Goal: Communication & Community: Share content

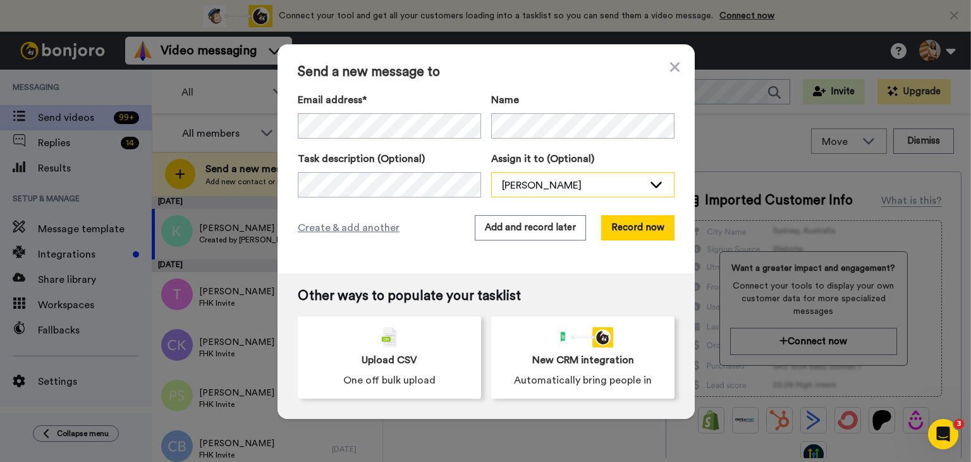
click at [626, 180] on div "[PERSON_NAME]" at bounding box center [573, 185] width 142 height 15
click at [627, 224] on button "Record now" at bounding box center [637, 227] width 73 height 25
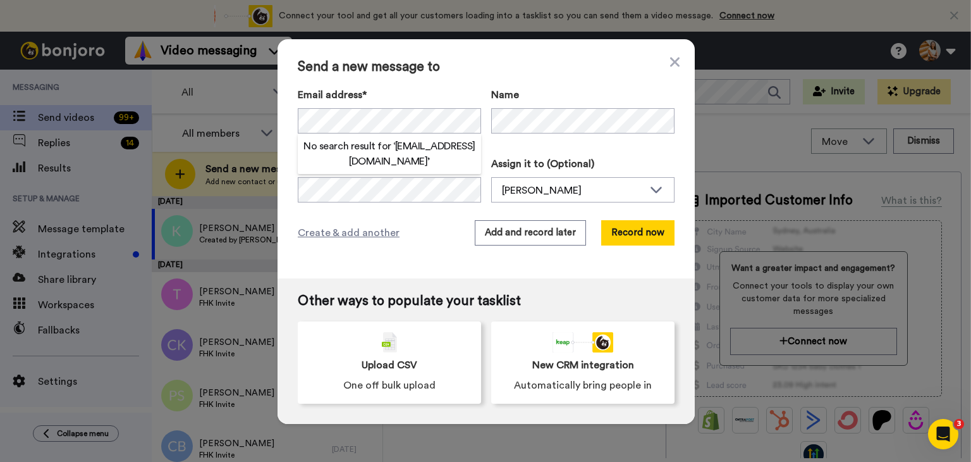
click at [402, 162] on h2 "No search result for ‘ shayne@baysidesecuritydoors.com.au ’" at bounding box center [389, 153] width 183 height 30
type textarea "baysidesecuritydoors"
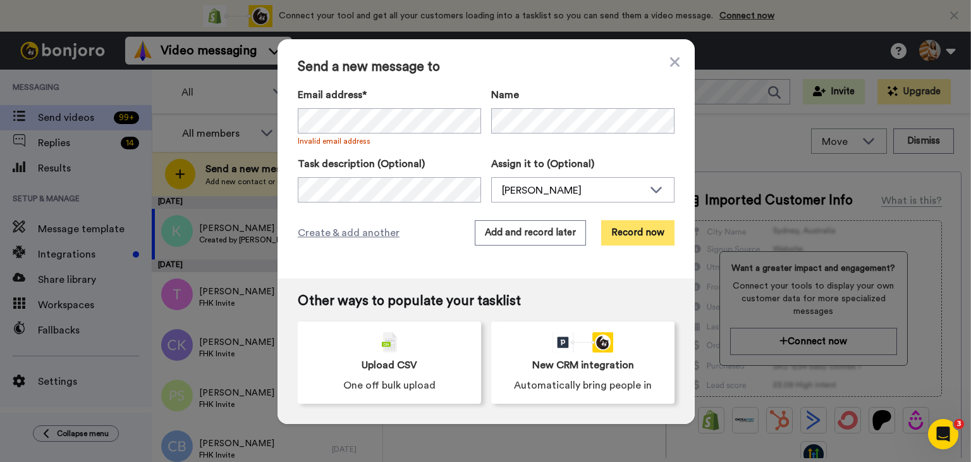
click at [621, 235] on button "Record now" at bounding box center [637, 232] width 73 height 25
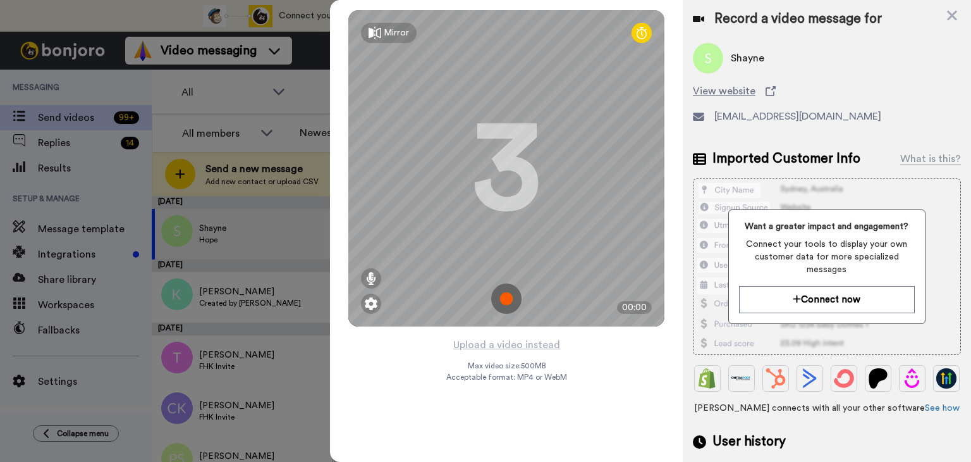
click at [379, 28] on icon at bounding box center [375, 33] width 13 height 13
click at [508, 297] on img at bounding box center [506, 298] width 30 height 30
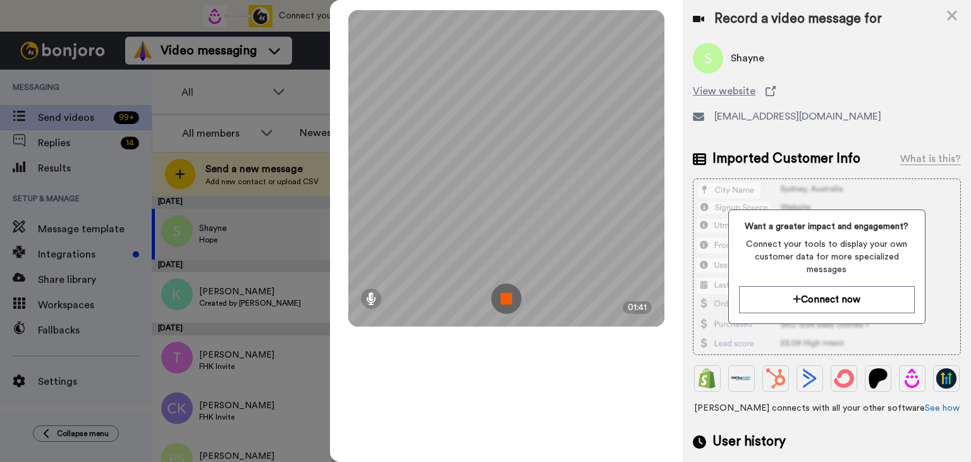
click at [508, 303] on img at bounding box center [506, 298] width 30 height 30
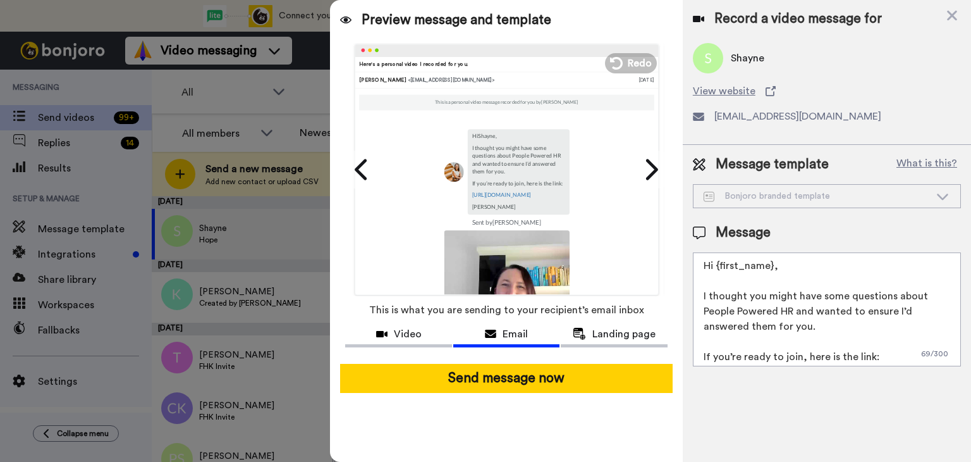
click at [705, 297] on textarea "Hi {first_name}, I thought you might have some questions about People Powered H…" at bounding box center [827, 309] width 268 height 114
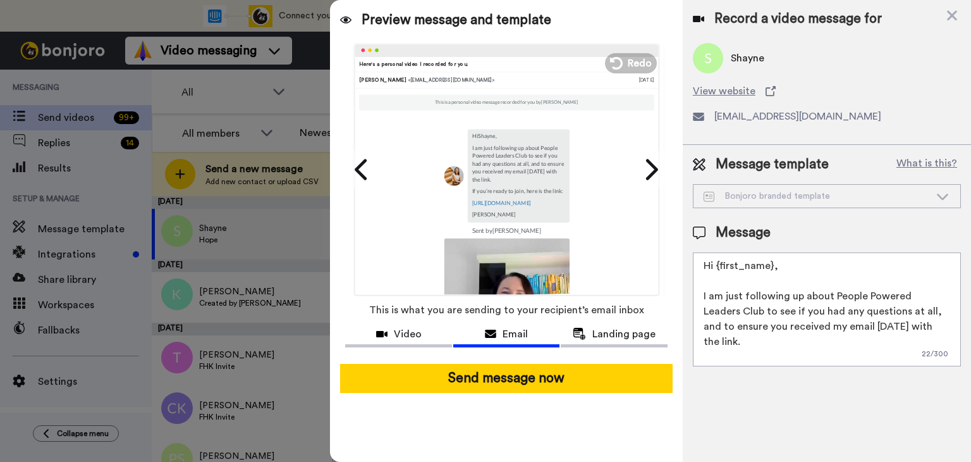
scroll to position [11, 0]
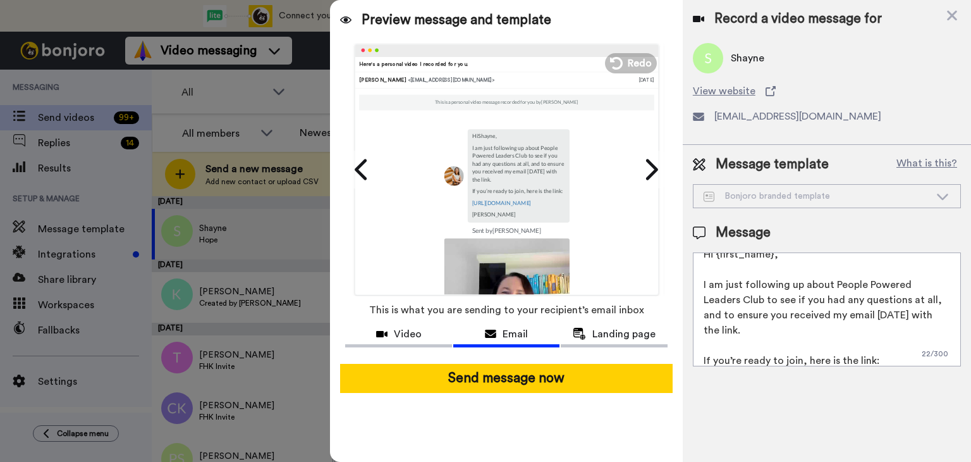
click at [771, 328] on textarea "Hi {first_name}, I am just following up about People Powered Leaders Club to se…" at bounding box center [827, 309] width 268 height 114
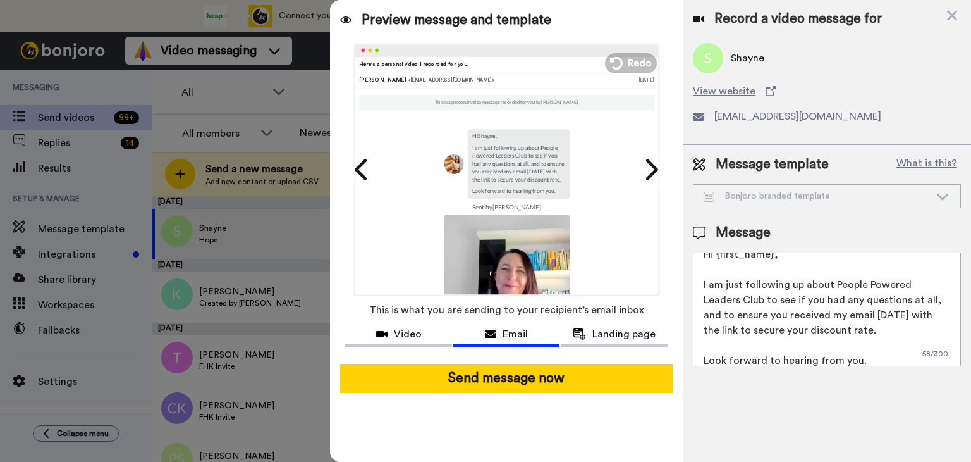
scroll to position [27, 0]
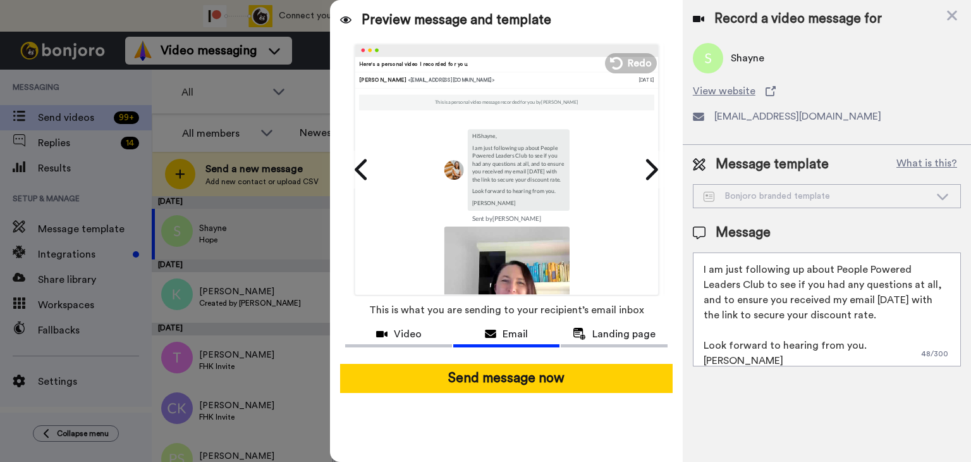
type textarea "Hi {first_name}, I am just following up about People Powered Leaders Club to se…"
click at [942, 199] on icon at bounding box center [942, 196] width 11 height 6
click at [420, 342] on button "Video" at bounding box center [398, 335] width 107 height 23
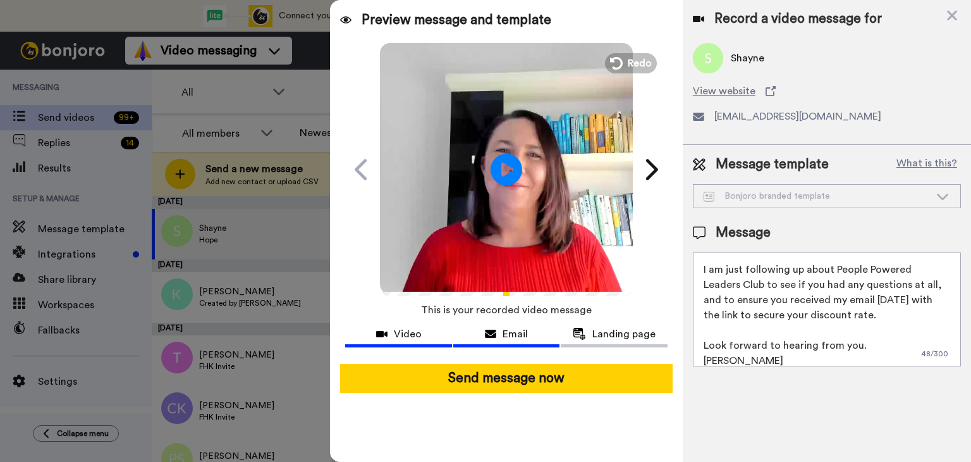
click at [480, 340] on div "Email" at bounding box center [506, 333] width 107 height 15
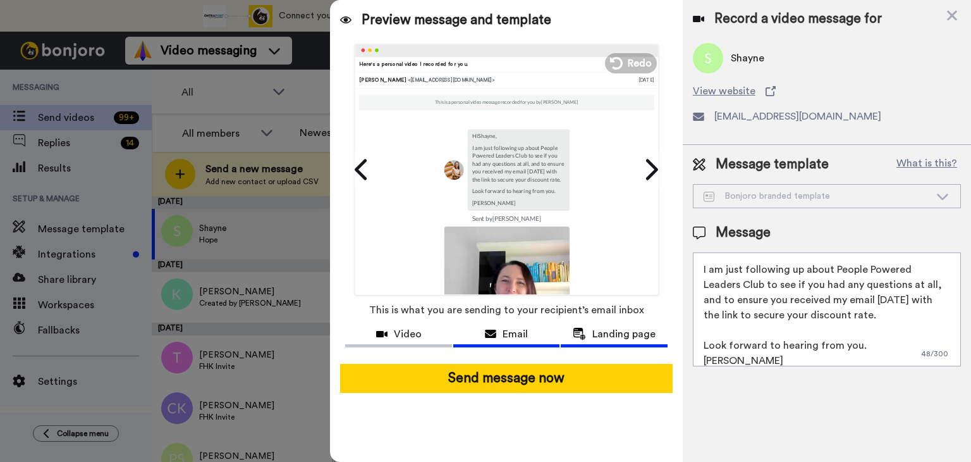
click at [625, 333] on span "Landing page" at bounding box center [623, 333] width 63 height 15
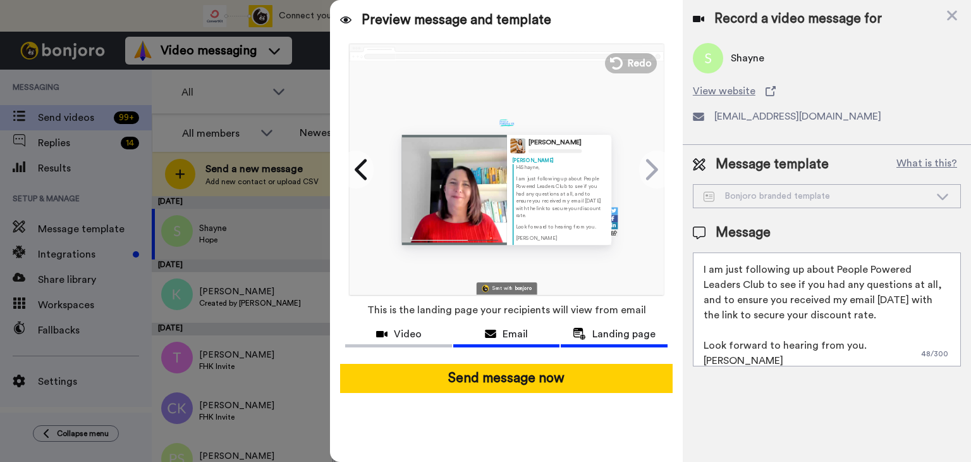
click at [527, 332] on span "Email" at bounding box center [515, 333] width 25 height 15
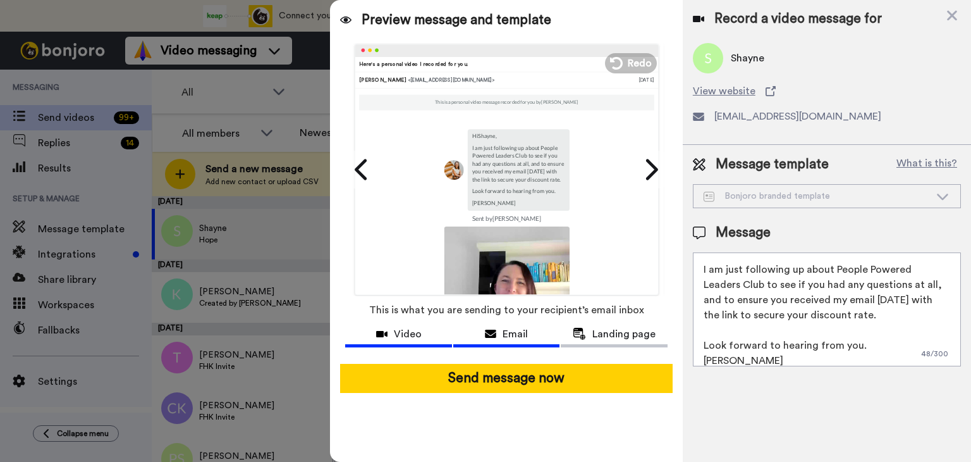
click at [414, 331] on span "Video" at bounding box center [408, 333] width 28 height 15
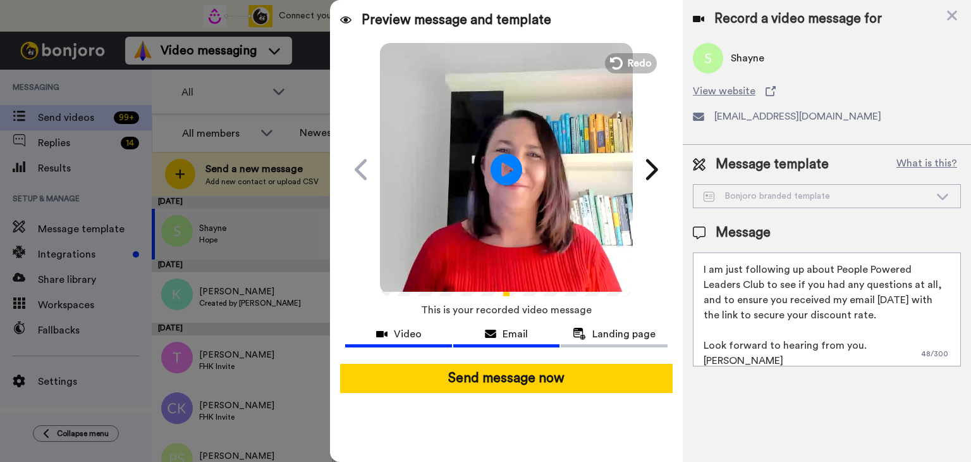
click at [514, 329] on span "Email" at bounding box center [515, 333] width 25 height 15
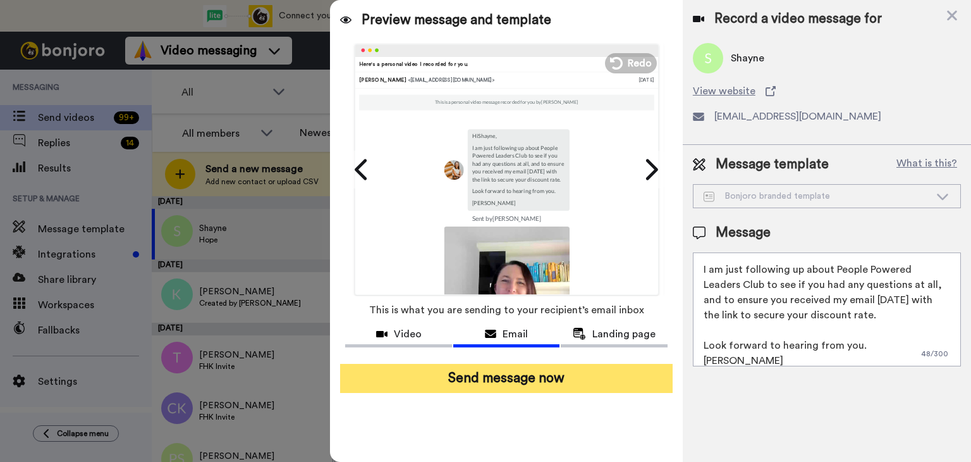
click at [511, 376] on button "Send message now" at bounding box center [506, 378] width 333 height 29
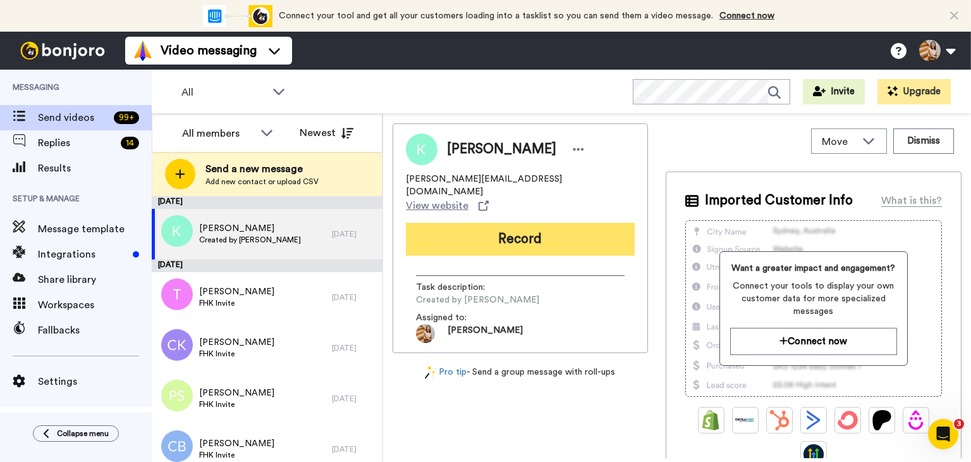
click at [488, 224] on button "Record" at bounding box center [520, 239] width 229 height 33
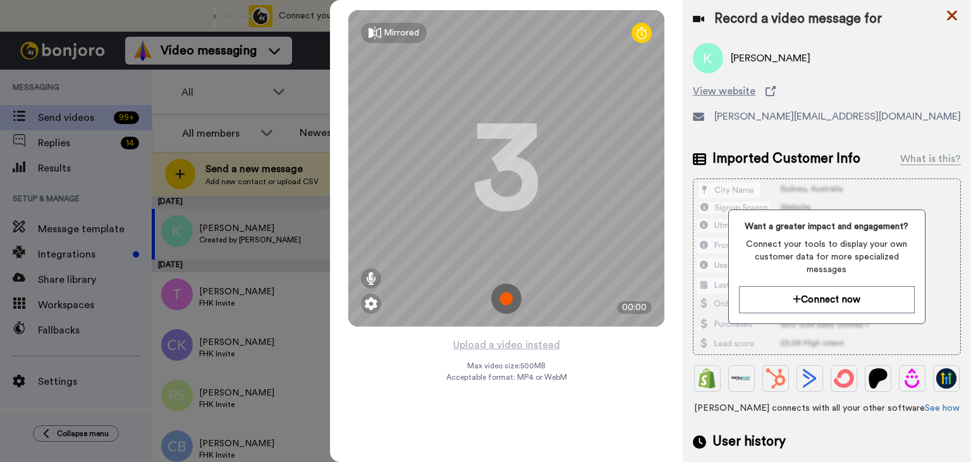
click at [953, 20] on icon at bounding box center [952, 16] width 13 height 16
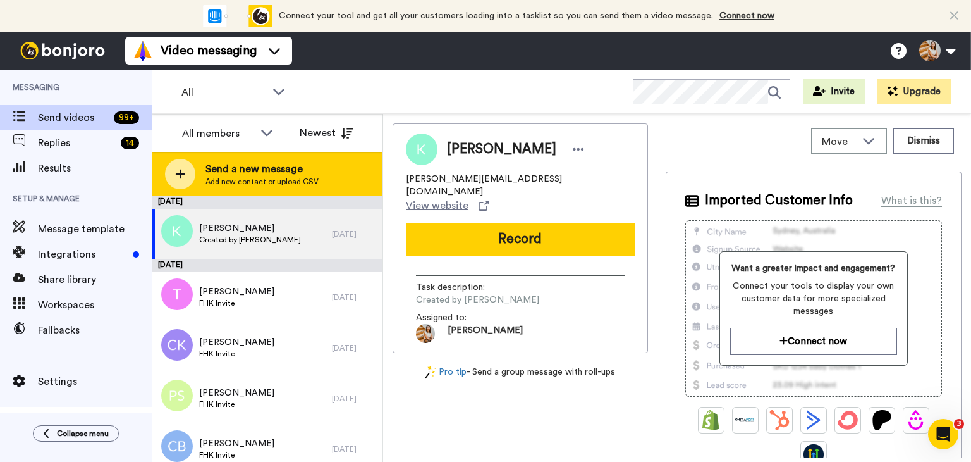
click at [302, 187] on div "Send a new message Add new contact or upload CSV" at bounding box center [267, 174] width 230 height 44
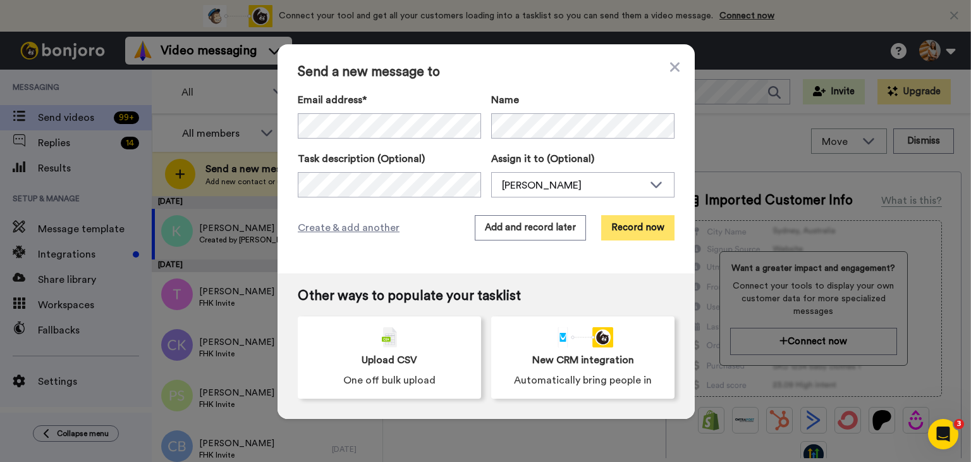
click at [618, 230] on button "Record now" at bounding box center [637, 227] width 73 height 25
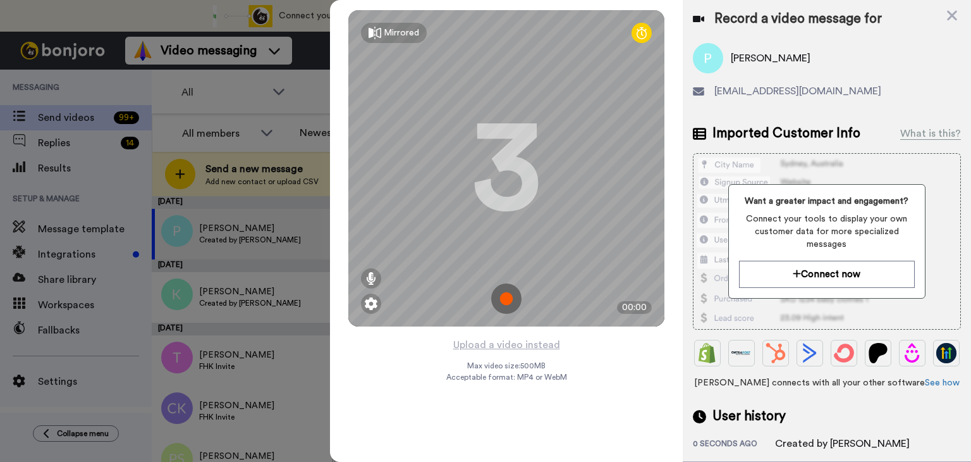
click at [502, 302] on img at bounding box center [506, 298] width 30 height 30
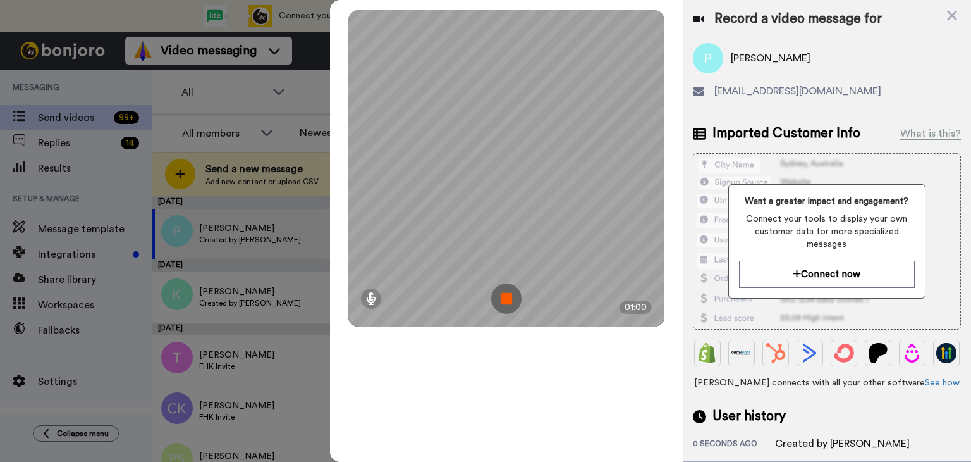
click at [503, 297] on img at bounding box center [506, 298] width 30 height 30
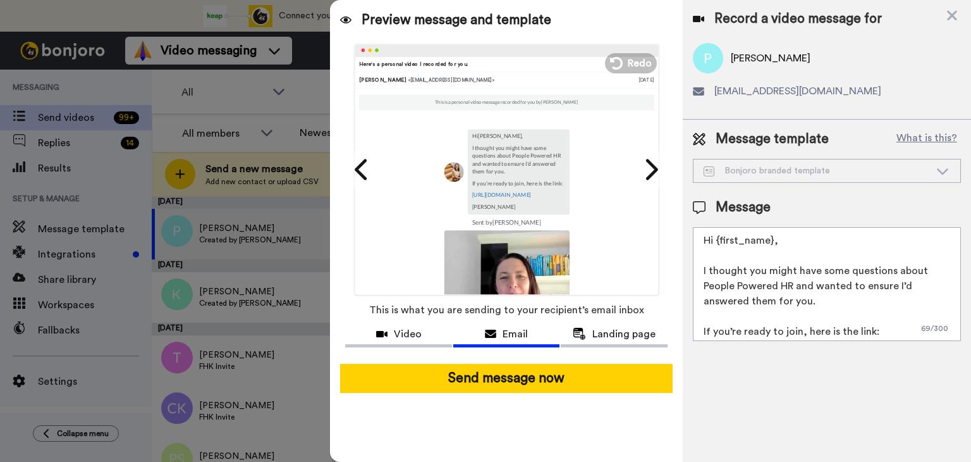
click at [709, 276] on textarea "Hi {first_name}, I thought you might have some questions about People Powered H…" at bounding box center [827, 284] width 268 height 114
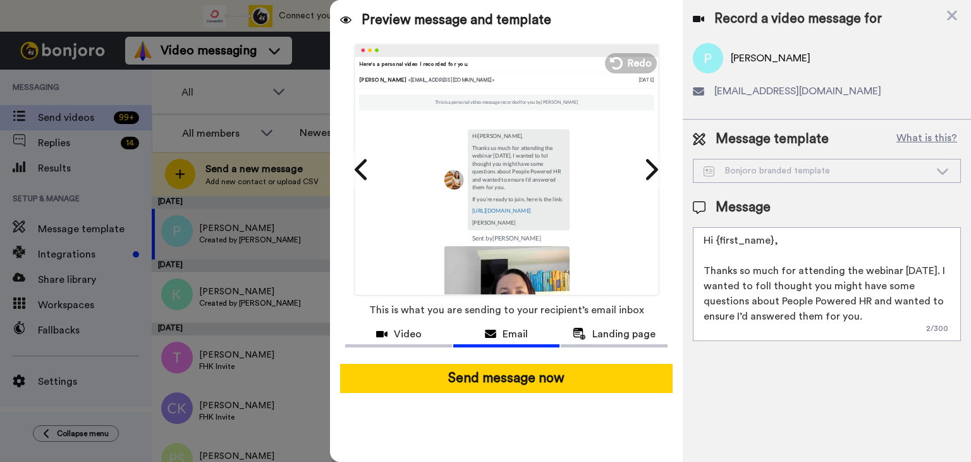
type textarea "Hi {first_name}, Thanks so much for attending the webinar on Tuesday. I wanted …"
type textarea "I thought you might have some questions about P"
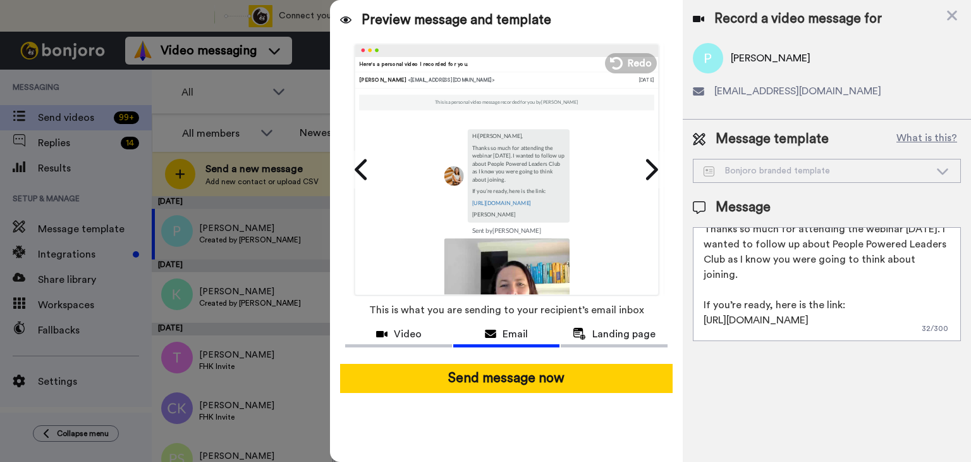
scroll to position [57, 0]
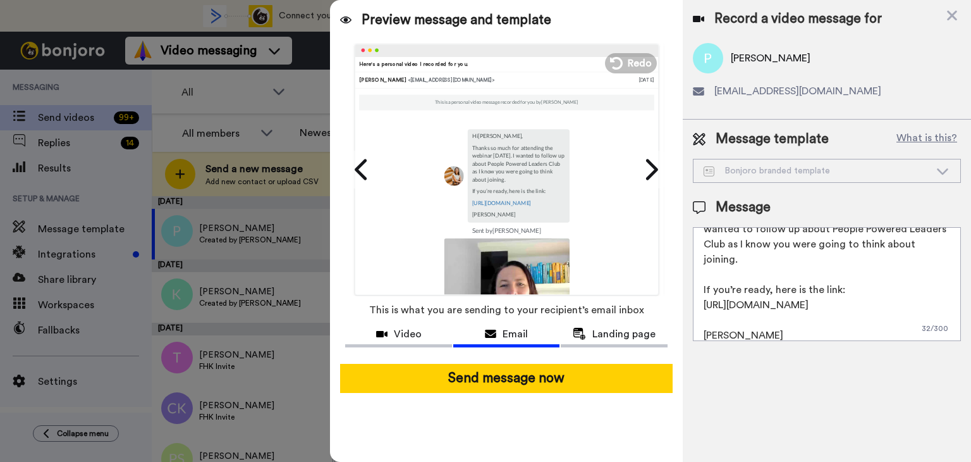
click at [923, 300] on textarea "Hi {first_name}, Thanks so much for attending the webinar on Tuesday. I wanted …" at bounding box center [827, 284] width 268 height 114
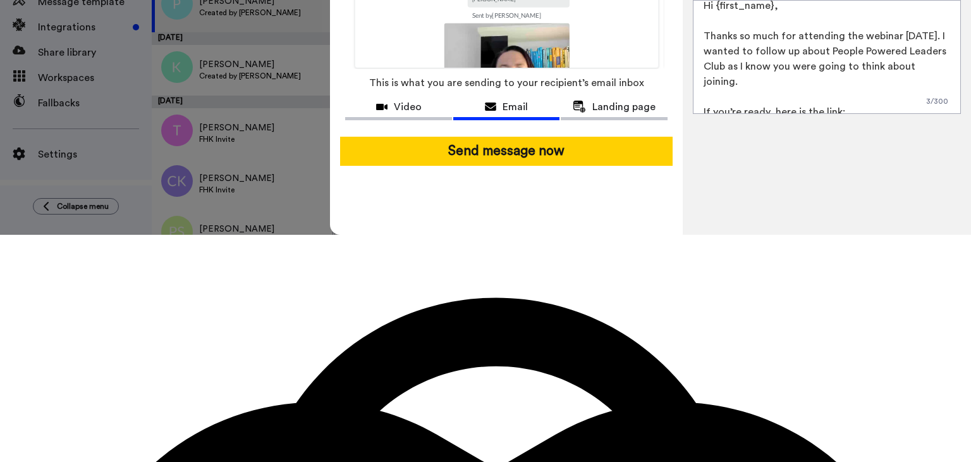
scroll to position [0, 0]
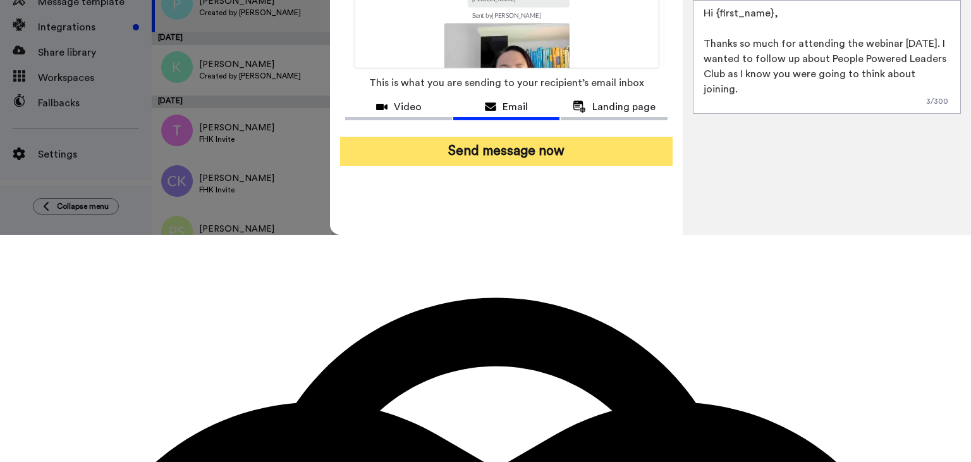
type textarea "Hi {first_name}, Thanks so much for attending the webinar on Tuesday. I wanted …"
click at [565, 152] on button "Send message now" at bounding box center [506, 151] width 333 height 29
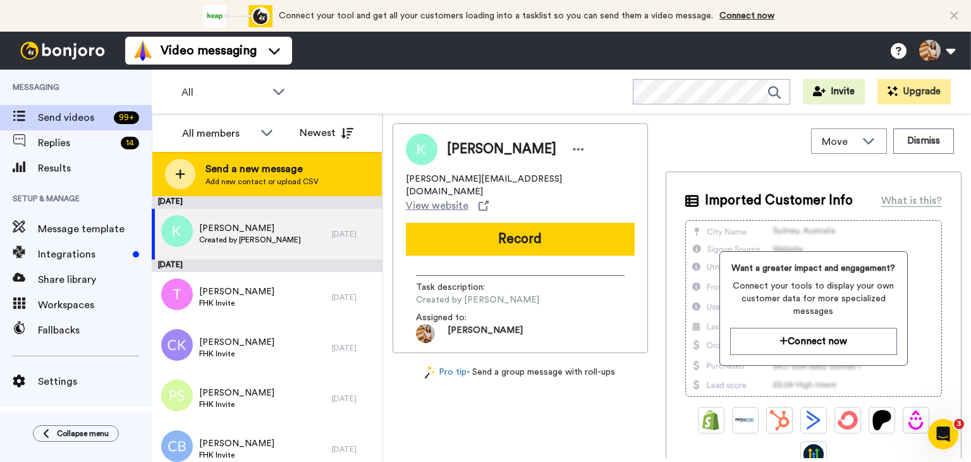
click at [212, 187] on div "Send a new message Add new contact or upload CSV" at bounding box center [267, 174] width 230 height 44
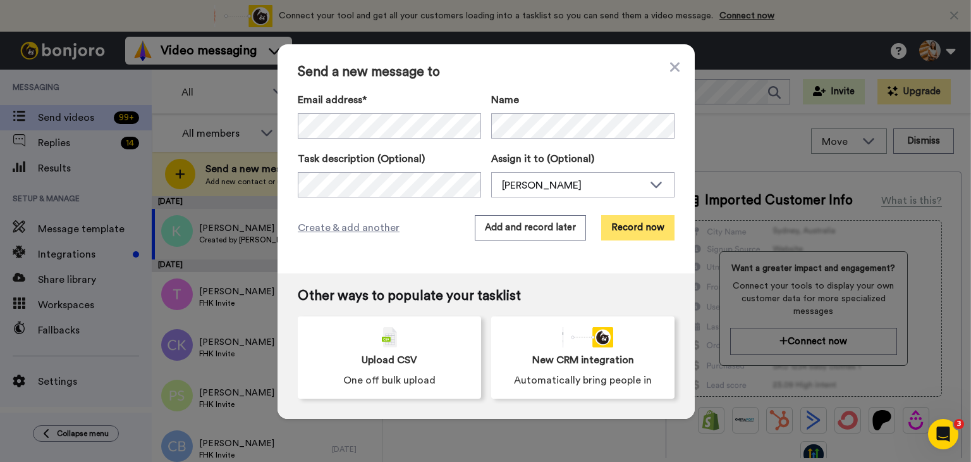
click at [640, 234] on button "Record now" at bounding box center [637, 227] width 73 height 25
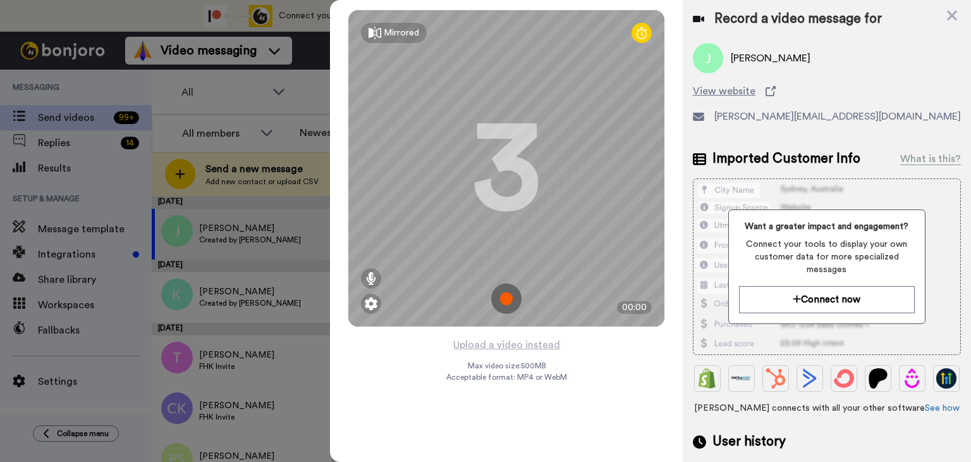
click at [506, 298] on img at bounding box center [506, 298] width 30 height 30
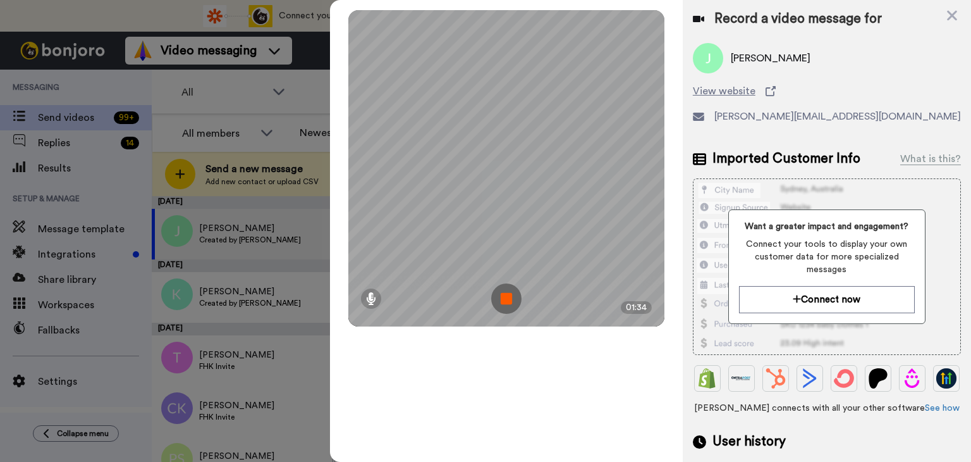
click at [511, 299] on img at bounding box center [506, 298] width 30 height 30
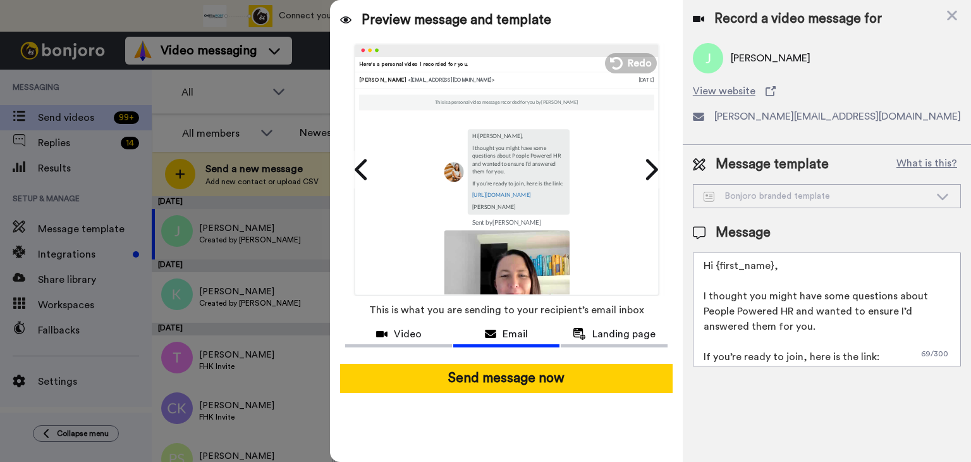
click at [703, 292] on textarea "Hi {first_name}, I thought you might have some questions about People Powered H…" at bounding box center [827, 309] width 268 height 114
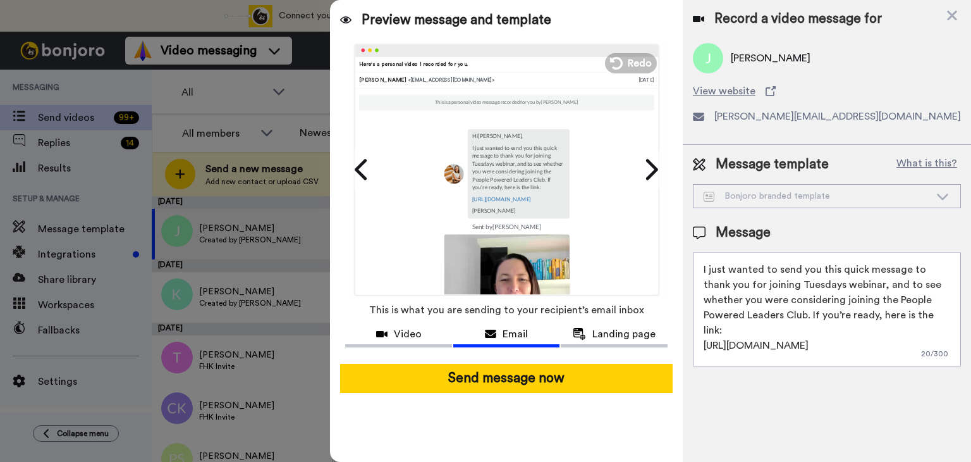
scroll to position [42, 0]
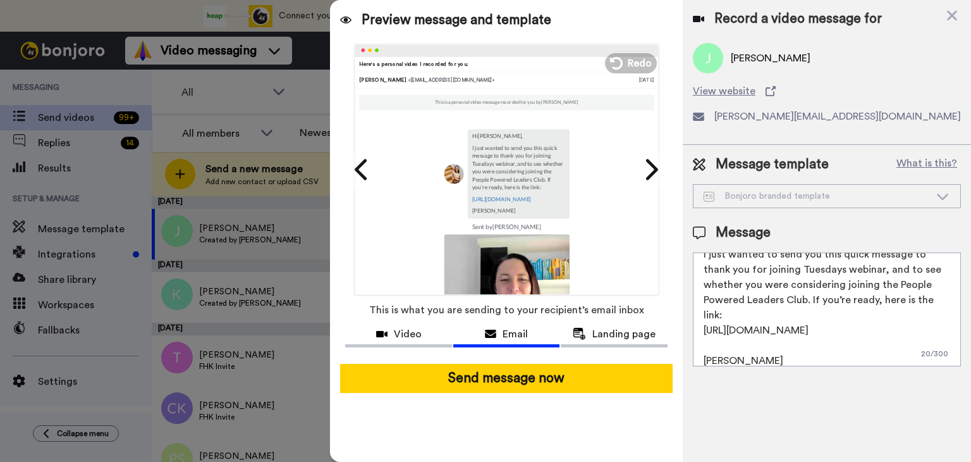
click at [716, 340] on textarea "Hi {first_name}, I just wanted to send you this quick message to thank you for …" at bounding box center [827, 309] width 268 height 114
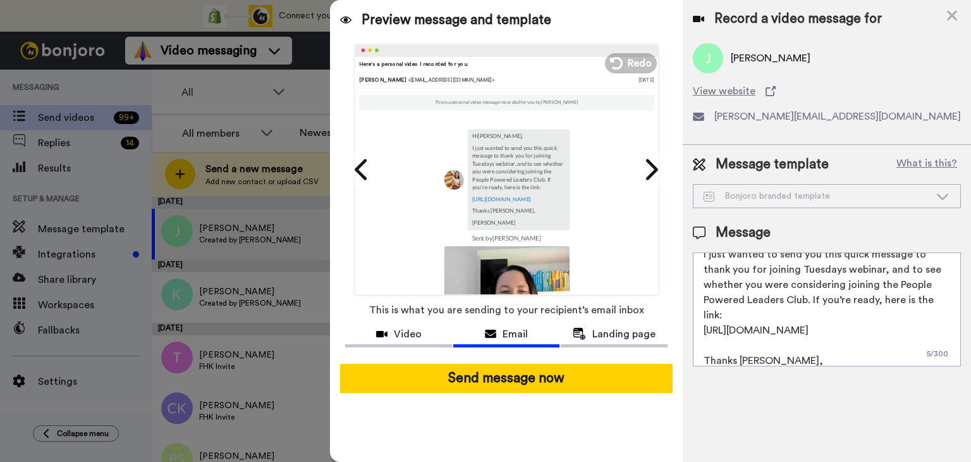
scroll to position [57, 0]
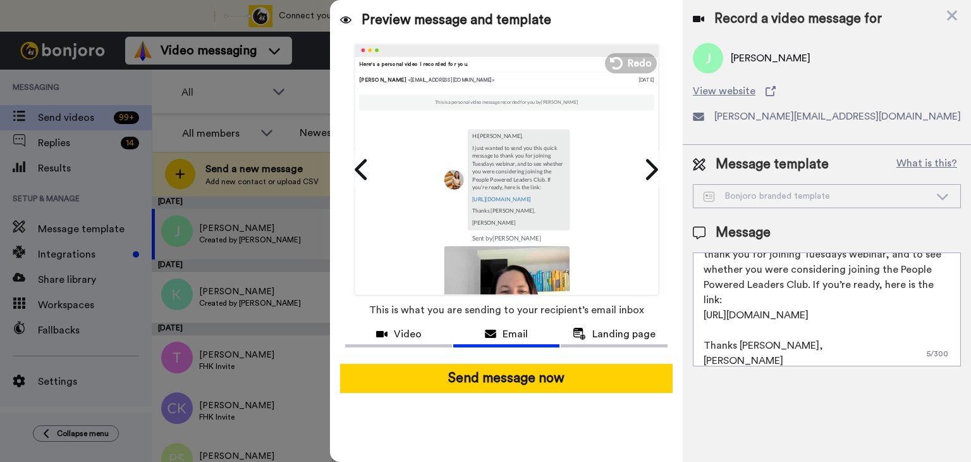
click at [769, 349] on textarea "Hi {first_name}, I just wanted to send you this quick message to thank you for …" at bounding box center [827, 309] width 268 height 114
type textarea "Hi {first_name}, I just wanted to send you this quick message to thank you for …"
click at [360, 168] on icon at bounding box center [362, 169] width 20 height 24
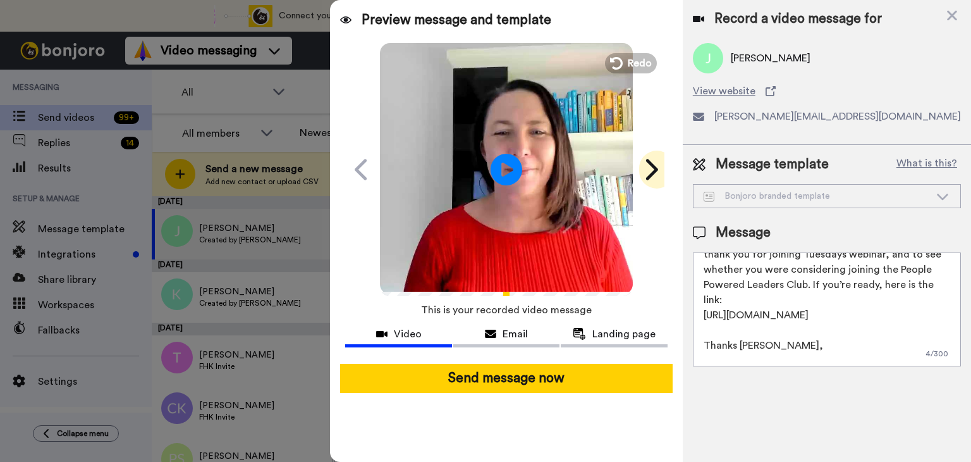
click at [658, 171] on icon at bounding box center [651, 169] width 20 height 24
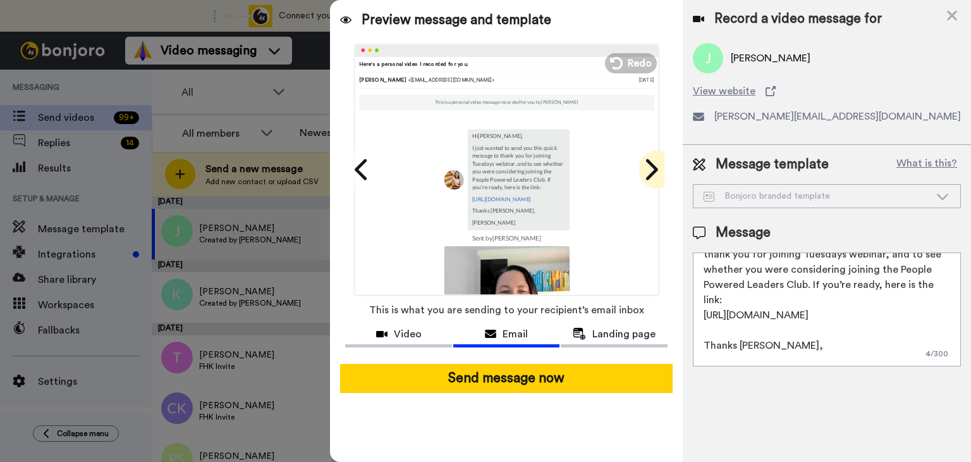
click at [658, 171] on icon at bounding box center [651, 169] width 20 height 24
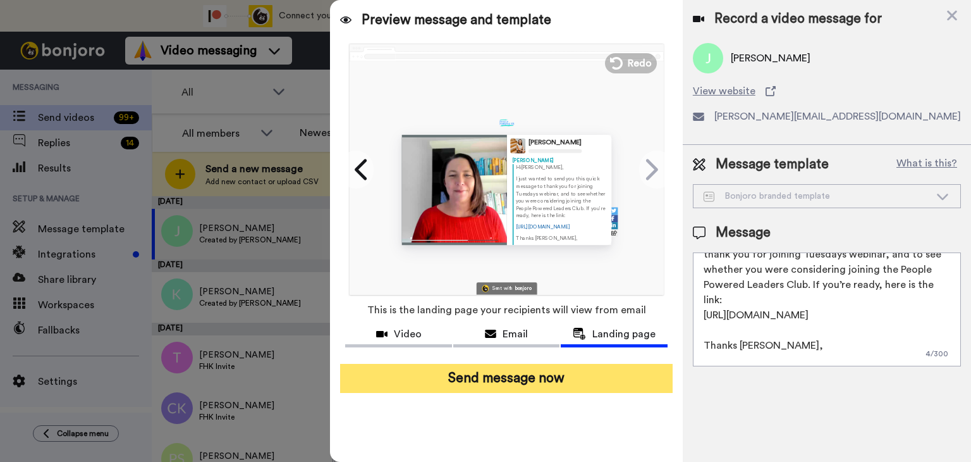
click at [536, 384] on button "Send message now" at bounding box center [506, 378] width 333 height 29
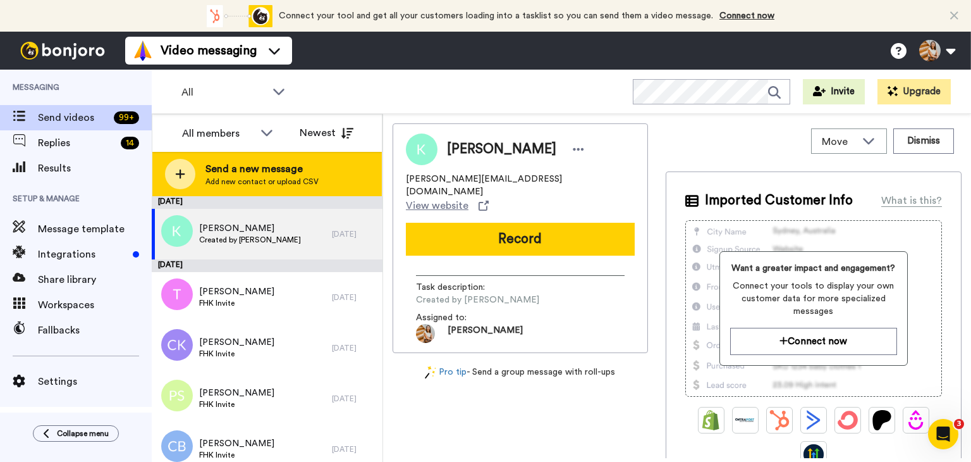
click at [255, 185] on span "Add new contact or upload CSV" at bounding box center [261, 181] width 113 height 10
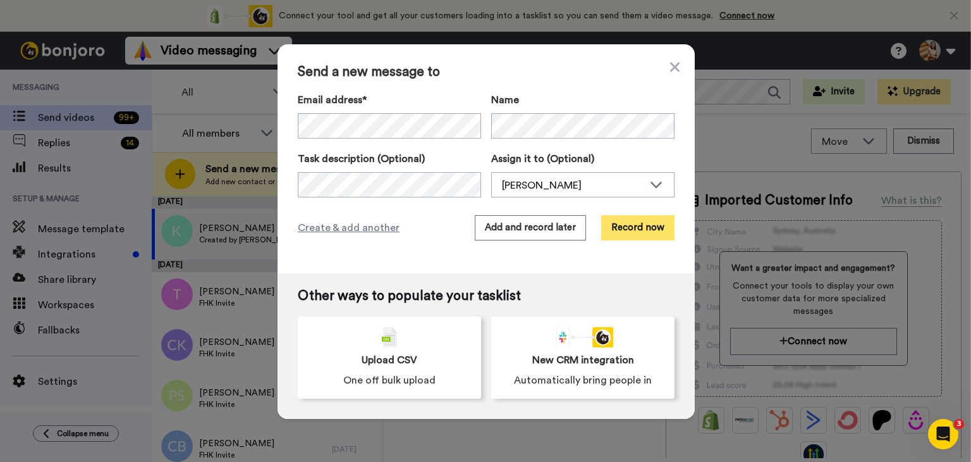
click at [627, 226] on button "Record now" at bounding box center [637, 227] width 73 height 25
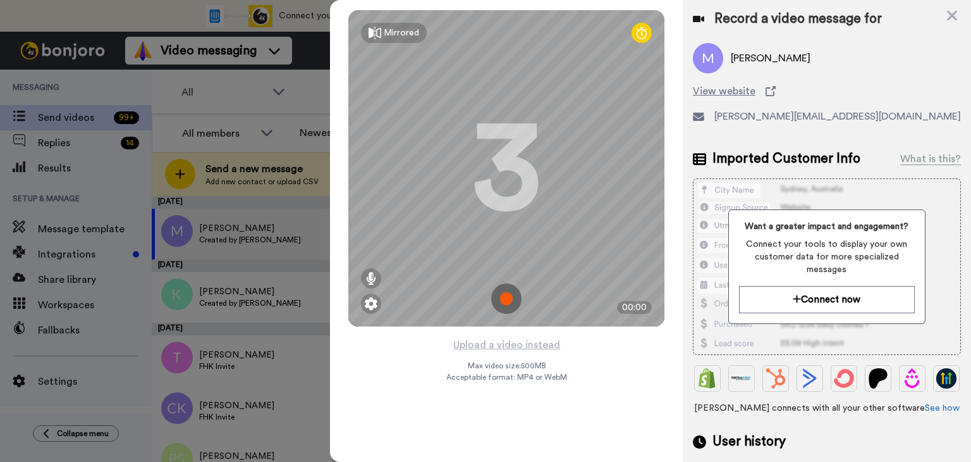
click at [506, 301] on img at bounding box center [506, 298] width 30 height 30
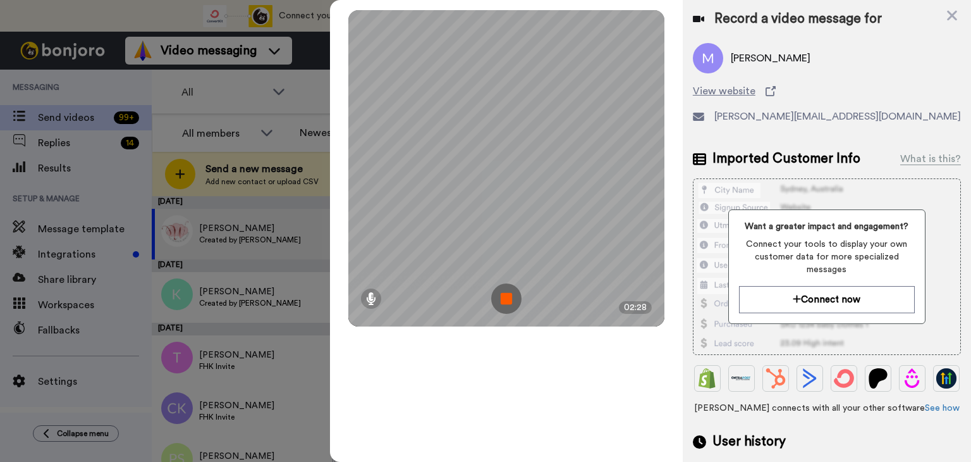
click at [506, 301] on img at bounding box center [506, 298] width 30 height 30
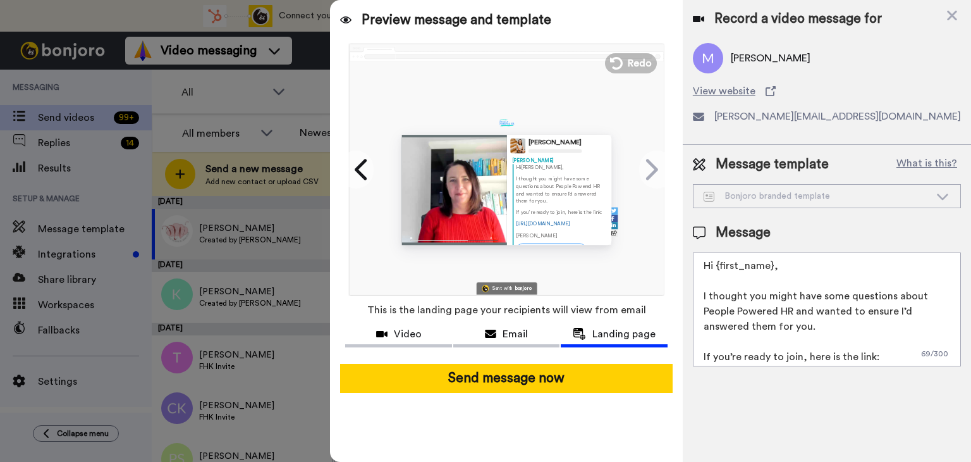
drag, startPoint x: 822, startPoint y: 325, endPoint x: 680, endPoint y: 297, distance: 145.1
click at [680, 297] on div "Preview message and template Play/Pause Here's a personal video I recorded for …" at bounding box center [650, 231] width 641 height 462
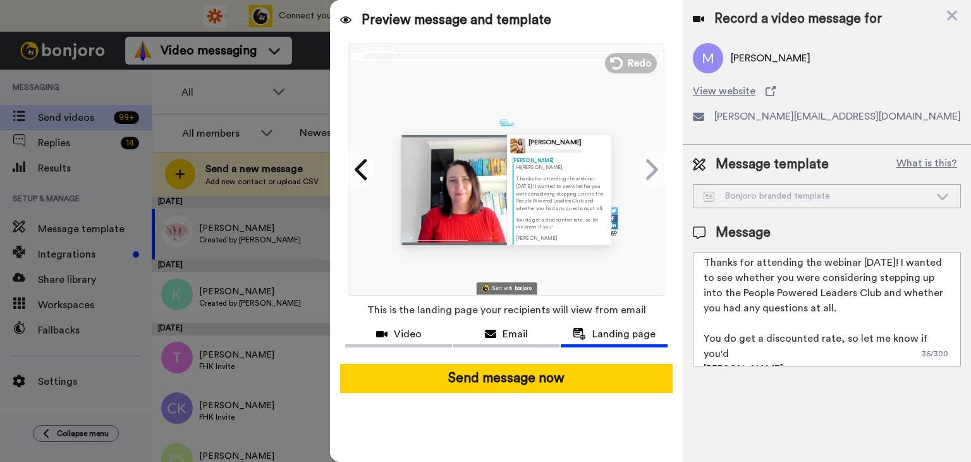
scroll to position [42, 0]
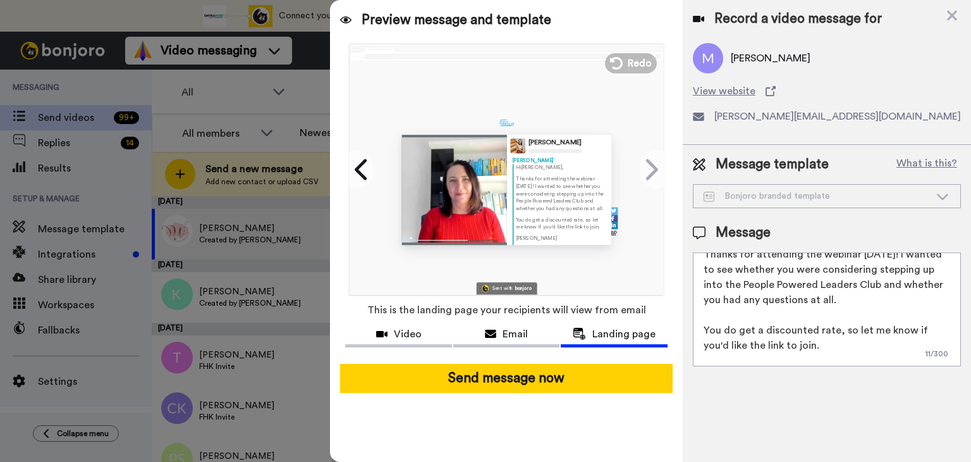
type textarea "Hi {first_name}, Thanks for attending the webinar on Tuesday! I wanted to see w…"
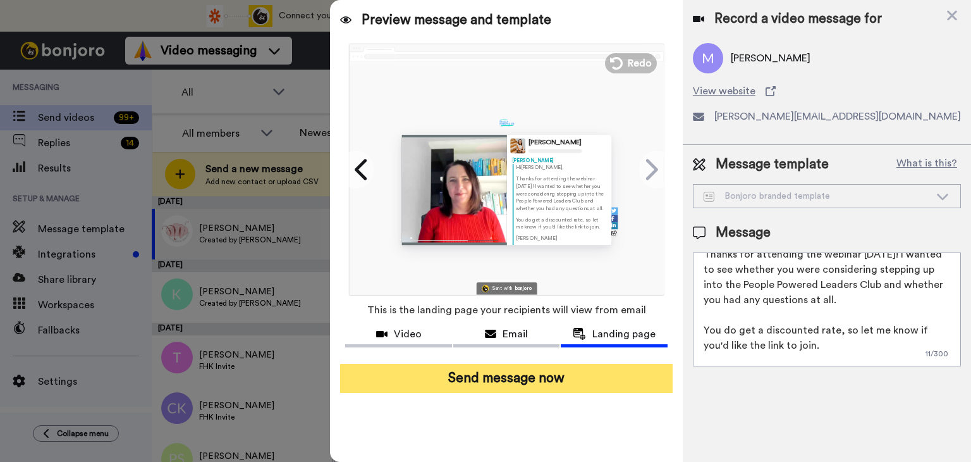
click at [501, 380] on button "Send message now" at bounding box center [506, 378] width 333 height 29
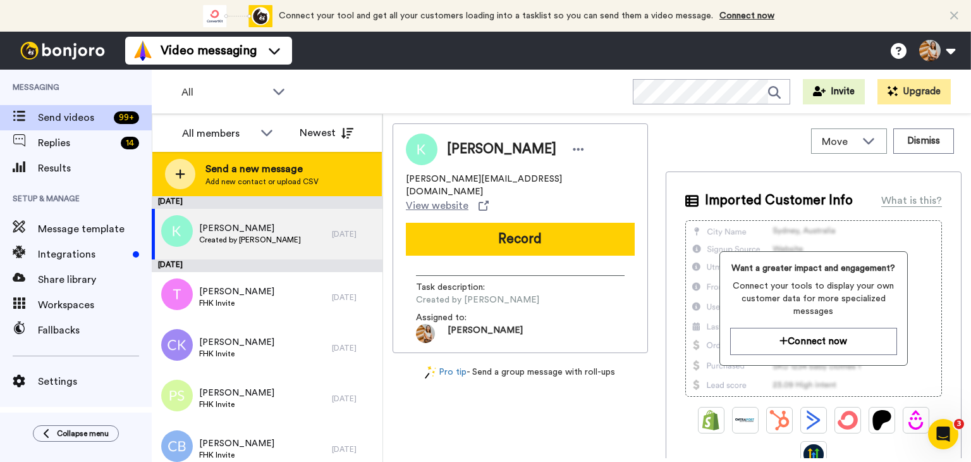
click at [266, 172] on span "Send a new message" at bounding box center [261, 168] width 113 height 15
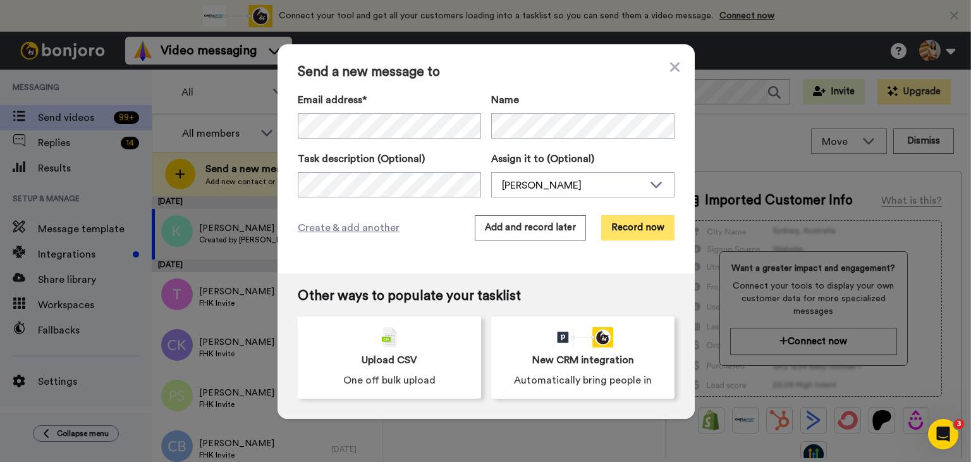
click at [630, 231] on button "Record now" at bounding box center [637, 227] width 73 height 25
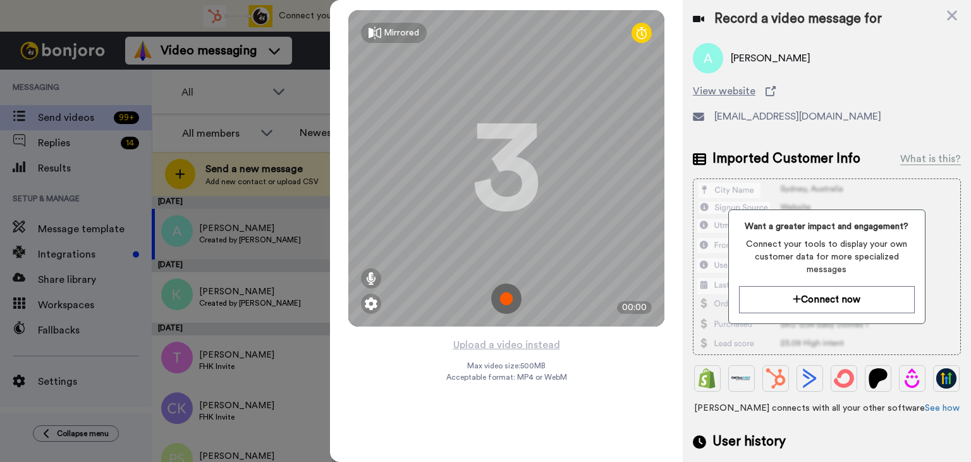
click at [508, 309] on img at bounding box center [506, 298] width 30 height 30
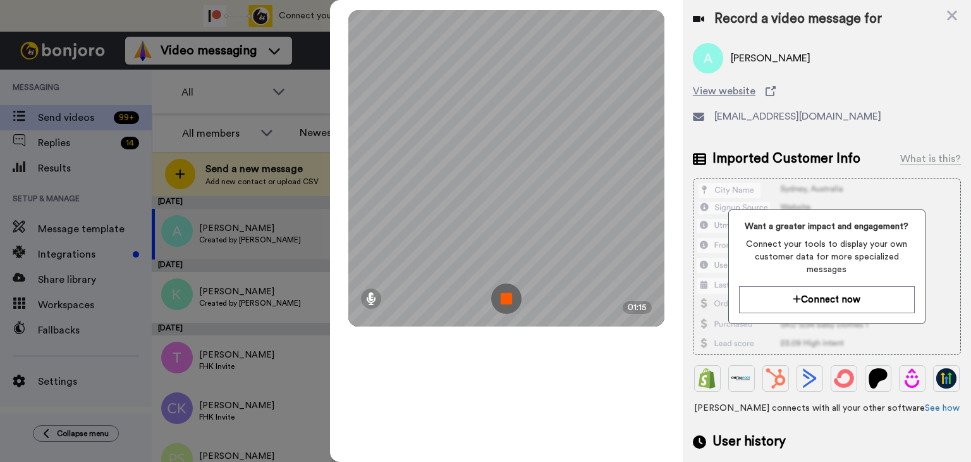
click at [506, 302] on img at bounding box center [506, 298] width 30 height 30
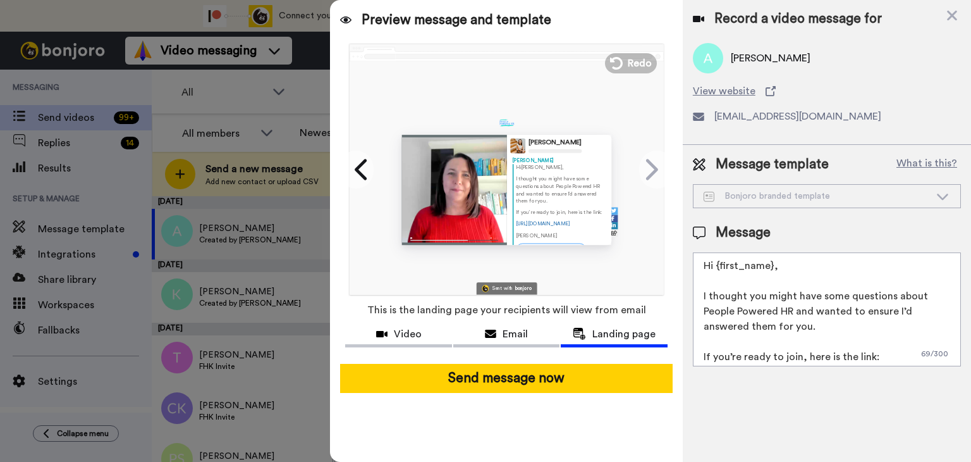
click at [726, 285] on textarea "Hi {first_name}, I thought you might have some questions about People Powered H…" at bounding box center [827, 309] width 268 height 114
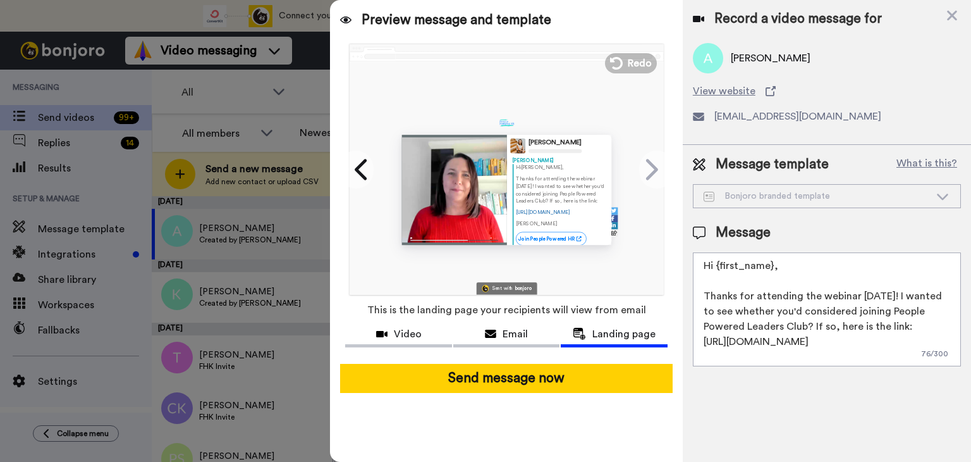
scroll to position [11, 0]
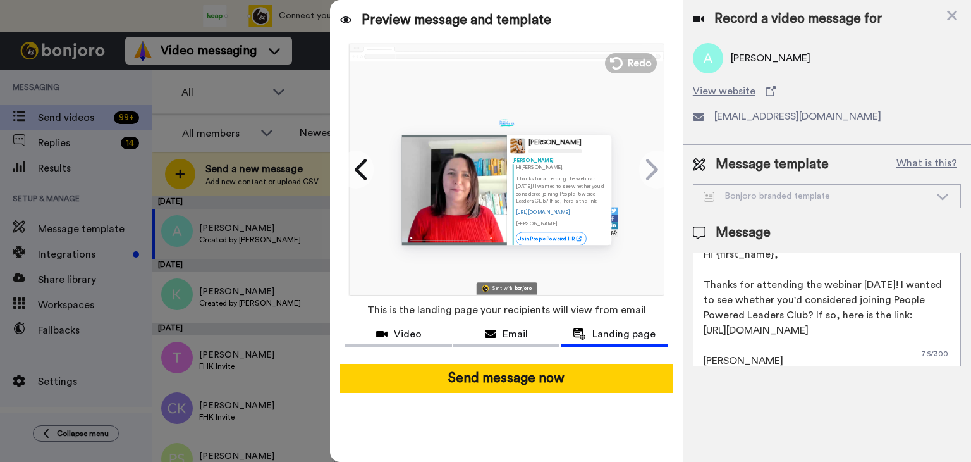
click at [940, 328] on textarea "Hi {first_name}, Thanks for attending the webinar on Tuesday! I wanted to see w…" at bounding box center [827, 309] width 268 height 114
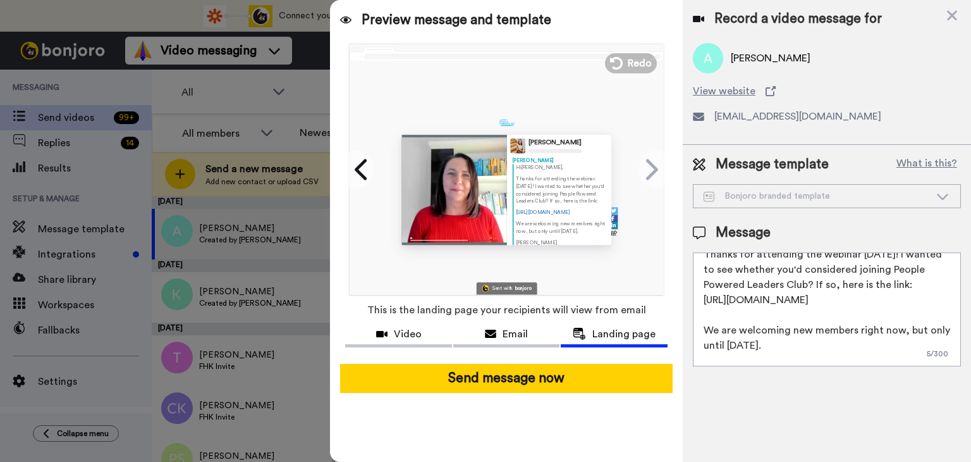
scroll to position [57, 0]
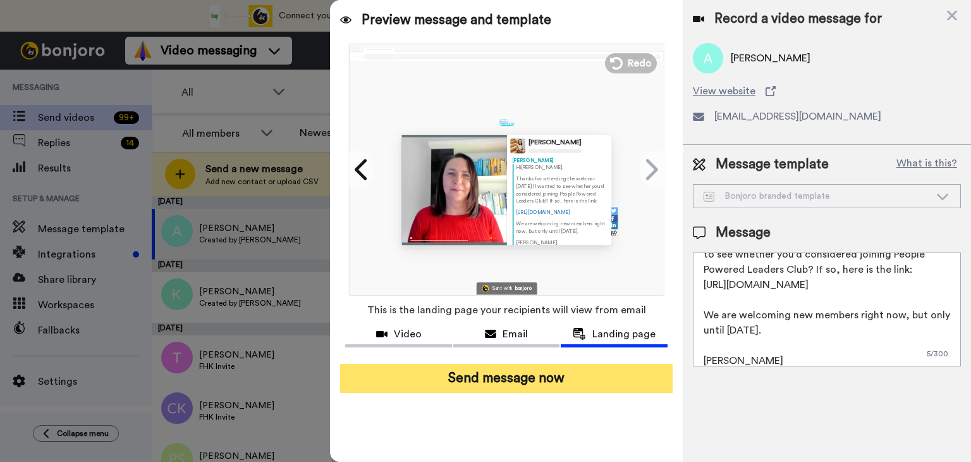
type textarea "Hi {first_name}, Thanks for attending the webinar on Tuesday! I wanted to see w…"
click at [560, 383] on button "Send message now" at bounding box center [506, 378] width 333 height 29
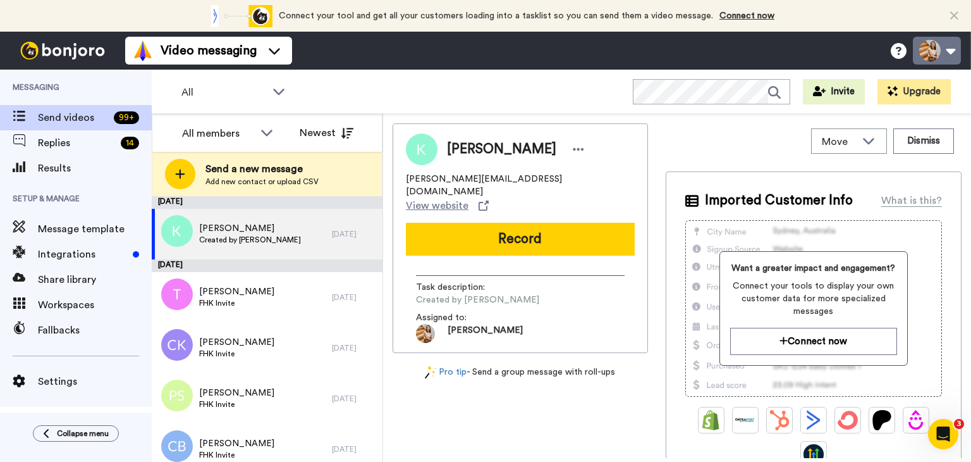
click at [919, 56] on button at bounding box center [937, 51] width 48 height 28
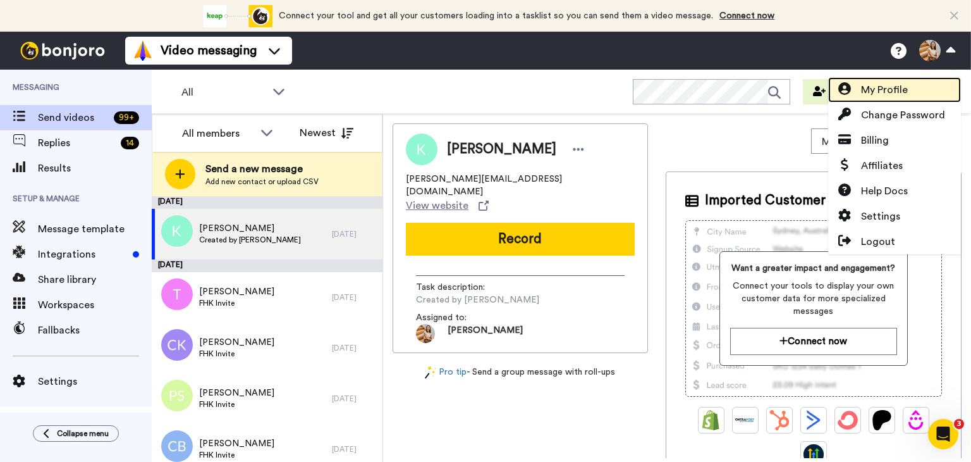
click at [895, 85] on span "My Profile" at bounding box center [884, 89] width 47 height 15
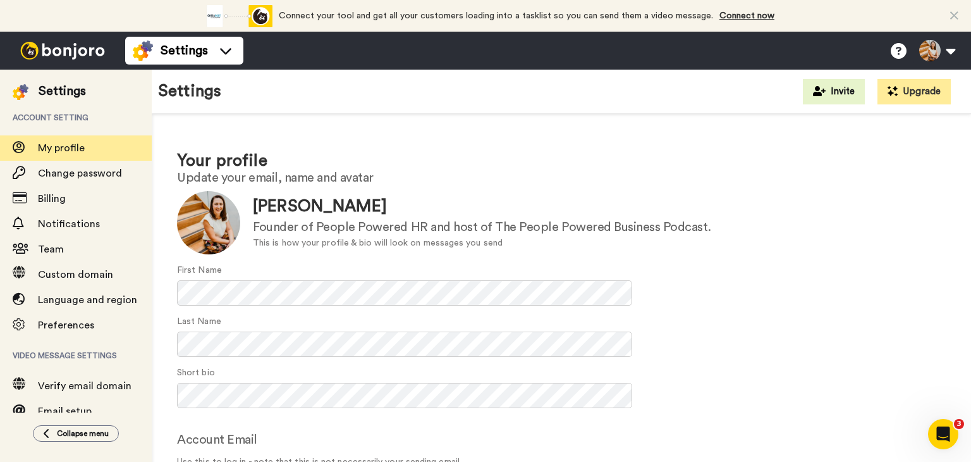
click at [172, 302] on div "Your profile Update your email, name and avatar Update [PERSON_NAME] Founder of…" at bounding box center [561, 337] width 819 height 447
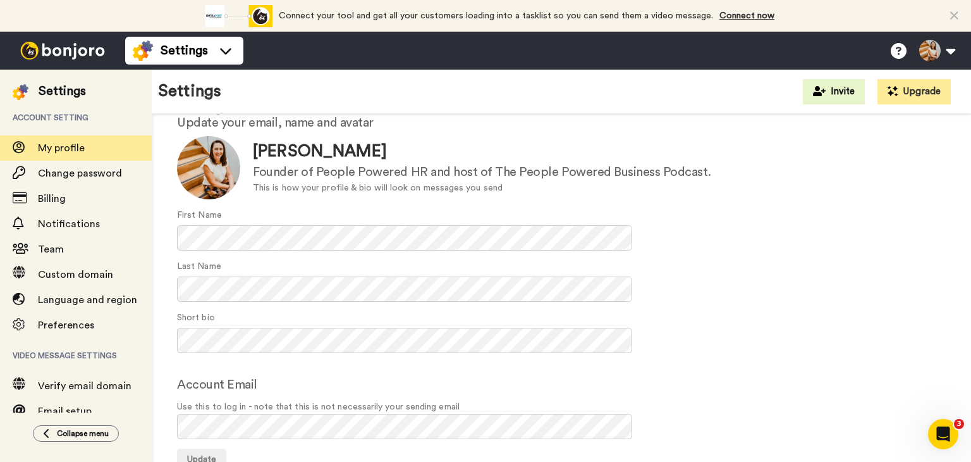
scroll to position [59, 0]
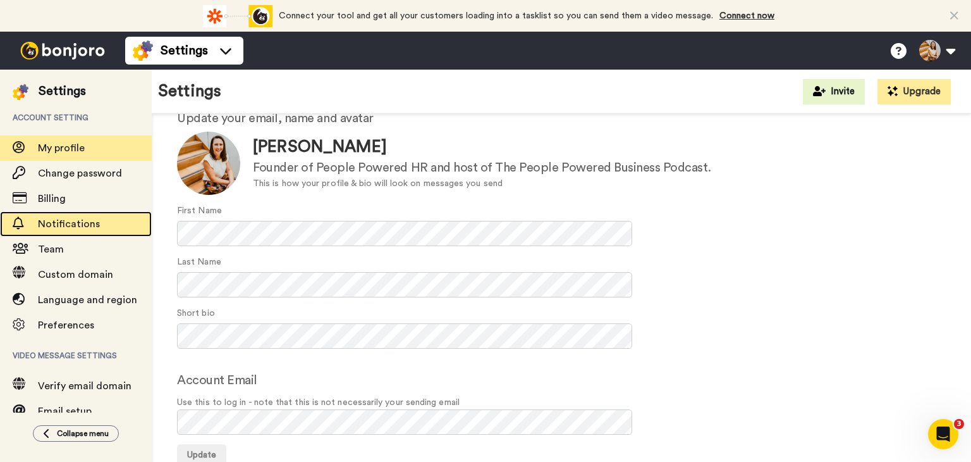
click at [51, 221] on span "Notifications" at bounding box center [69, 224] width 62 height 10
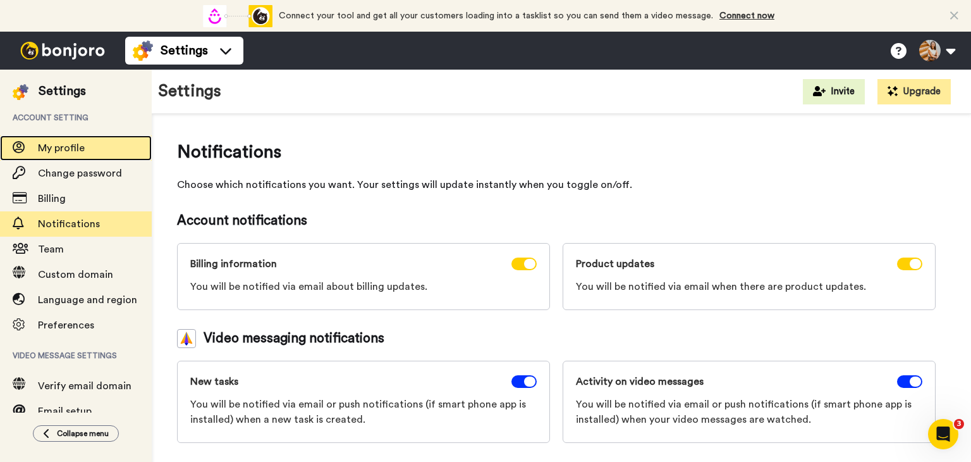
click at [77, 155] on span "My profile" at bounding box center [95, 147] width 114 height 15
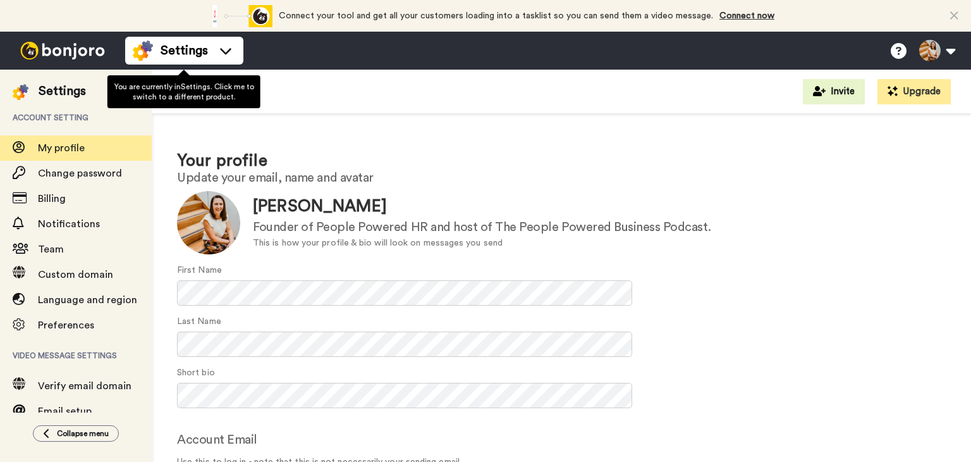
click at [218, 55] on icon at bounding box center [226, 50] width 20 height 13
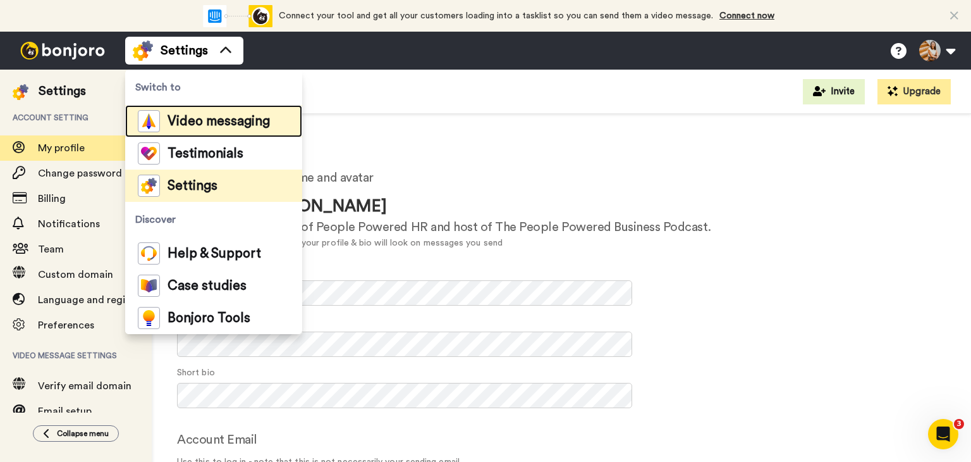
click at [204, 133] on li "Video messaging" at bounding box center [213, 121] width 177 height 32
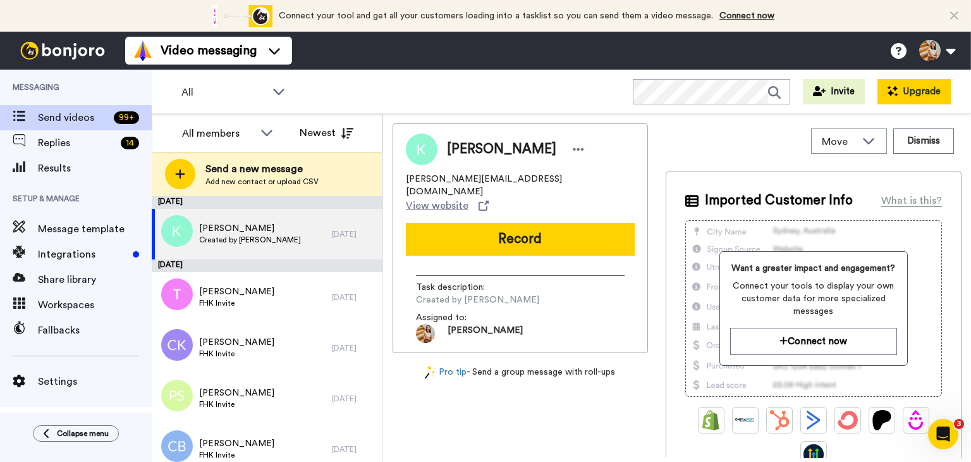
click at [916, 101] on button "Upgrade" at bounding box center [914, 91] width 73 height 25
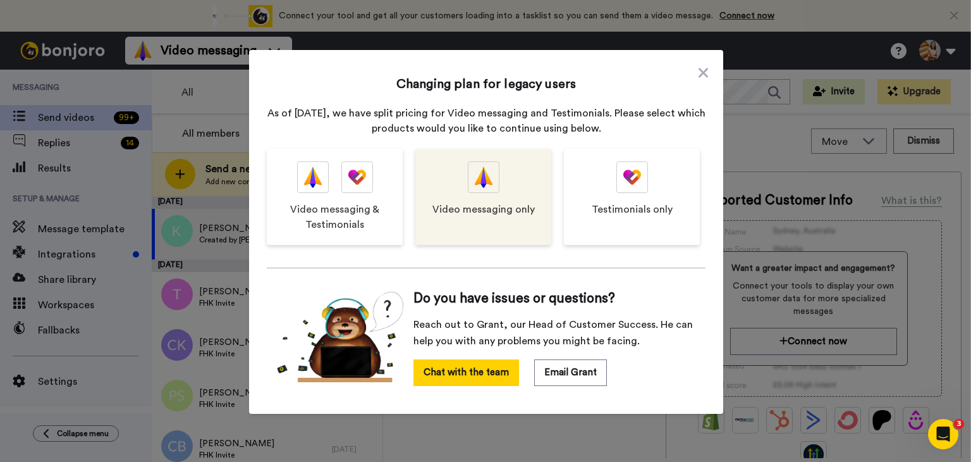
click at [481, 205] on span "Video messaging only" at bounding box center [483, 209] width 102 height 15
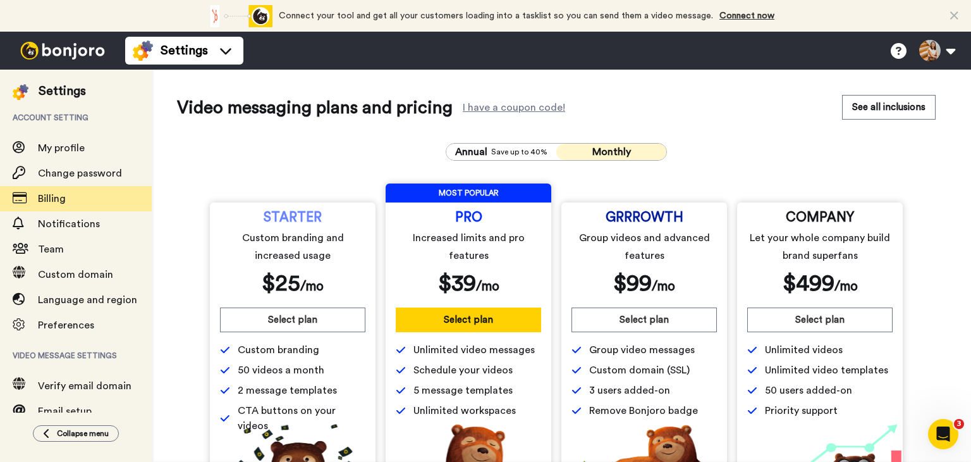
click at [314, 190] on div "STARTER Custom branding and increased usage $ 25 /mo Select plan Custom brandin…" at bounding box center [556, 351] width 693 height 366
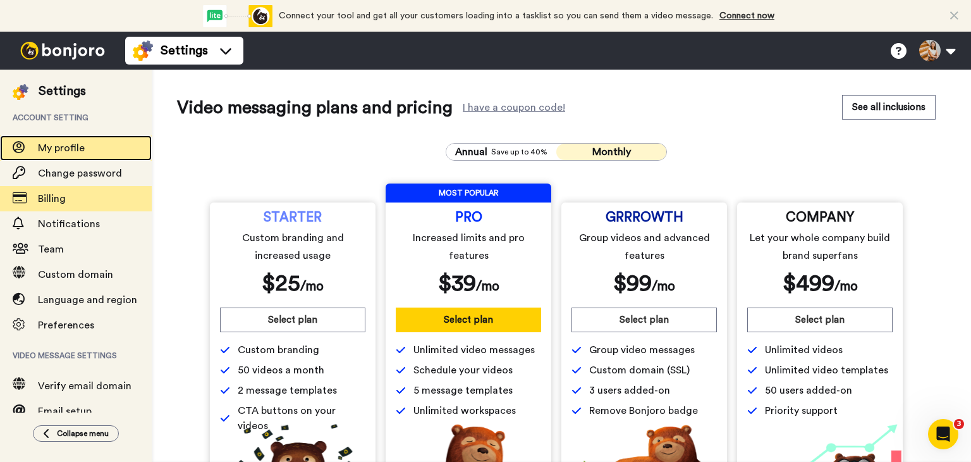
click at [46, 149] on span "My profile" at bounding box center [61, 148] width 47 height 10
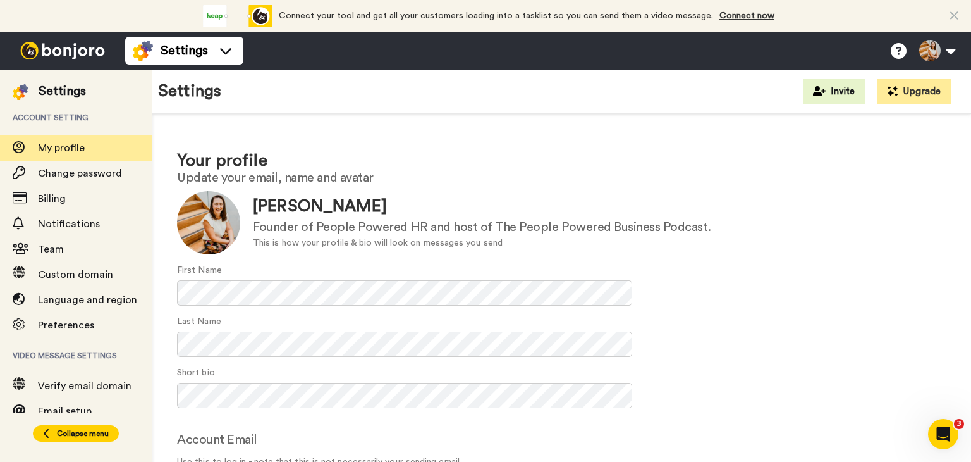
click at [104, 436] on span "Collapse menu" at bounding box center [83, 433] width 52 height 10
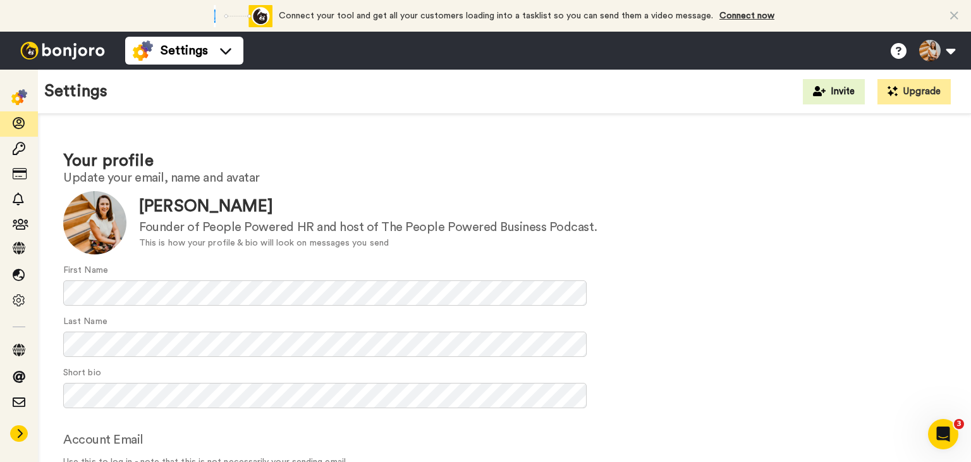
click at [560, 171] on h2 "Update your email, name and avatar" at bounding box center [504, 178] width 883 height 14
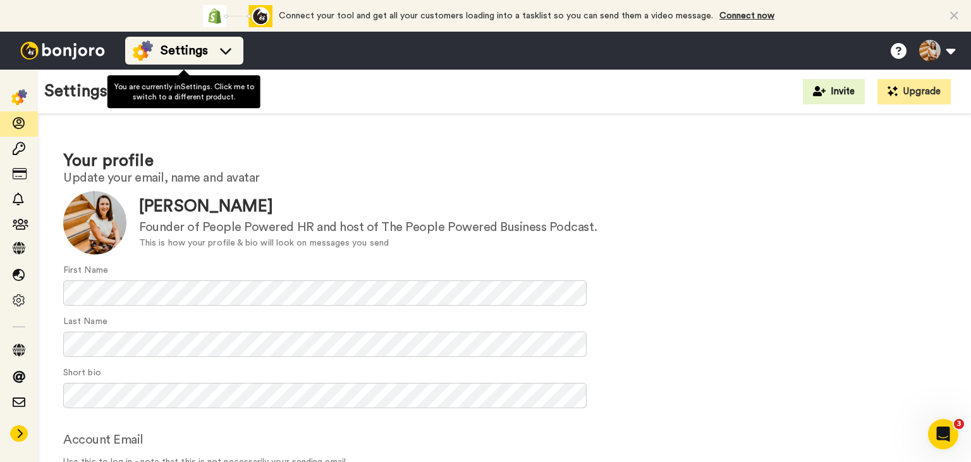
click at [181, 46] on span "Settings" at bounding box center [184, 51] width 47 height 18
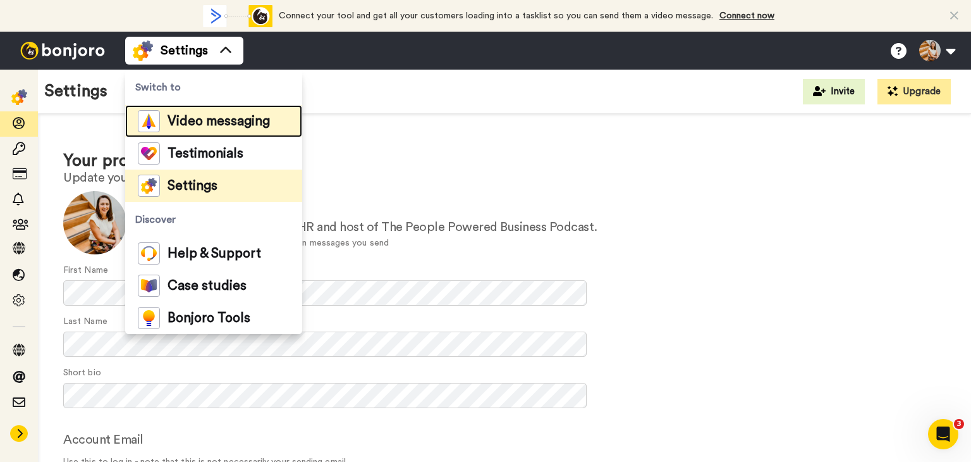
click at [177, 120] on span "Video messaging" at bounding box center [219, 121] width 102 height 13
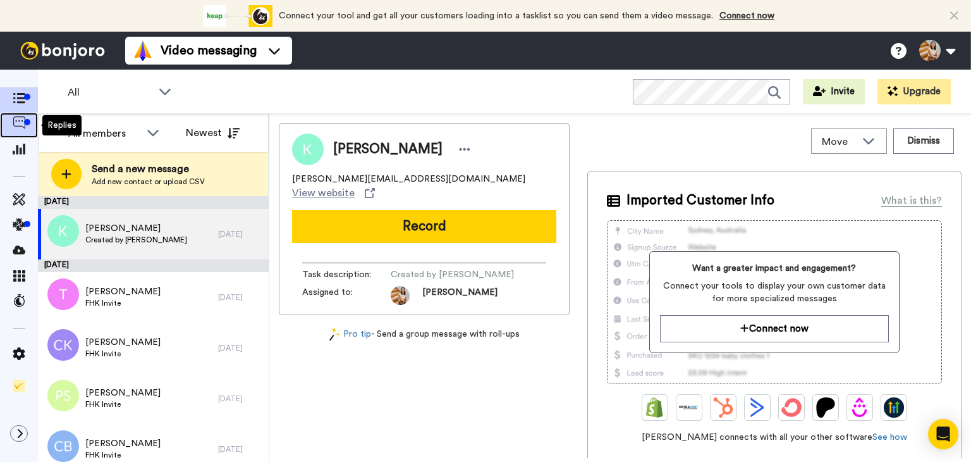
click at [20, 127] on icon at bounding box center [19, 122] width 13 height 13
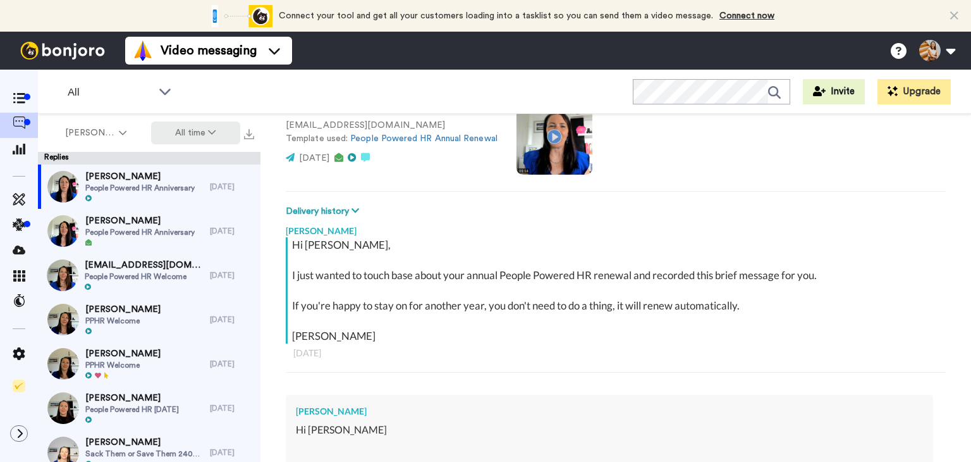
click at [209, 140] on button "All time" at bounding box center [196, 132] width 90 height 23
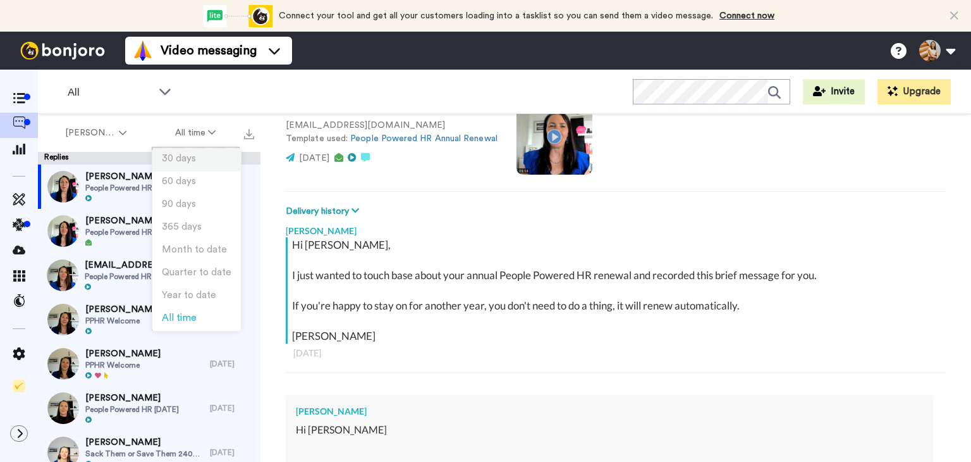
click at [200, 161] on li "30 days" at bounding box center [196, 160] width 89 height 23
type textarea "x"
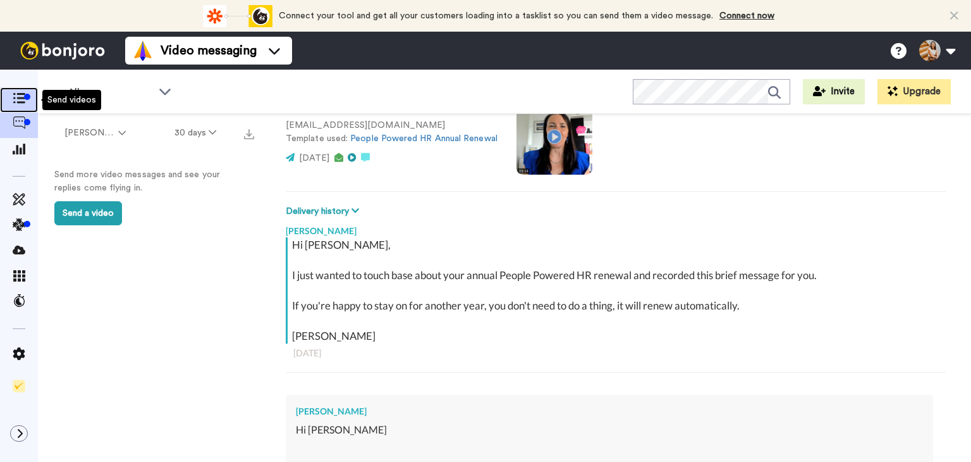
click at [28, 104] on span at bounding box center [19, 100] width 38 height 13
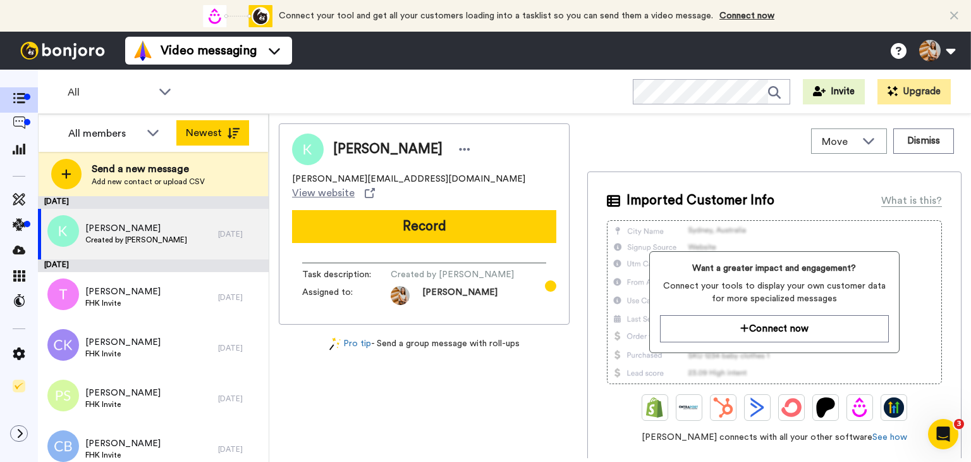
click at [182, 133] on button "Newest" at bounding box center [212, 132] width 73 height 25
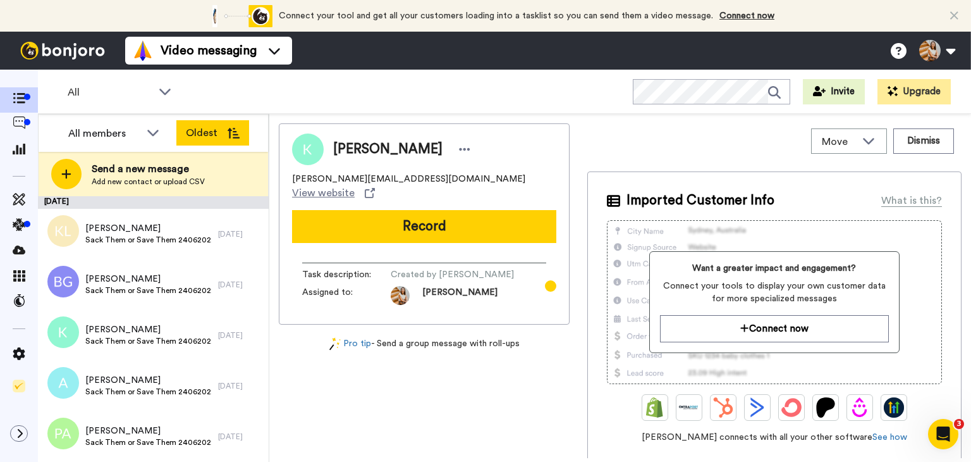
click at [190, 135] on button "Oldest" at bounding box center [212, 132] width 73 height 25
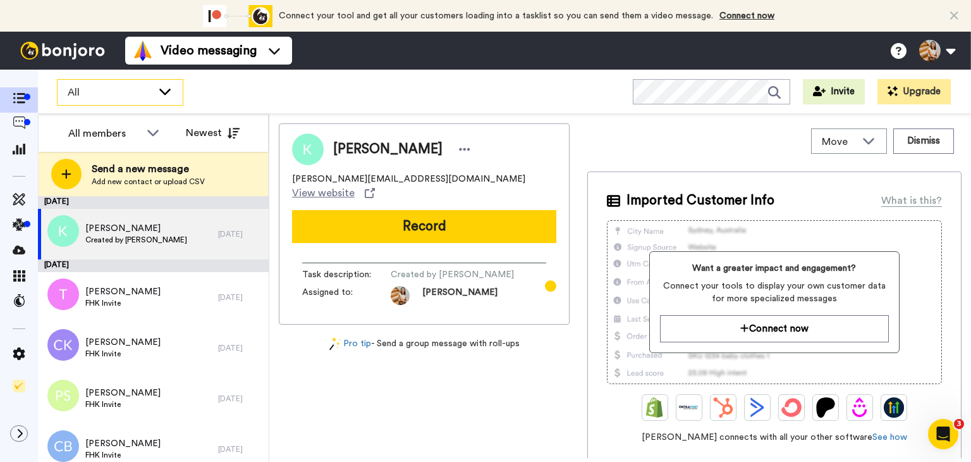
click at [91, 91] on span "All" at bounding box center [110, 92] width 85 height 15
click at [264, 107] on div "All WORKSPACES View all All Default Tasks Activation Find Hire Keep Invitation …" at bounding box center [504, 92] width 933 height 44
click at [537, 99] on div "All WORKSPACES View all All Default Tasks Activation Find Hire Keep Invitation …" at bounding box center [504, 92] width 933 height 44
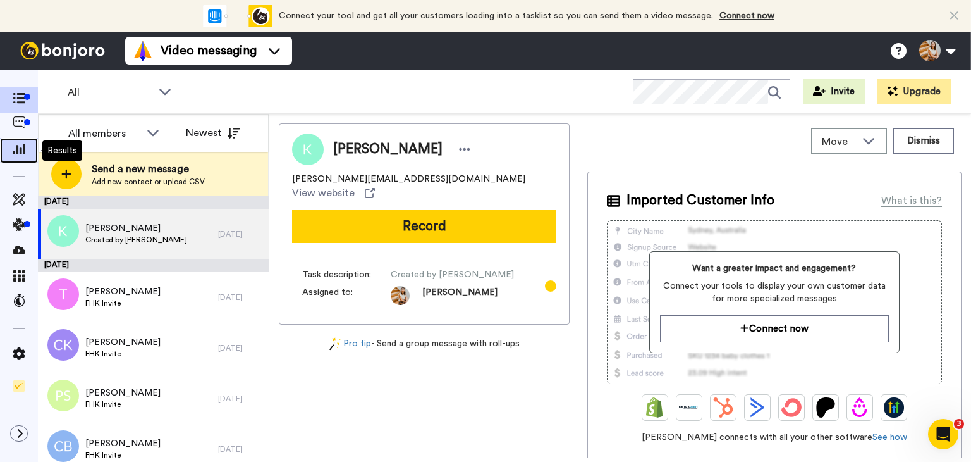
click at [20, 152] on icon at bounding box center [19, 148] width 13 height 11
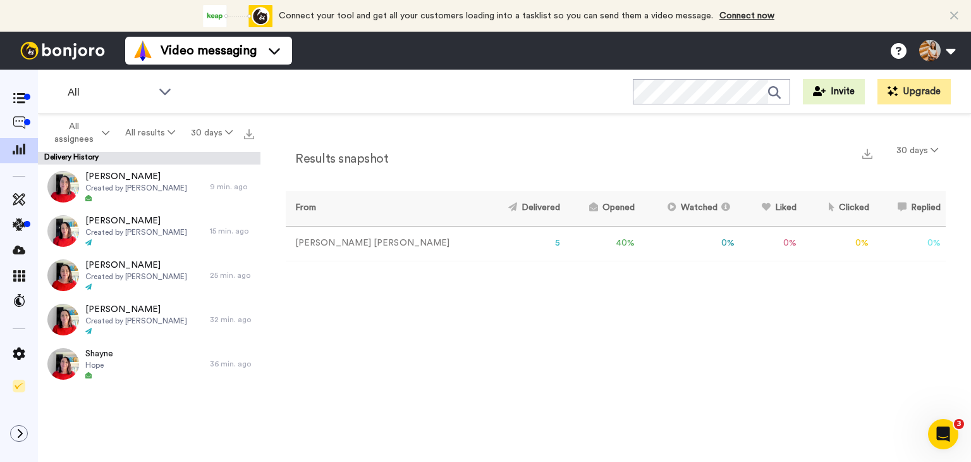
click at [410, 160] on div "Results snapshot 30 days" at bounding box center [616, 155] width 660 height 33
click at [568, 240] on td "40 %" at bounding box center [602, 243] width 75 height 35
click at [628, 161] on div "Results snapshot 30 days" at bounding box center [616, 155] width 660 height 33
click at [20, 124] on icon at bounding box center [19, 122] width 13 height 13
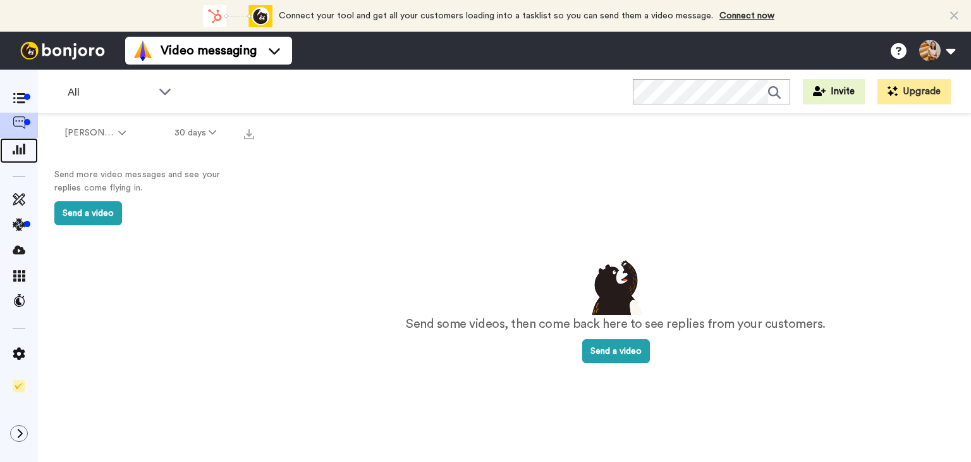
click at [23, 159] on div at bounding box center [19, 150] width 38 height 25
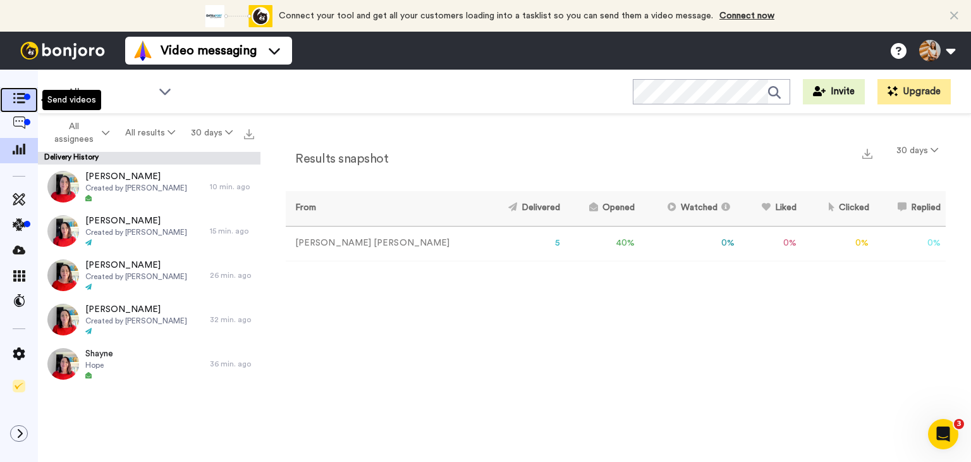
click at [26, 99] on div at bounding box center [27, 97] width 6 height 6
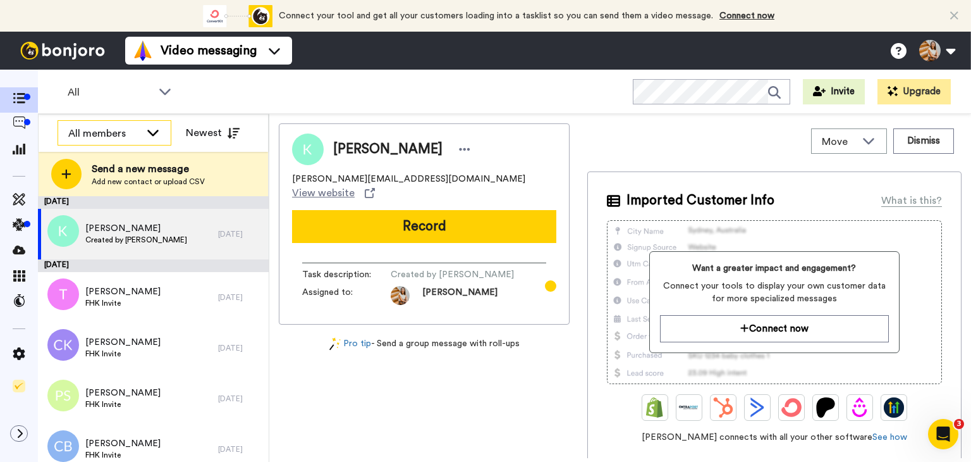
click at [147, 137] on icon at bounding box center [152, 132] width 15 height 13
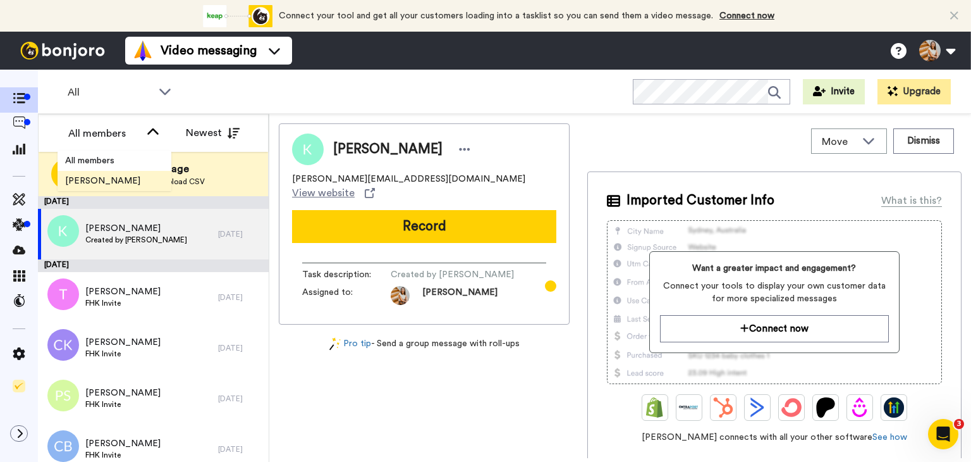
click at [108, 183] on span "Kristy-Lee Billett" at bounding box center [103, 181] width 90 height 13
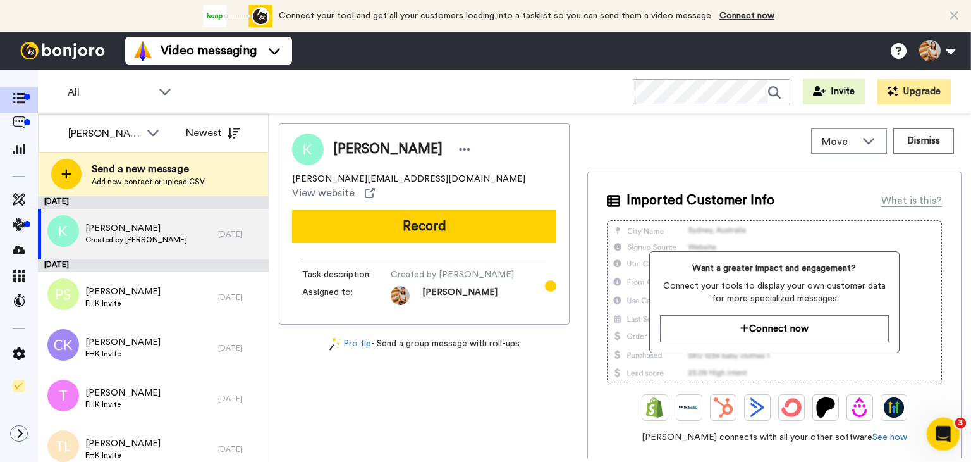
click at [939, 426] on icon "Open Intercom Messenger" at bounding box center [941, 432] width 21 height 21
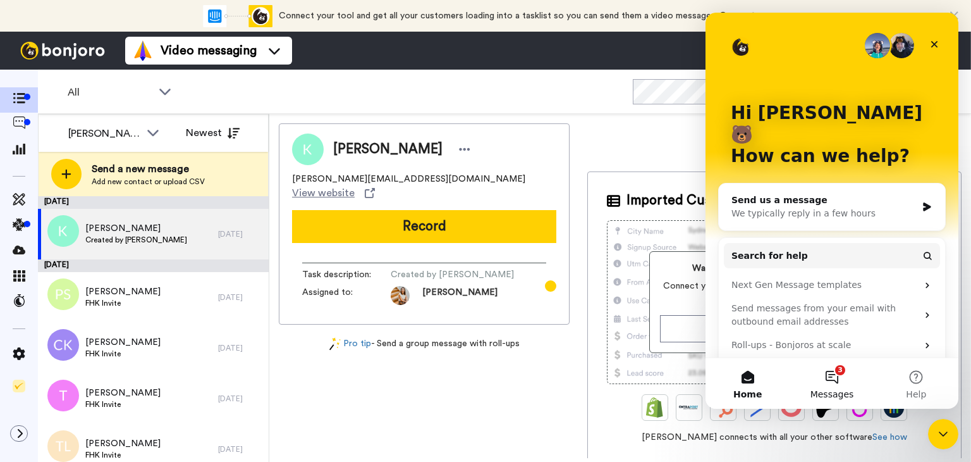
click at [831, 386] on button "3 Messages" at bounding box center [832, 383] width 84 height 51
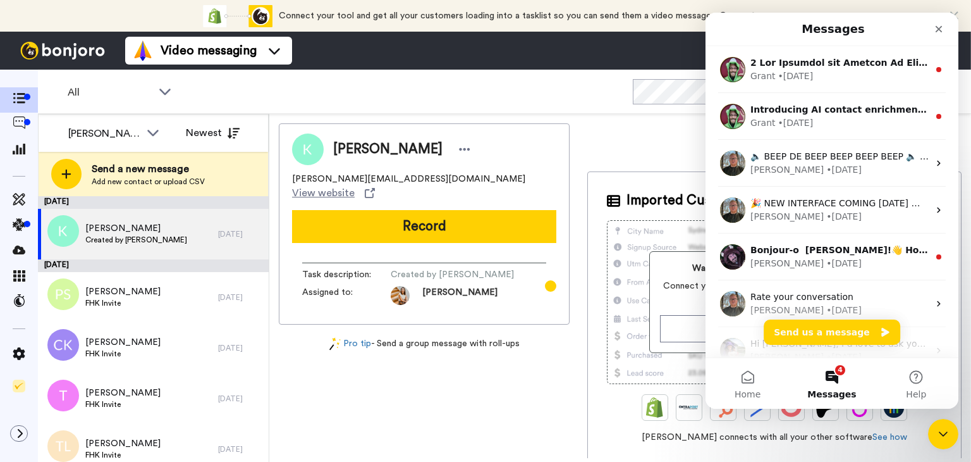
click at [604, 331] on div "Imported Customer Info What is this? Want a greater impact and engagement? Conn…" at bounding box center [774, 469] width 374 height 596
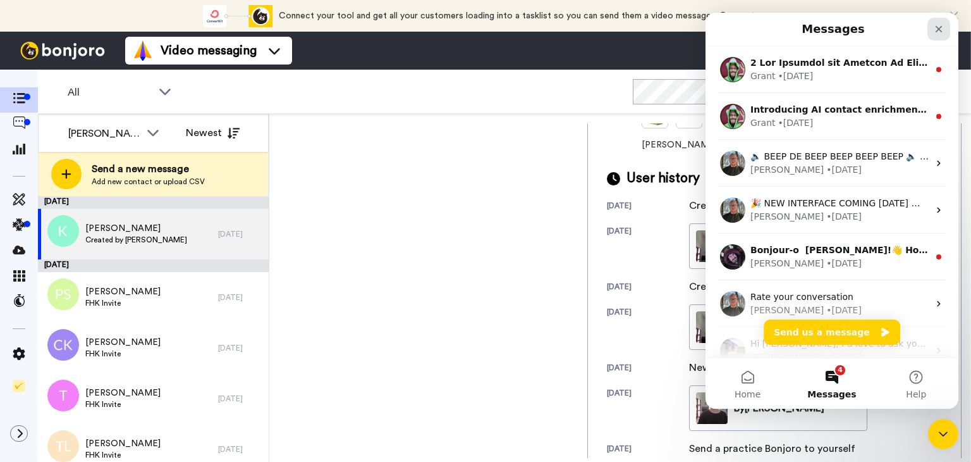
click at [938, 30] on icon "Close" at bounding box center [939, 29] width 7 height 7
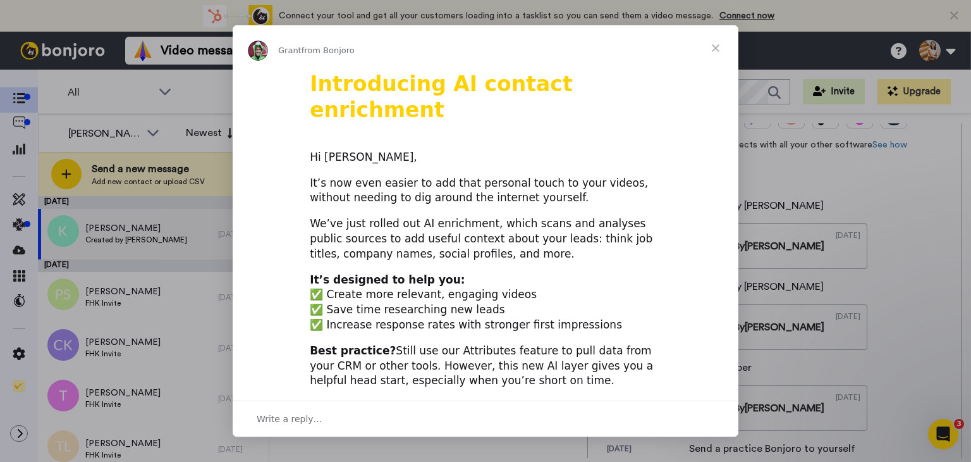
scroll to position [0, 0]
click at [715, 49] on span "Close" at bounding box center [716, 48] width 46 height 46
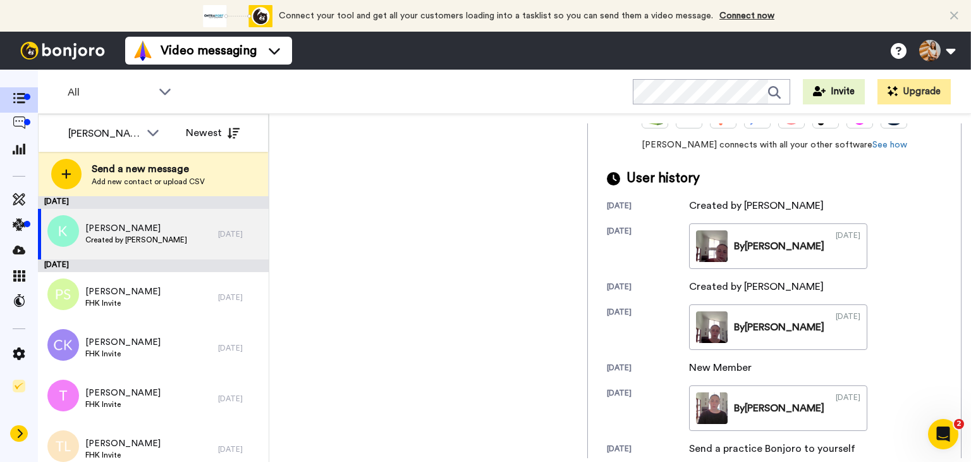
click at [20, 434] on icon at bounding box center [20, 433] width 5 height 9
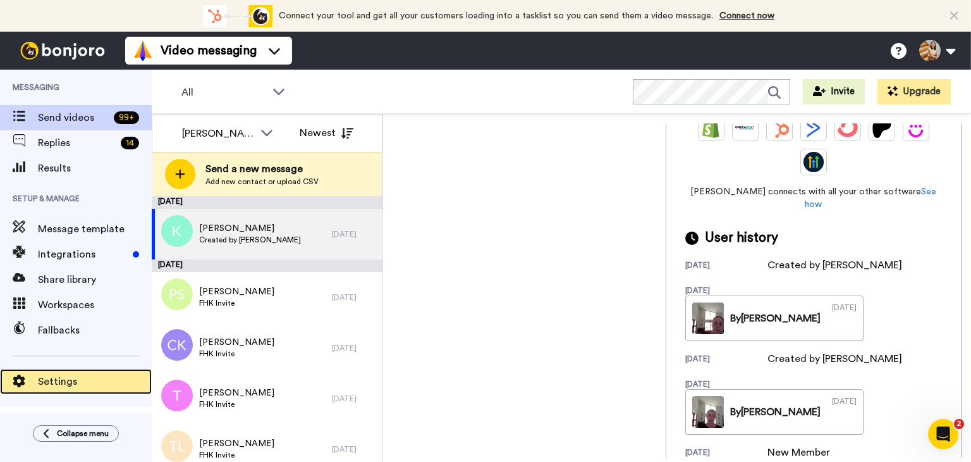
click at [59, 372] on div "Settings" at bounding box center [76, 381] width 152 height 25
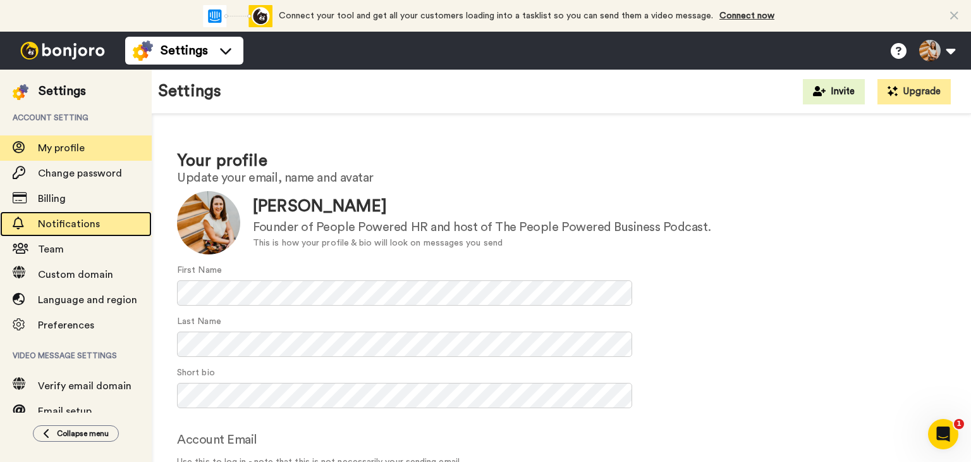
click at [46, 233] on div "Notifications" at bounding box center [76, 223] width 152 height 25
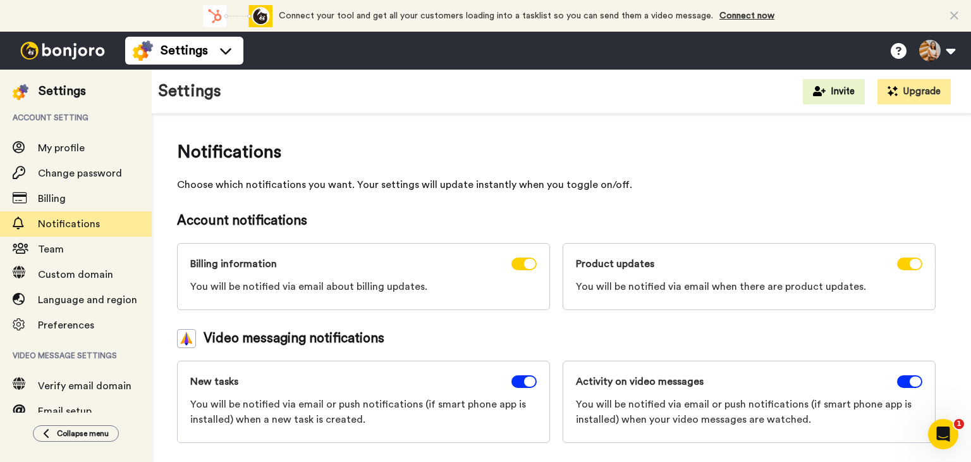
click at [347, 236] on div "Account notifications Billing information You will be notified via email about …" at bounding box center [556, 260] width 759 height 99
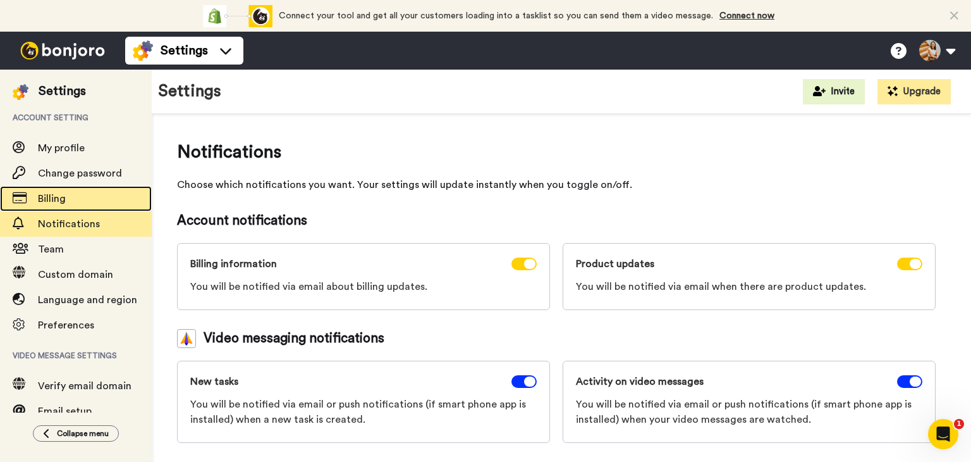
click at [76, 202] on span "Billing" at bounding box center [95, 198] width 114 height 15
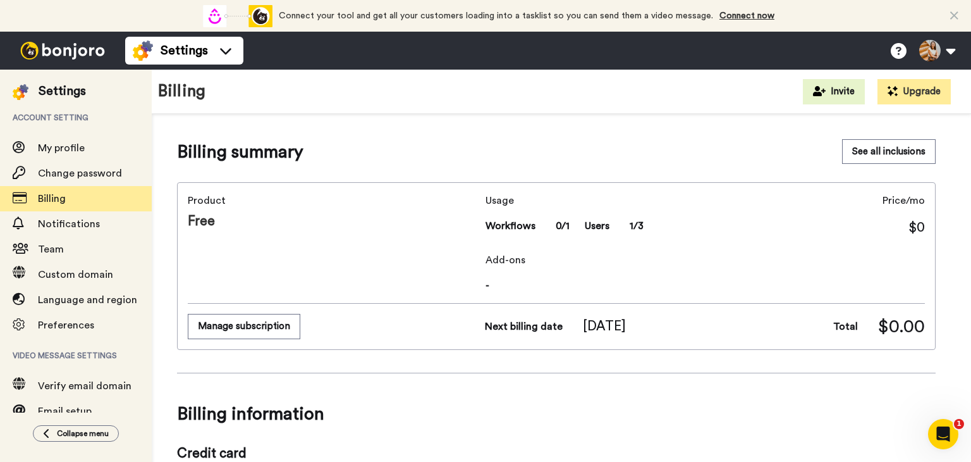
click at [205, 182] on div "Product Free Usage Workflows 0/1 Users 1/3 Price/mo $0 Add-ons - Manage subscri…" at bounding box center [556, 266] width 759 height 168
click at [873, 156] on button "See all inclusions" at bounding box center [889, 151] width 94 height 25
click at [81, 53] on img at bounding box center [62, 51] width 95 height 18
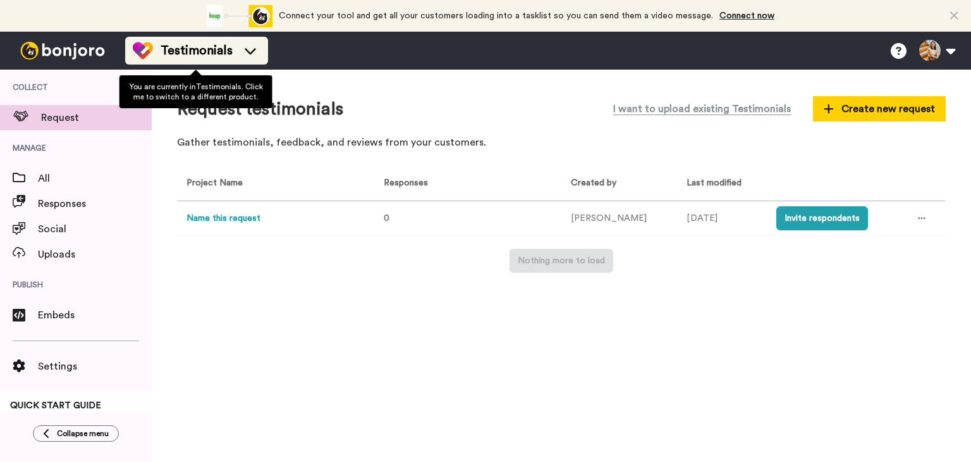
drag, startPoint x: 0, startPoint y: 0, endPoint x: 202, endPoint y: 54, distance: 209.3
click at [202, 54] on span "Testimonials" at bounding box center [197, 51] width 72 height 18
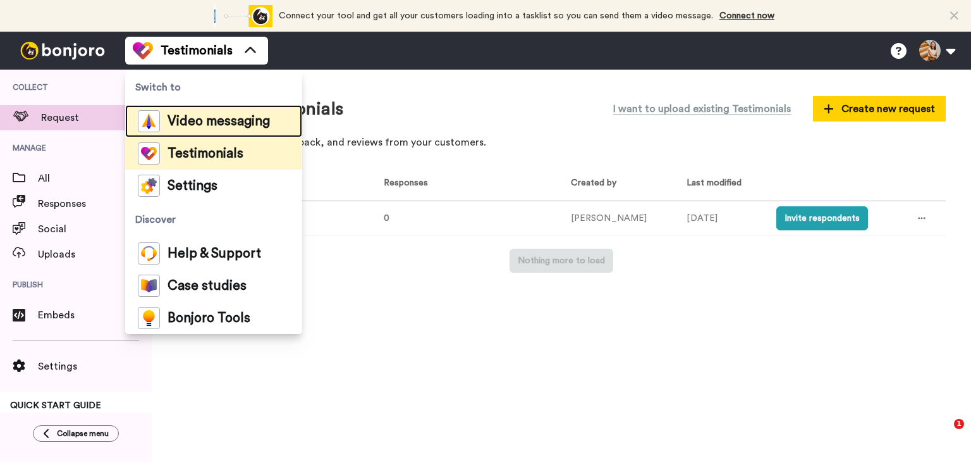
click at [193, 125] on span "Video messaging" at bounding box center [219, 121] width 102 height 13
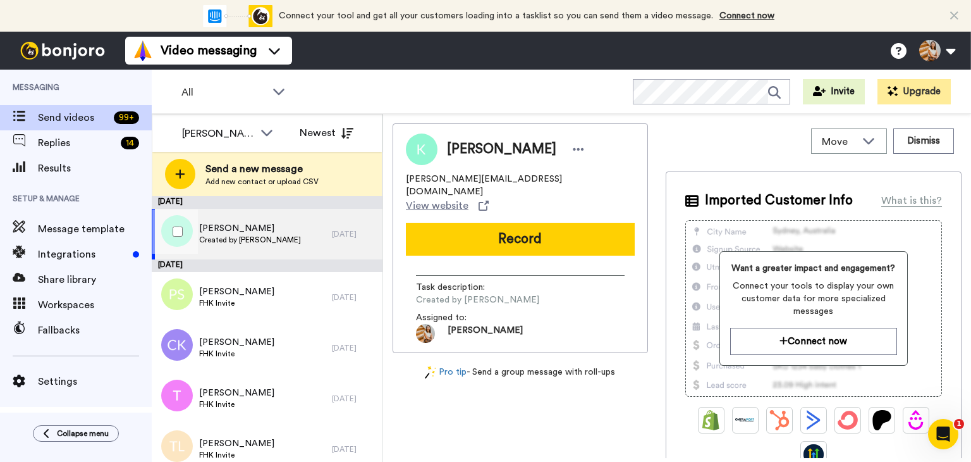
click at [266, 243] on span "Created by [PERSON_NAME]" at bounding box center [250, 240] width 102 height 10
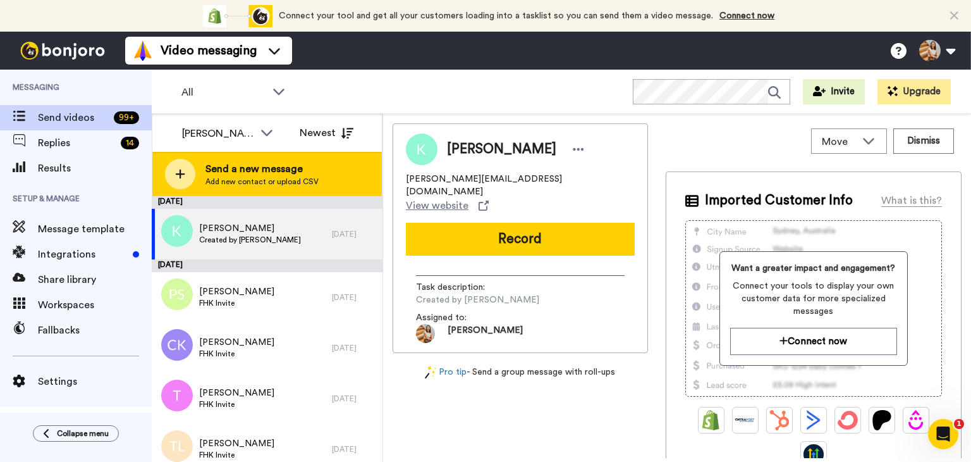
click at [324, 170] on div "Send a new message Add new contact or upload CSV" at bounding box center [267, 174] width 230 height 44
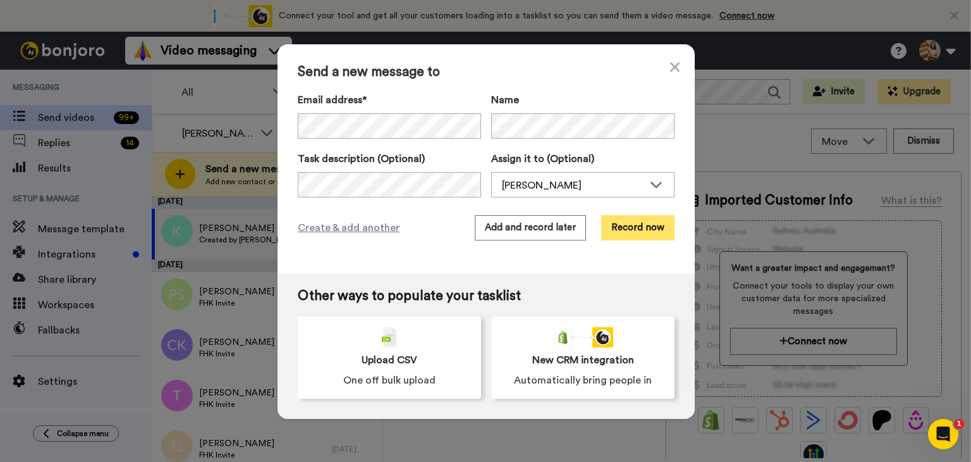
click at [636, 235] on button "Record now" at bounding box center [637, 227] width 73 height 25
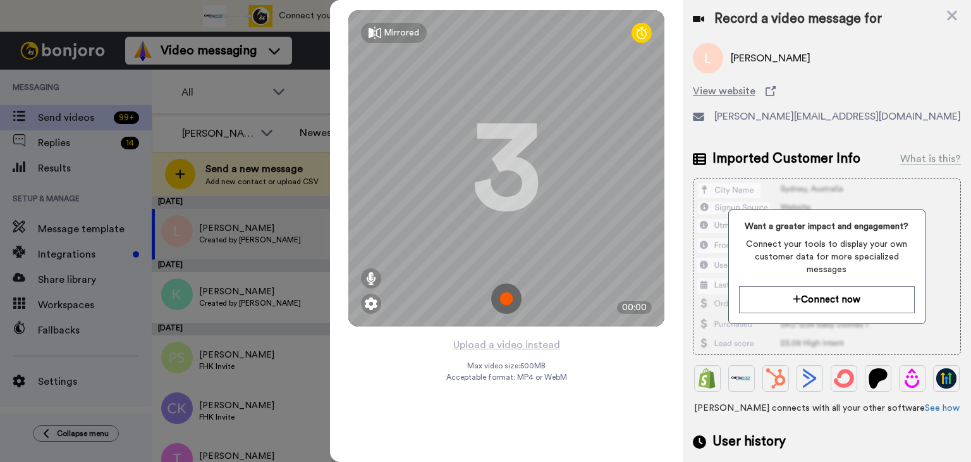
click at [506, 304] on img at bounding box center [506, 298] width 30 height 30
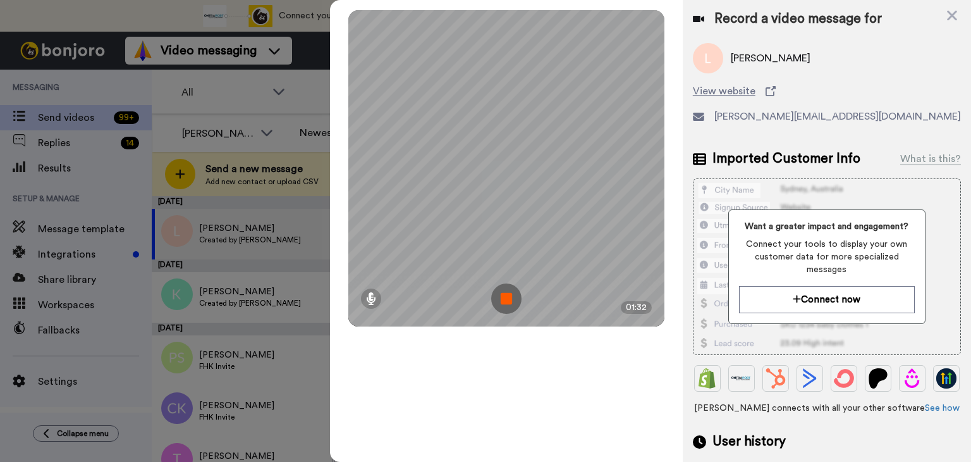
click at [504, 298] on img at bounding box center [506, 298] width 30 height 30
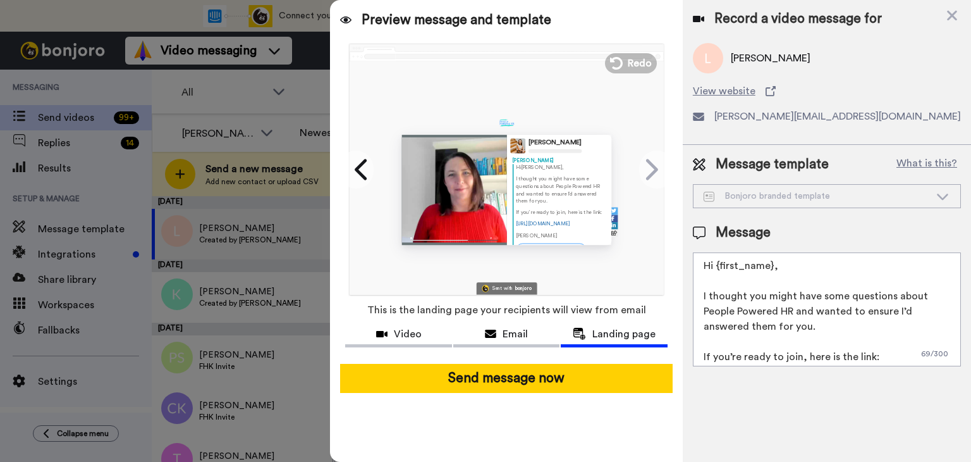
type textarea "r you."
drag, startPoint x: 819, startPoint y: 327, endPoint x: 693, endPoint y: 299, distance: 128.9
click at [693, 299] on textarea "Hi {first_name}, I thought you might have some questions about People Powered H…" at bounding box center [827, 309] width 268 height 114
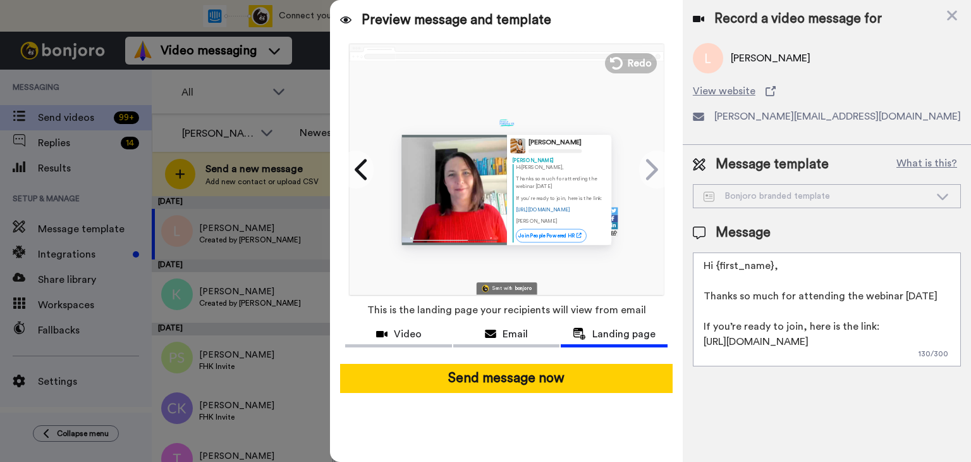
click at [703, 297] on textarea "Hi {first_name}, Thanks so much for attending the webinar [DATE] If you’re read…" at bounding box center [827, 309] width 268 height 114
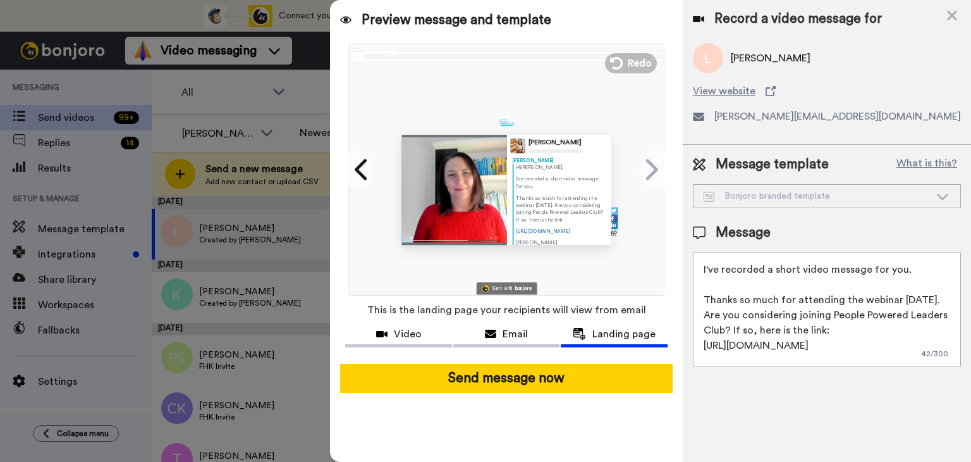
scroll to position [42, 0]
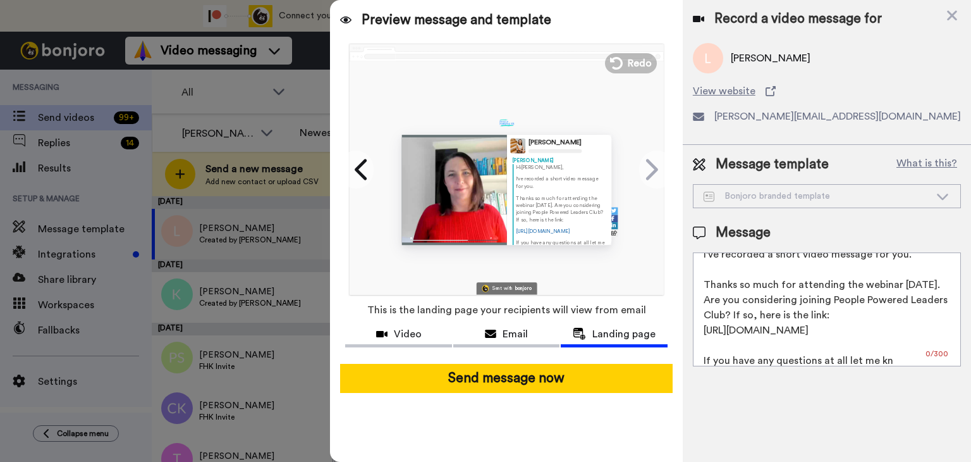
click at [706, 358] on textarea "Hi {first_name}, I've recorded a short video message for you. Thanks so much fo…" at bounding box center [827, 309] width 268 height 114
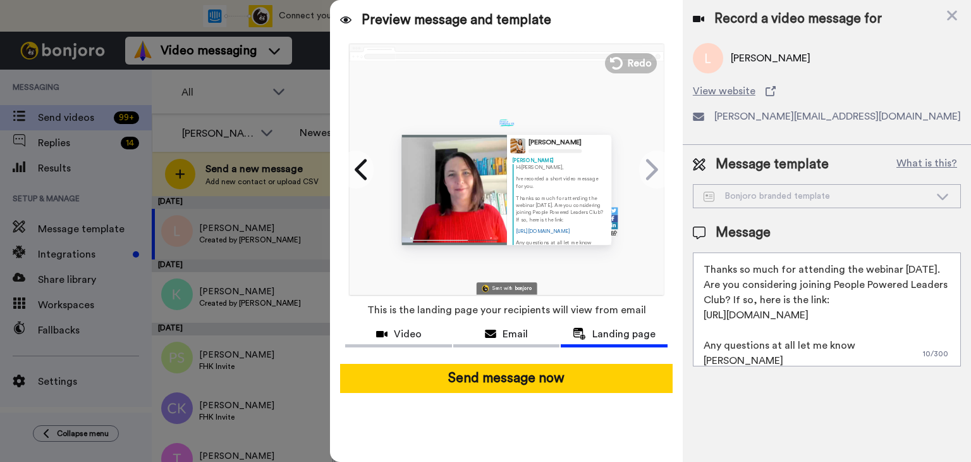
click at [883, 350] on textarea "Hi {first_name}, I've recorded a short video message for you. Thanks so much fo…" at bounding box center [827, 309] width 268 height 114
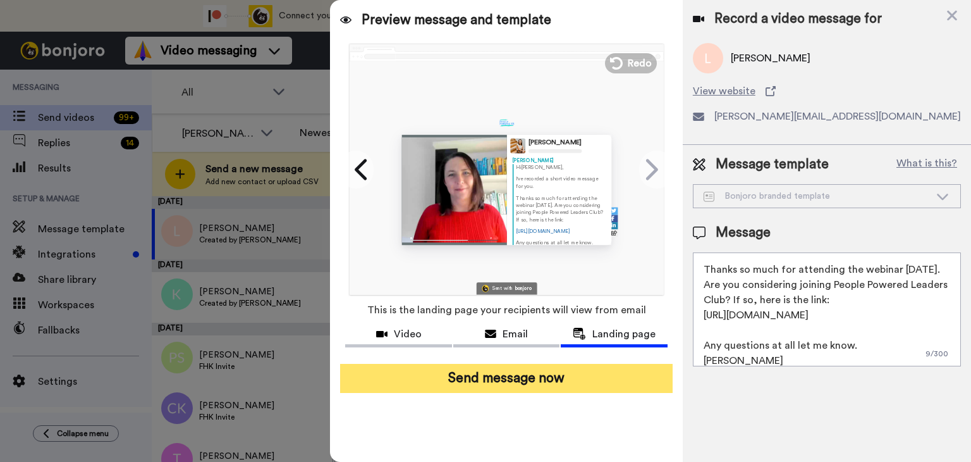
type textarea "Hi {first_name}, I've recorded a short video message for you. Thanks so much fo…"
click at [535, 379] on button "Send message now" at bounding box center [506, 378] width 333 height 29
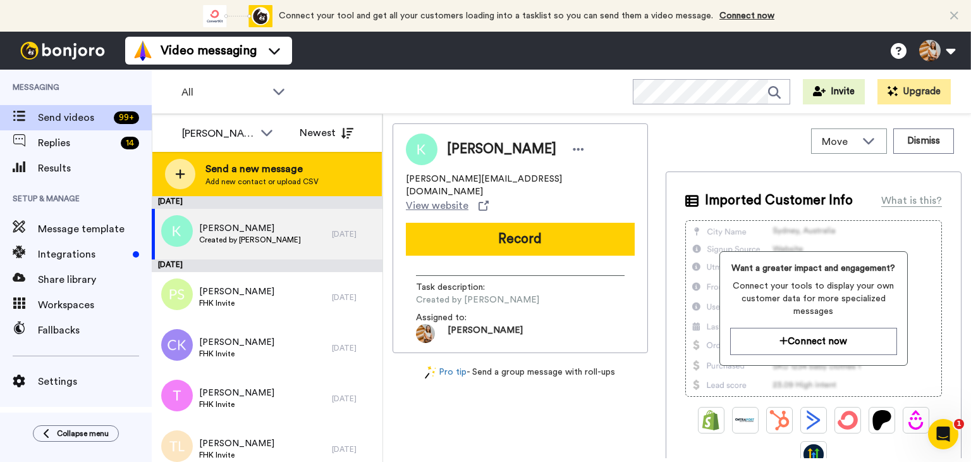
click at [334, 175] on div "Send a new message Add new contact or upload CSV" at bounding box center [267, 174] width 230 height 44
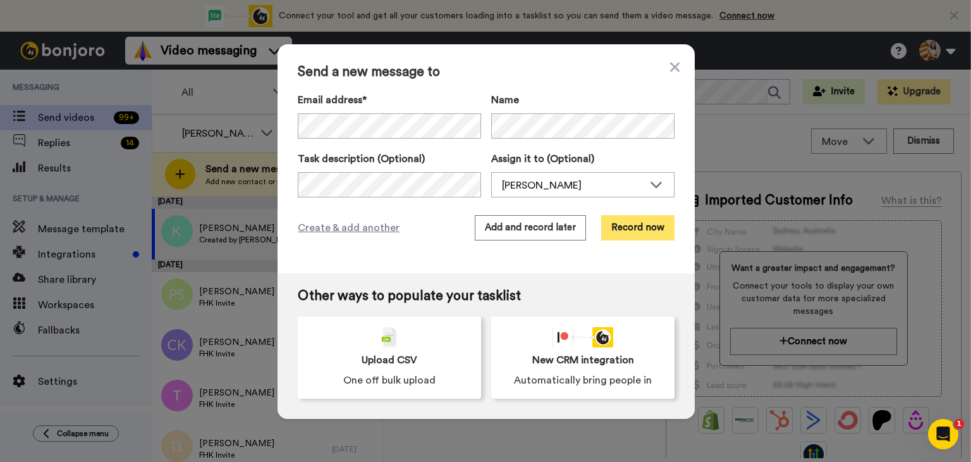
click at [614, 233] on button "Record now" at bounding box center [637, 227] width 73 height 25
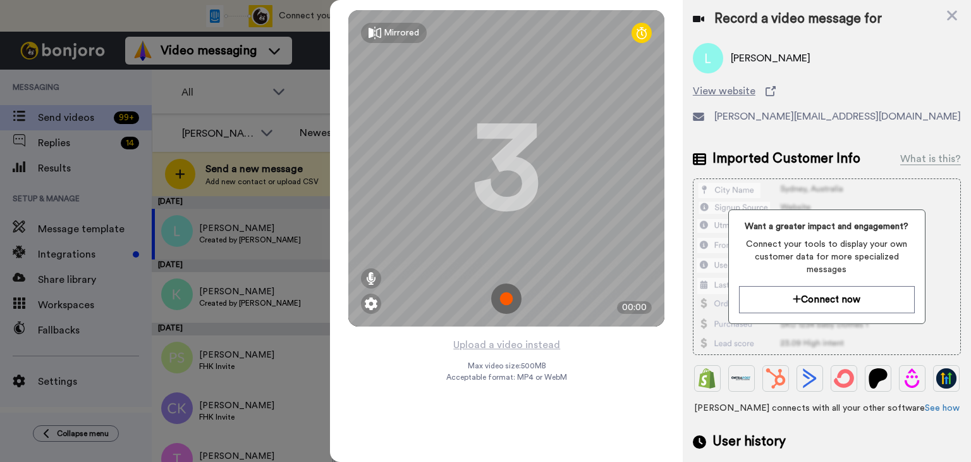
click at [508, 302] on img at bounding box center [506, 298] width 30 height 30
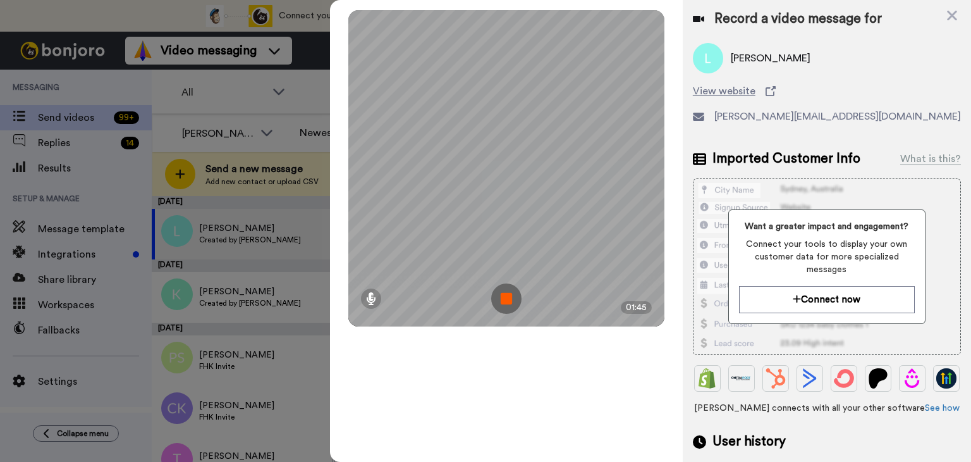
click at [503, 299] on img at bounding box center [506, 298] width 30 height 30
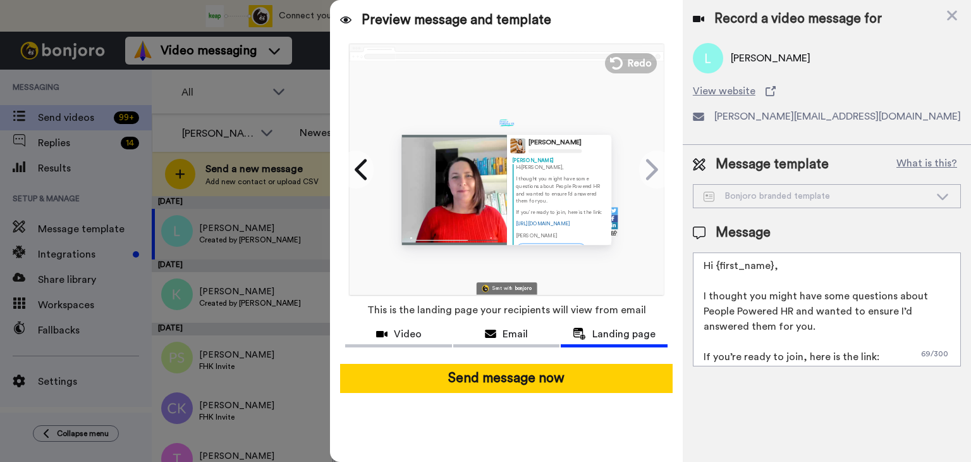
click at [706, 291] on textarea "Hi {first_name}, I thought you might have some questions about People Powered H…" at bounding box center [827, 309] width 268 height 114
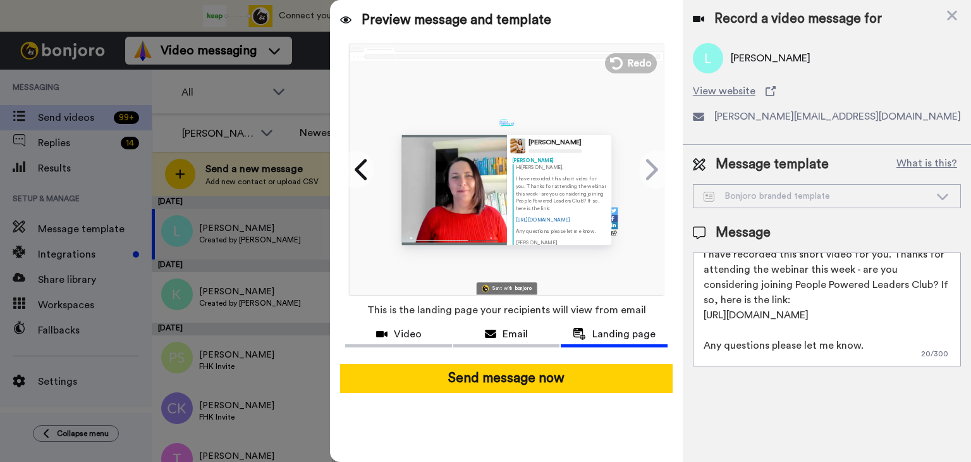
scroll to position [57, 0]
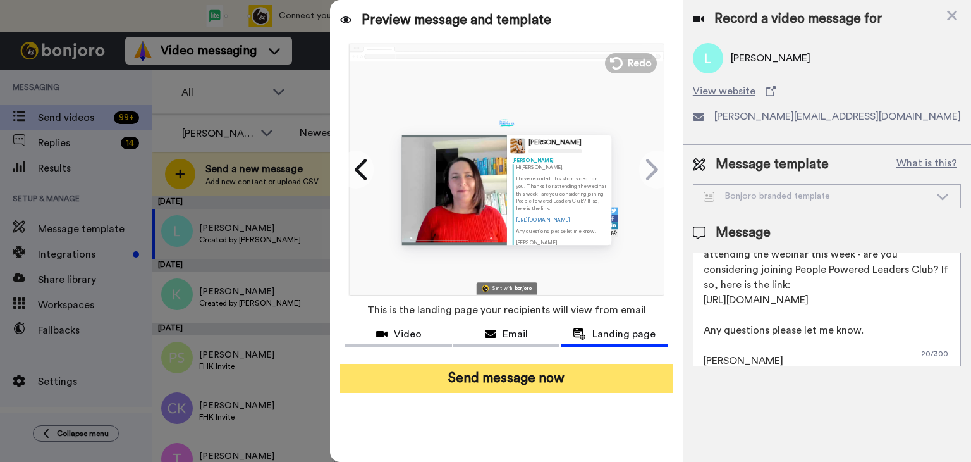
type textarea "Hi {first_name}, I have recorded this short video for you. Thanks for attending…"
click at [534, 380] on button "Send message now" at bounding box center [506, 378] width 333 height 29
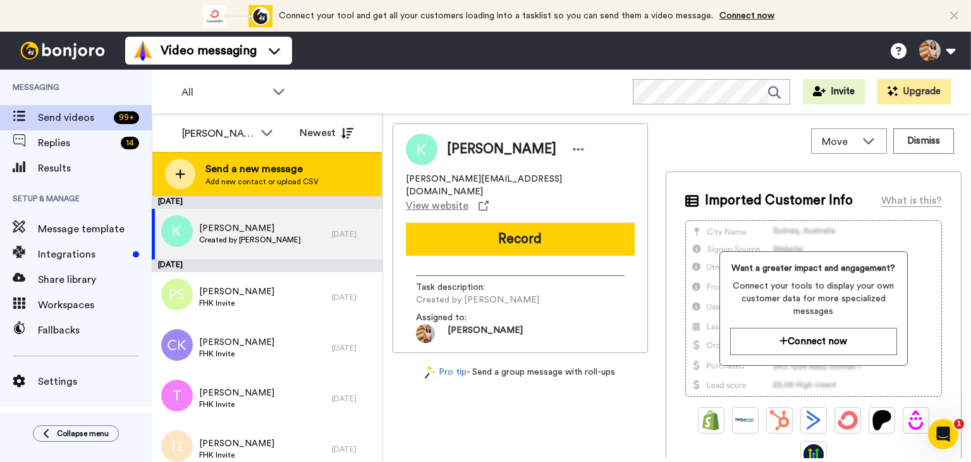
click at [313, 170] on span "Send a new message" at bounding box center [261, 168] width 113 height 15
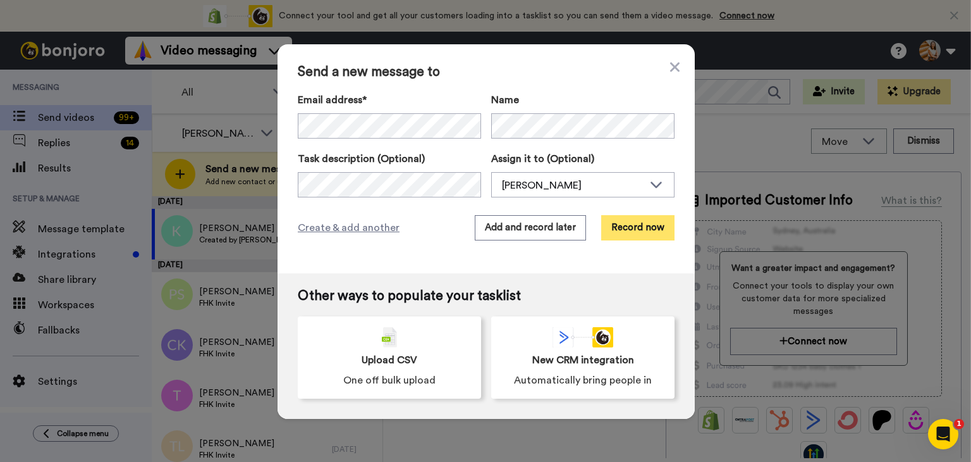
click at [624, 229] on button "Record now" at bounding box center [637, 227] width 73 height 25
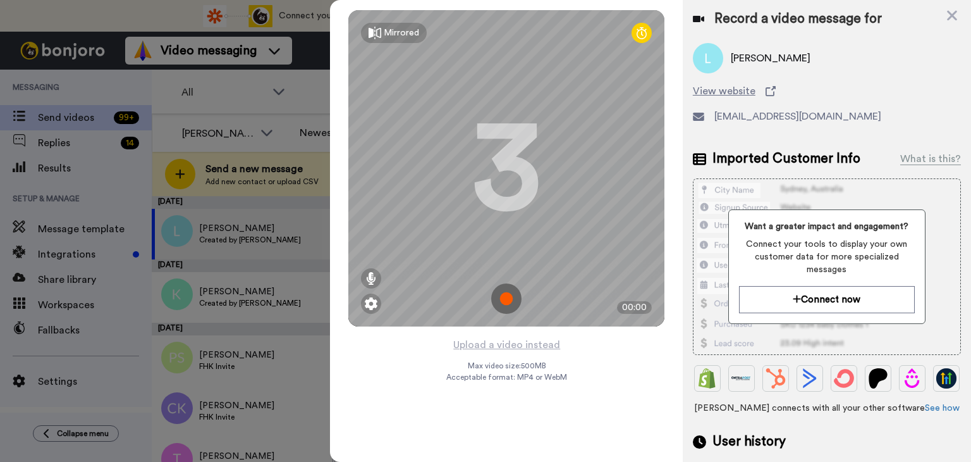
click at [506, 300] on img at bounding box center [506, 298] width 30 height 30
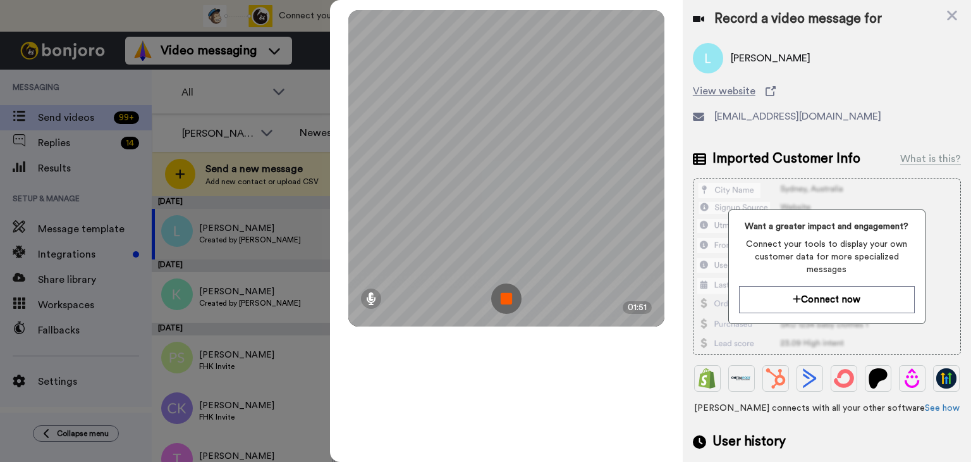
click at [503, 294] on img at bounding box center [506, 298] width 30 height 30
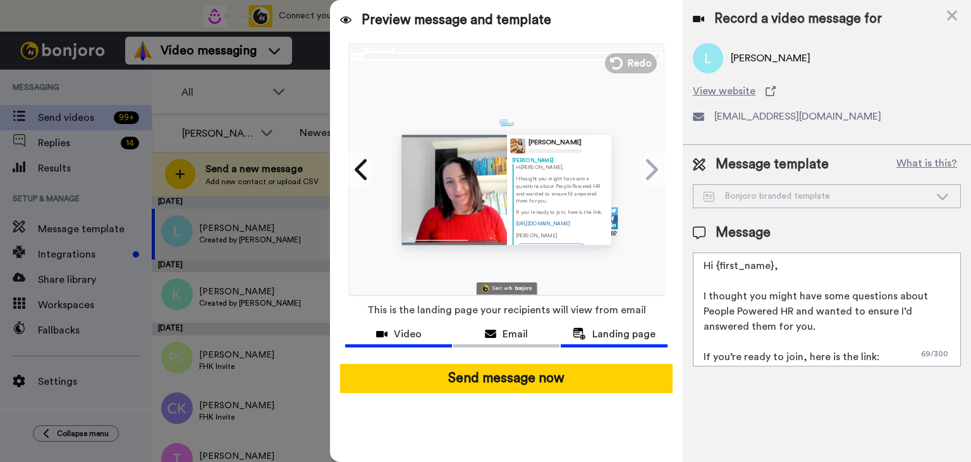
click at [414, 333] on span "Video" at bounding box center [408, 333] width 28 height 15
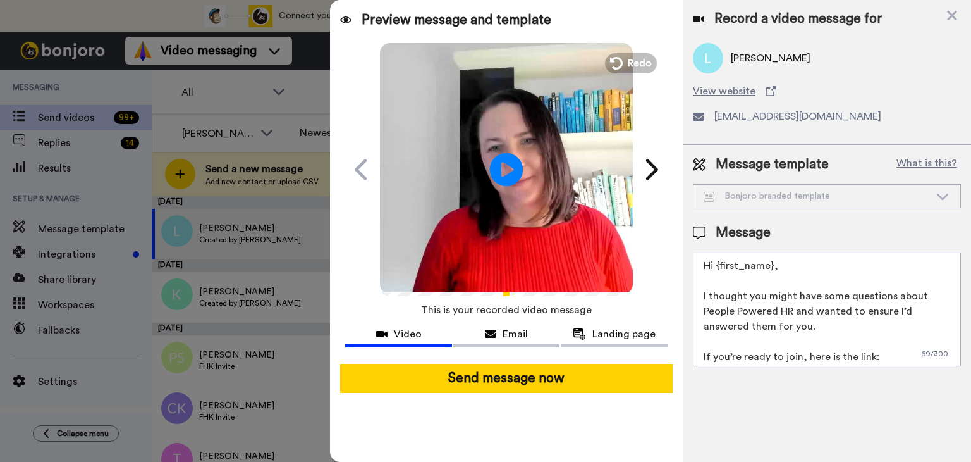
click at [505, 165] on icon "Play/Pause" at bounding box center [507, 169] width 34 height 60
click at [480, 214] on video at bounding box center [506, 167] width 253 height 253
click at [515, 336] on span "Email" at bounding box center [515, 333] width 25 height 15
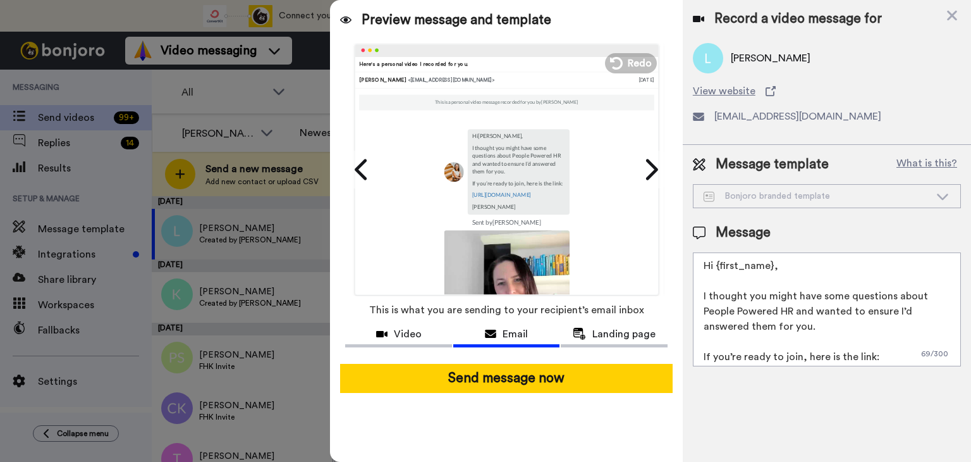
type textarea "r you."
drag, startPoint x: 826, startPoint y: 326, endPoint x: 694, endPoint y: 294, distance: 136.0
click at [694, 294] on textarea "Hi {first_name}, I thought you might have some questions about People Powered H…" at bounding box center [827, 309] width 268 height 114
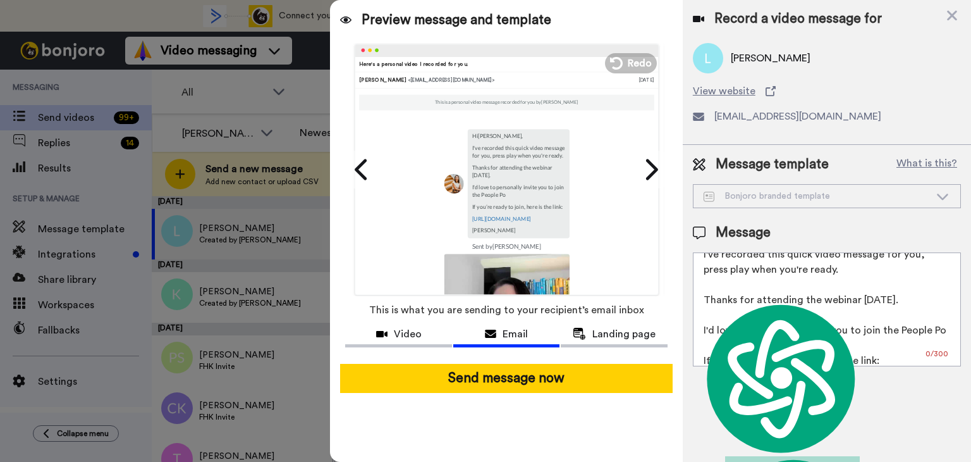
scroll to position [72, 0]
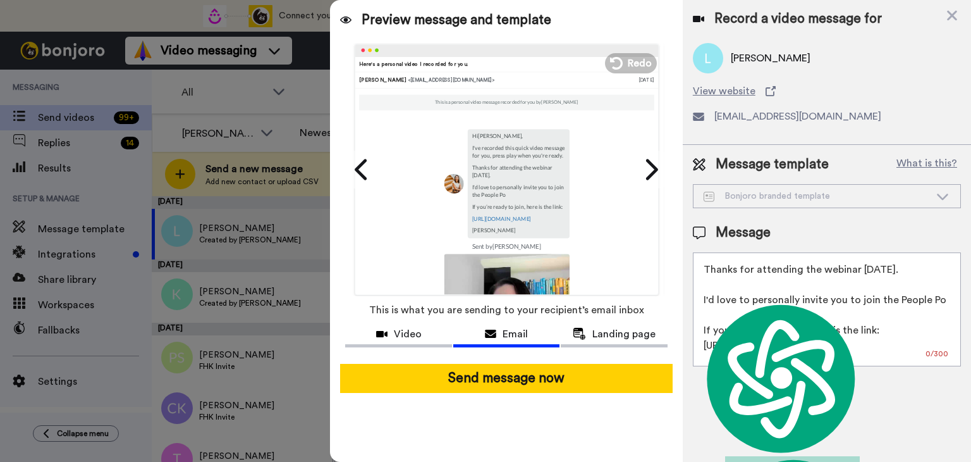
click at [807, 329] on textarea "Hi {first_name}, I've recorded this quick video message for you, press play whe…" at bounding box center [827, 309] width 268 height 114
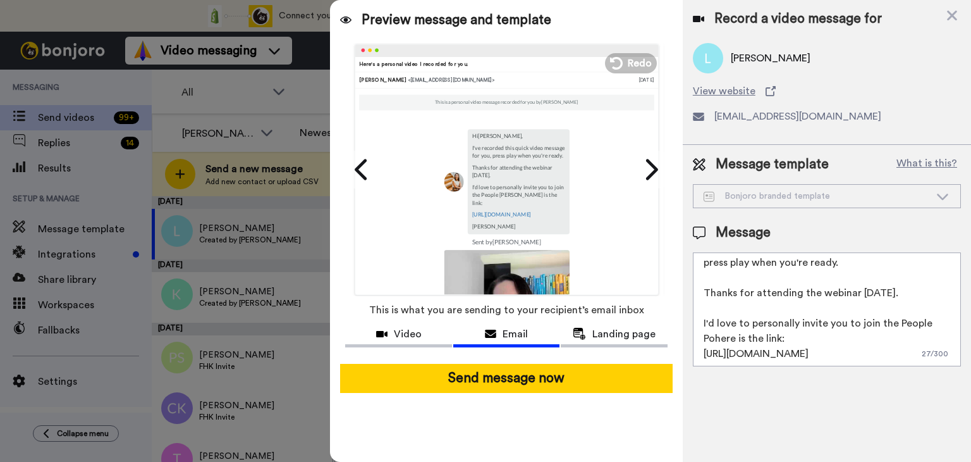
scroll to position [0, 0]
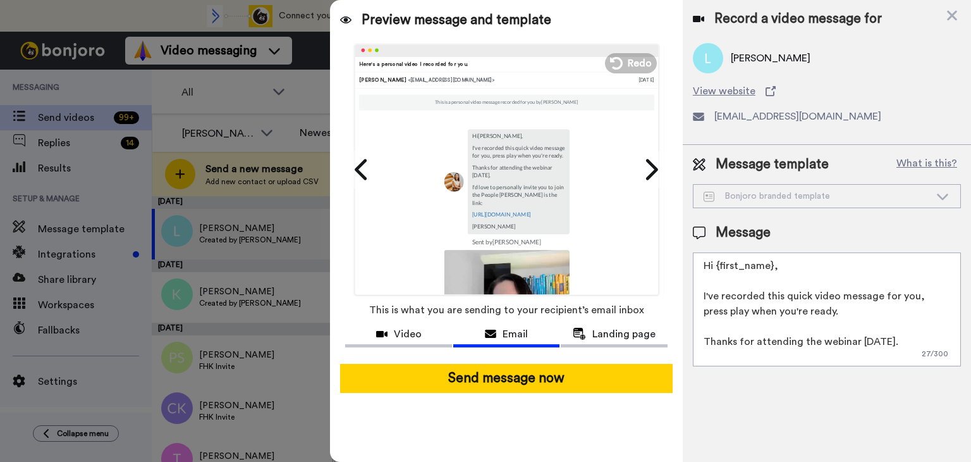
click at [881, 315] on textarea "Hi {first_name}, I've recorded this quick video message for you, press play whe…" at bounding box center [827, 309] width 268 height 114
click at [801, 302] on textarea "Hi {first_name}, I've recorded this quick video message for you, press play whe…" at bounding box center [827, 309] width 268 height 114
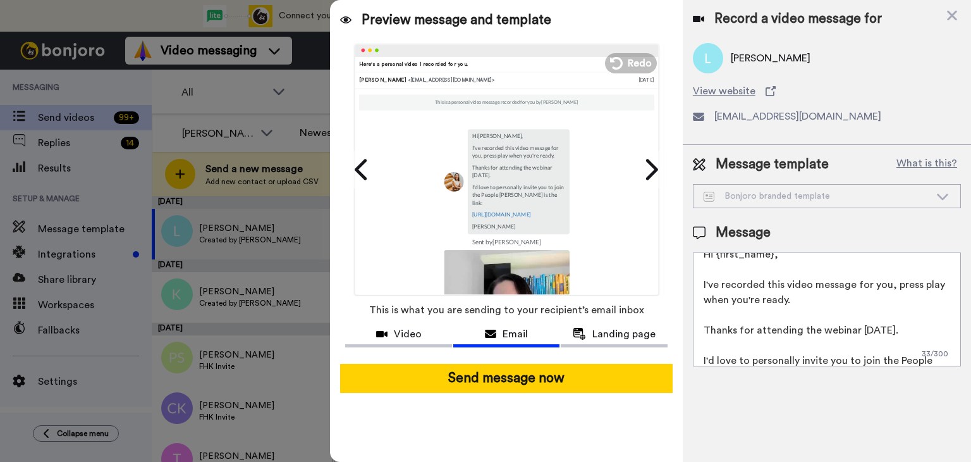
click at [783, 359] on textarea "Hi {first_name}, I've recorded this video message for you, press play when you'…" at bounding box center [827, 309] width 268 height 114
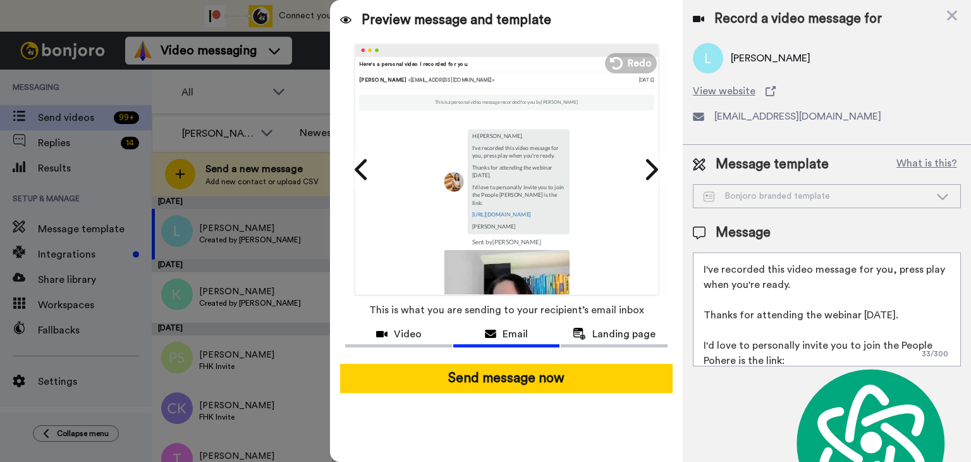
scroll to position [42, 0]
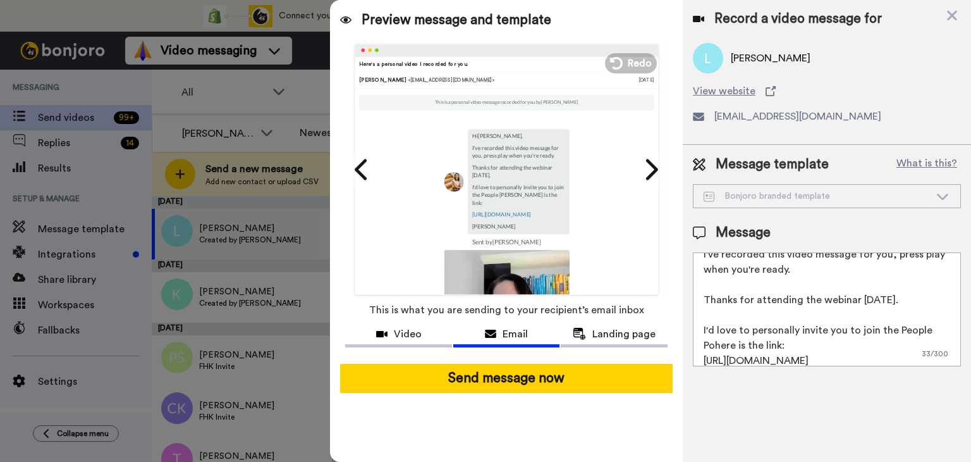
click at [731, 350] on textarea "Hi {first_name}, I've recorded this video message for you, press play when you'…" at bounding box center [827, 309] width 268 height 114
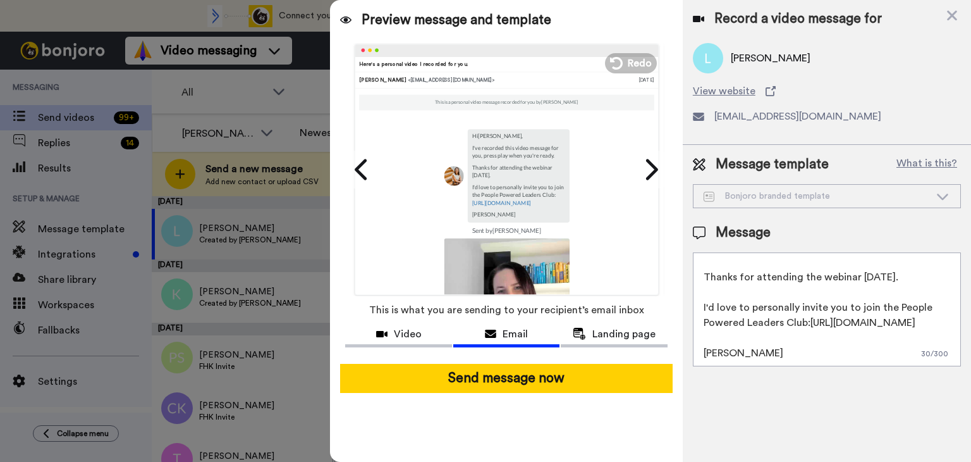
scroll to position [87, 0]
click at [731, 341] on textarea "Hi {first_name}, I've recorded this video message for you, press play when you'…" at bounding box center [827, 309] width 268 height 114
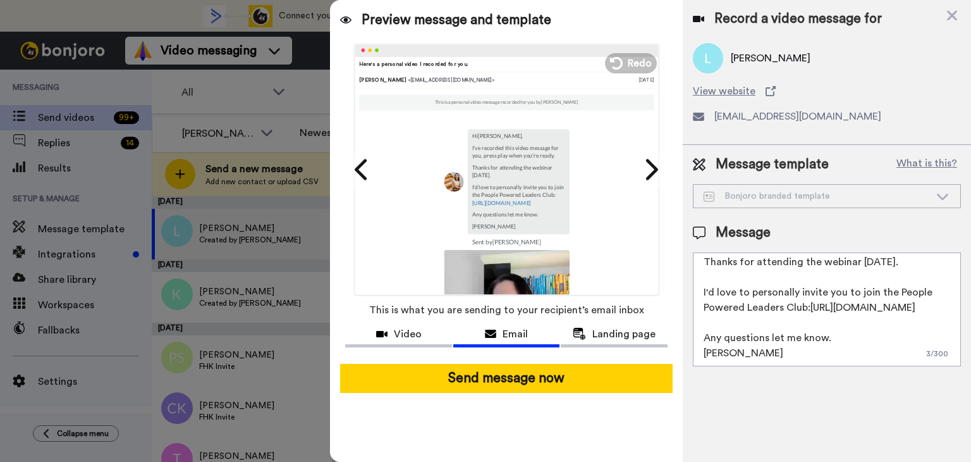
scroll to position [0, 0]
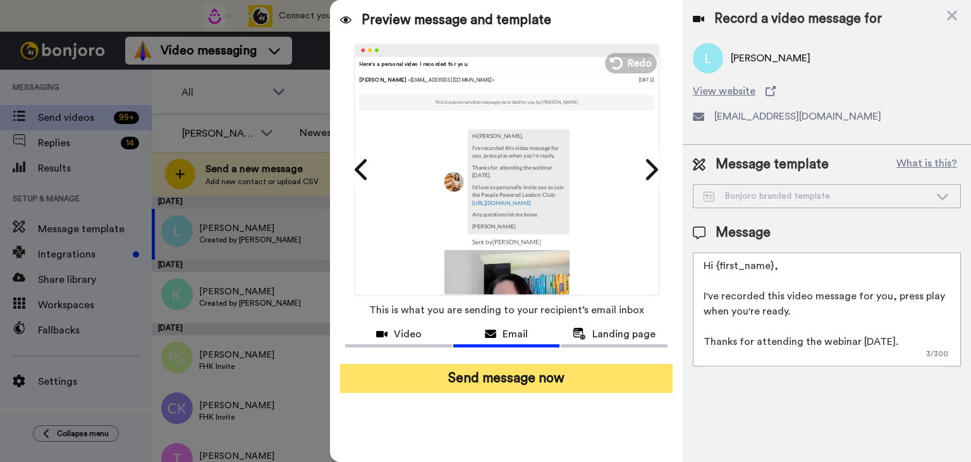
type textarea "Hi {first_name}, I've recorded this video message for you, press play when you'…"
click at [539, 381] on button "Send message now" at bounding box center [506, 378] width 333 height 29
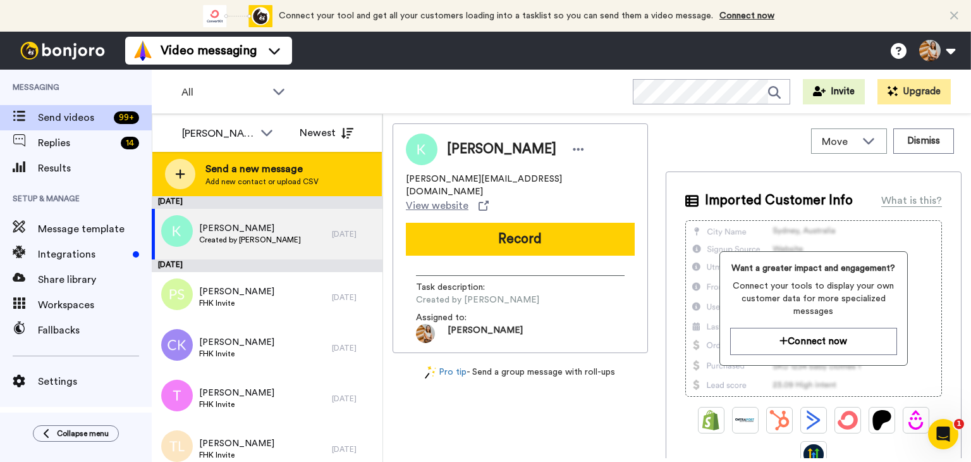
click at [266, 164] on span "Send a new message" at bounding box center [261, 168] width 113 height 15
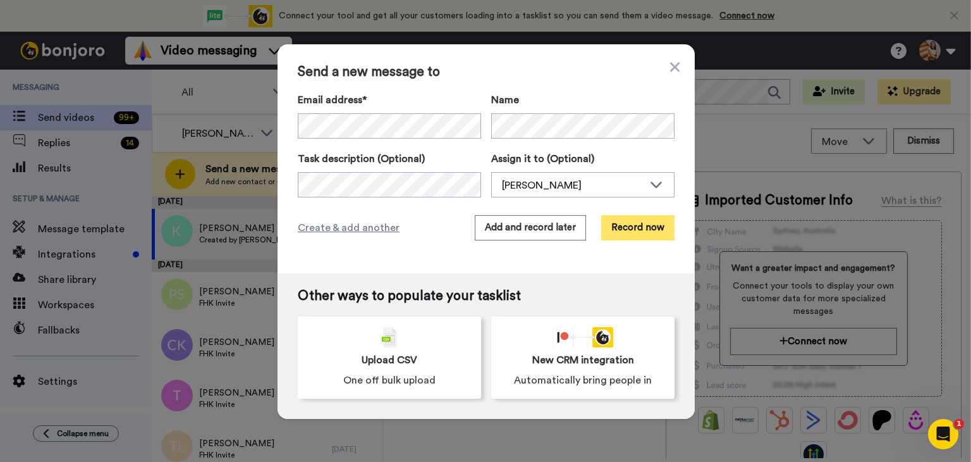
click at [630, 229] on button "Record now" at bounding box center [637, 227] width 73 height 25
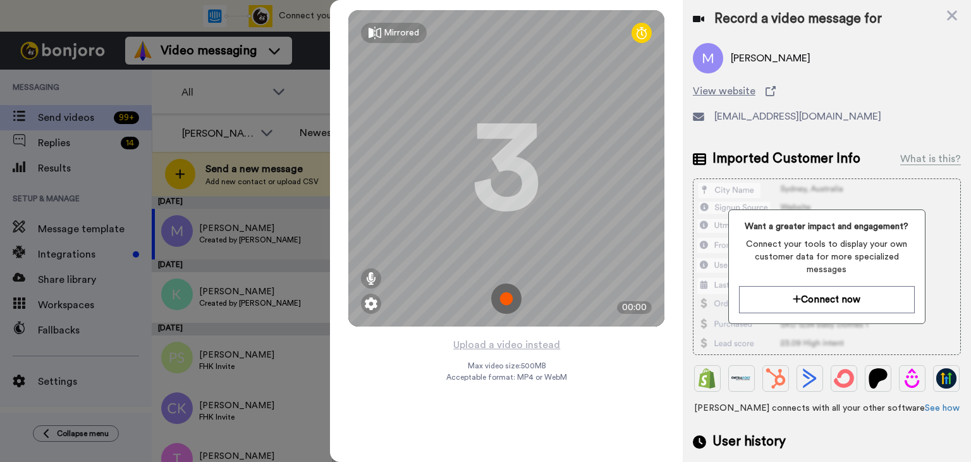
click at [508, 300] on img at bounding box center [506, 298] width 30 height 30
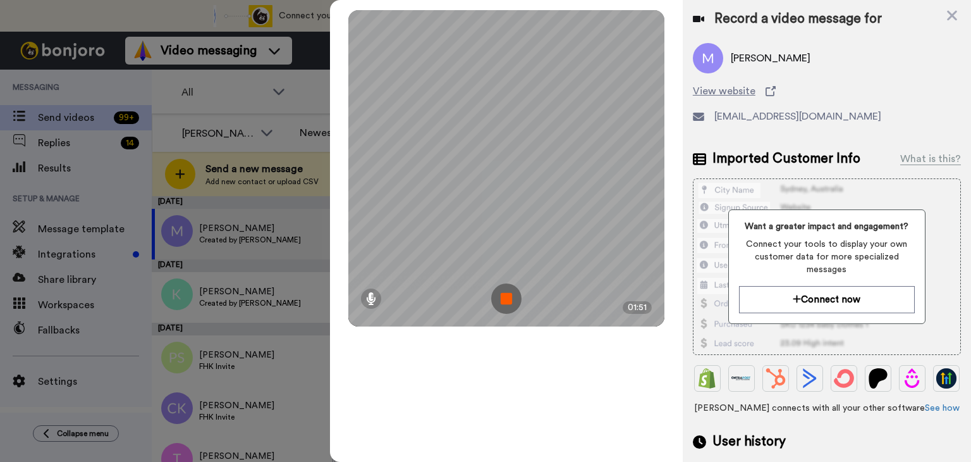
click at [503, 299] on img at bounding box center [506, 298] width 30 height 30
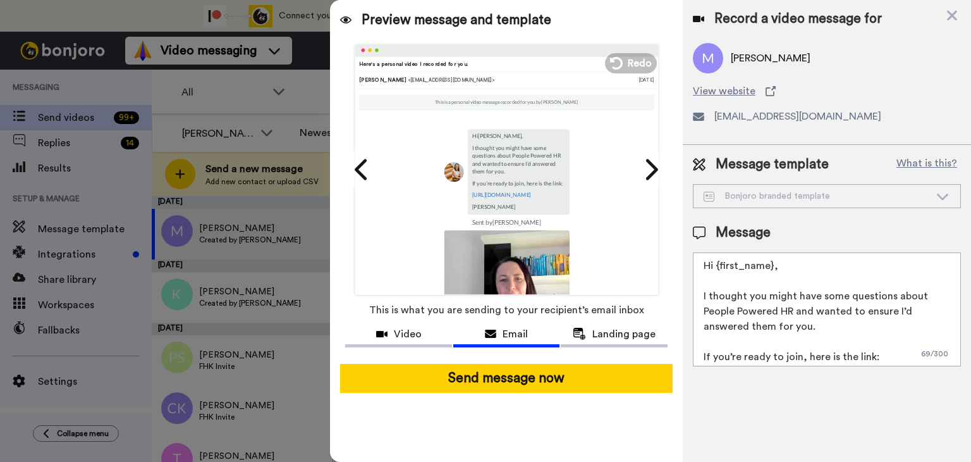
click at [701, 298] on textarea "Hi {first_name}, I thought you might have some questions about People Powered H…" at bounding box center [827, 309] width 268 height 114
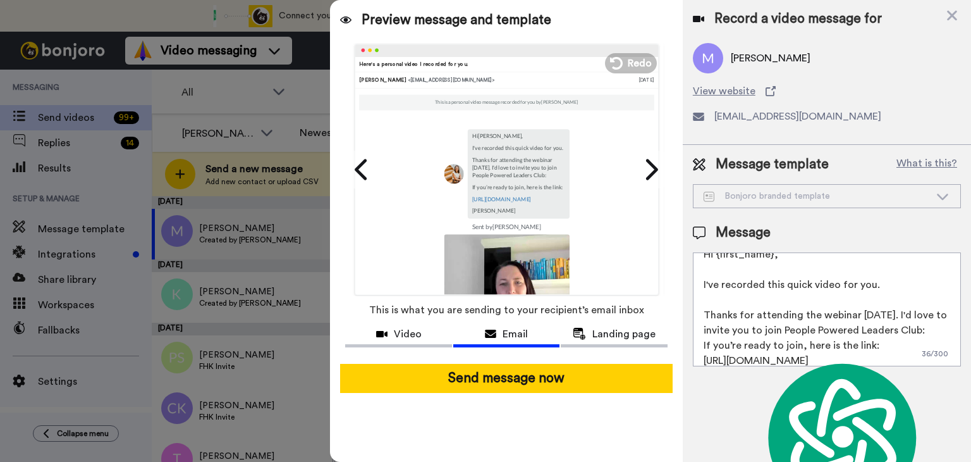
scroll to position [27, 0]
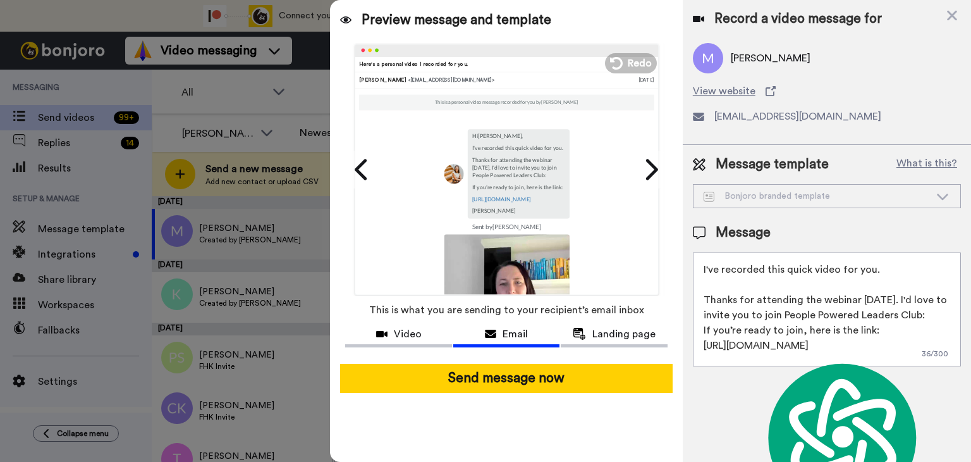
click at [865, 322] on textarea "Hi {first_name}, I've recorded this quick video for you. Thanks for attending t…" at bounding box center [827, 309] width 268 height 114
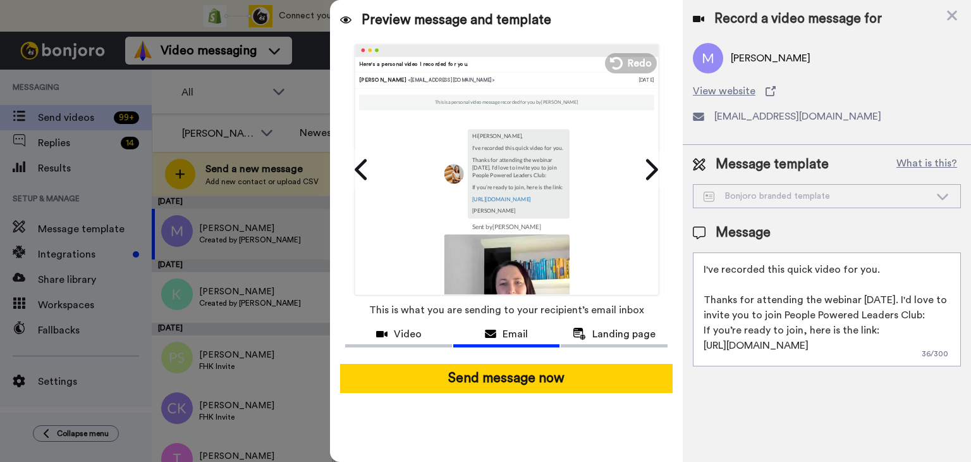
click at [880, 348] on textarea "Hi {first_name}, I've recorded this quick video for you. Thanks for attending t…" at bounding box center [827, 309] width 268 height 114
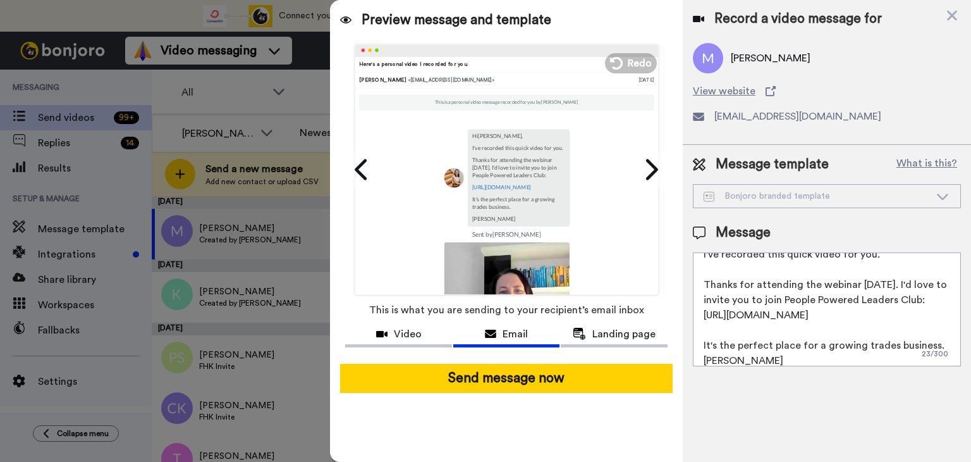
scroll to position [57, 0]
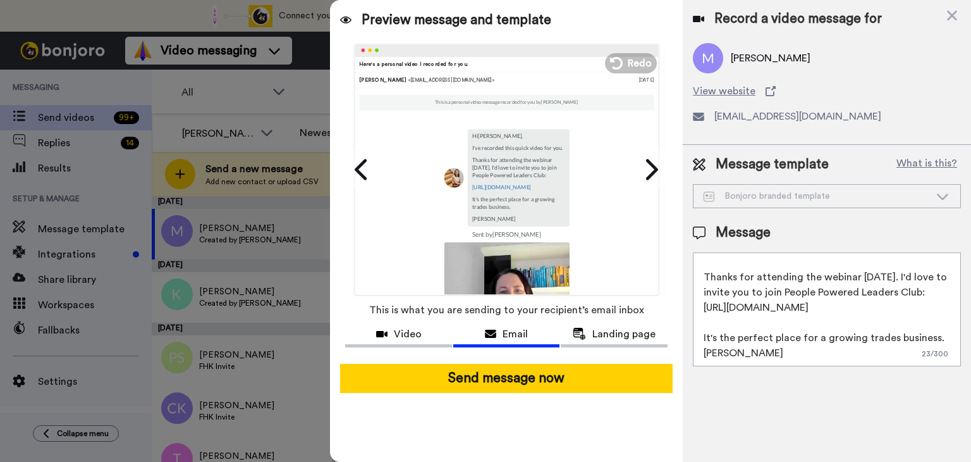
click at [935, 346] on textarea "Hi {first_name}, I've recorded this quick video for you. Thanks for attending t…" at bounding box center [827, 309] width 268 height 114
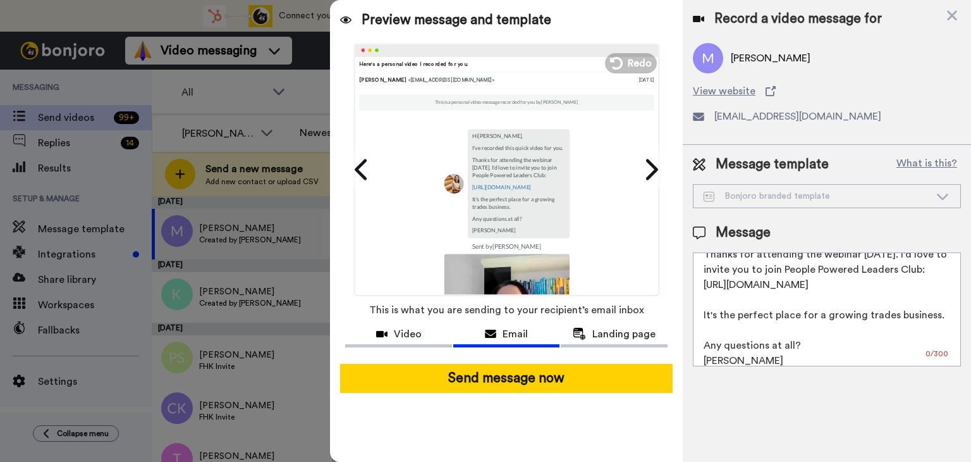
scroll to position [87, 0]
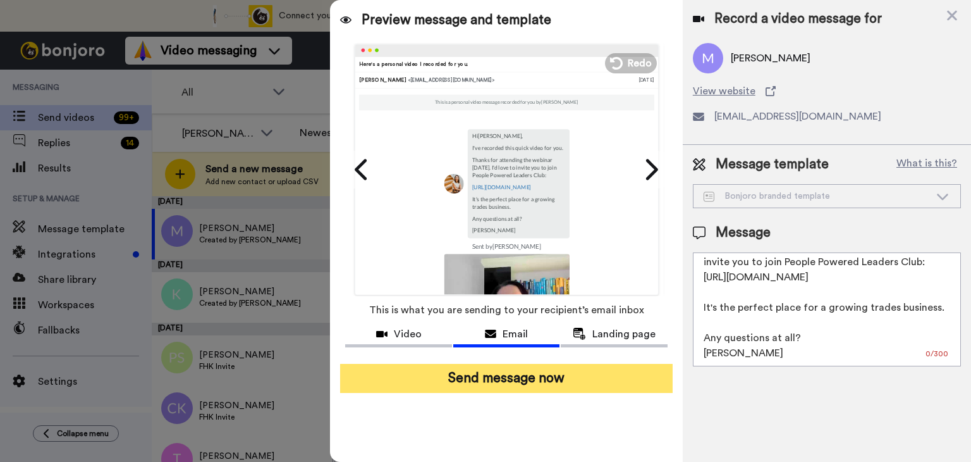
type textarea "Hi {first_name}, I've recorded this quick video for you. Thanks for attending t…"
click at [555, 383] on button "Send message now" at bounding box center [506, 378] width 333 height 29
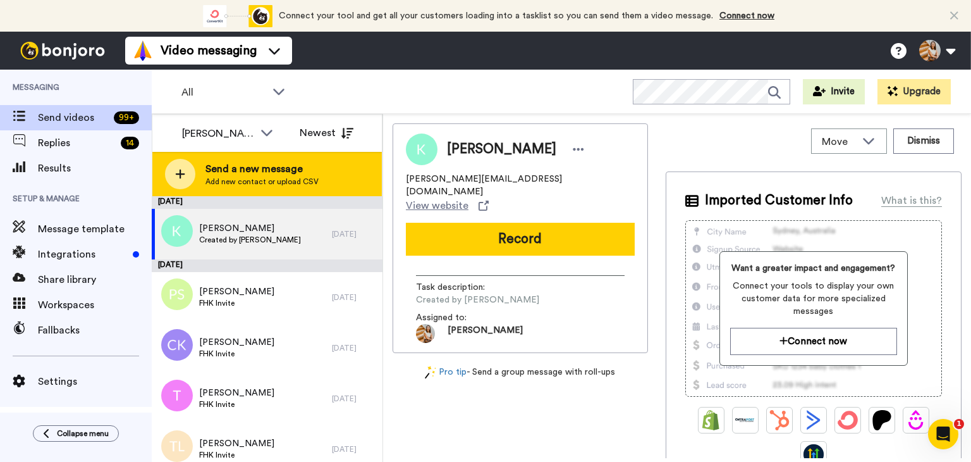
click at [217, 181] on span "Add new contact or upload CSV" at bounding box center [261, 181] width 113 height 10
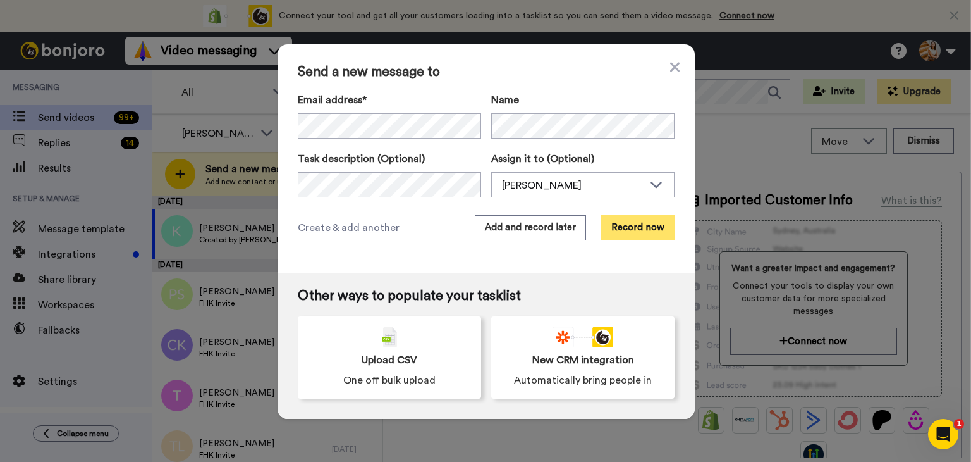
click at [622, 239] on button "Record now" at bounding box center [637, 227] width 73 height 25
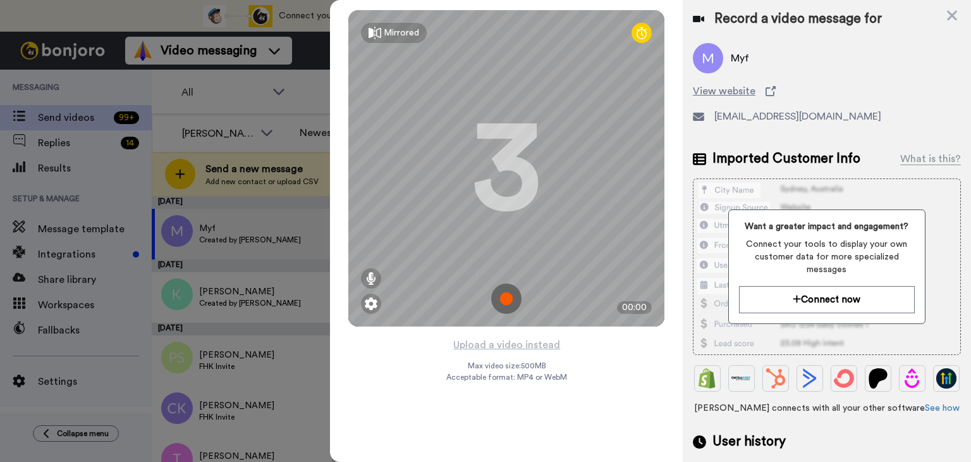
click at [500, 301] on img at bounding box center [506, 298] width 30 height 30
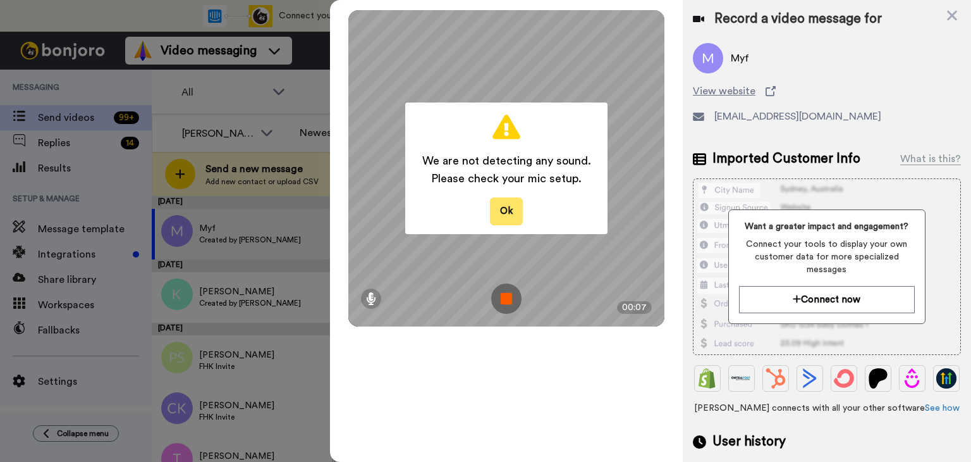
click at [504, 216] on button "Ok" at bounding box center [506, 210] width 33 height 27
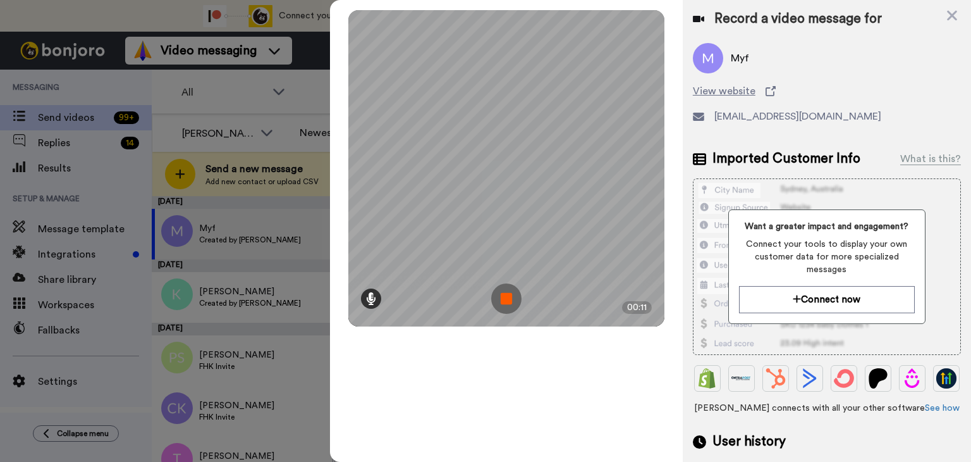
click at [374, 300] on icon at bounding box center [371, 298] width 10 height 13
click at [515, 304] on img at bounding box center [506, 298] width 30 height 30
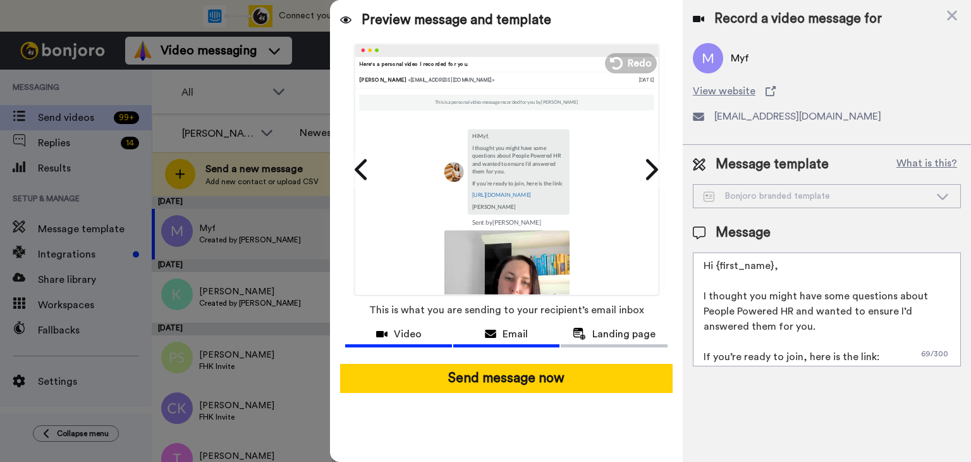
click at [409, 329] on span "Video" at bounding box center [408, 333] width 28 height 15
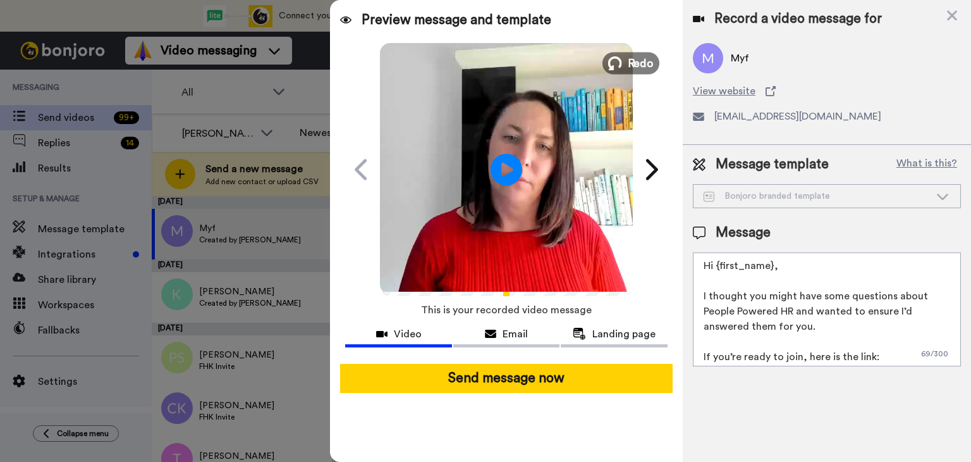
click at [650, 56] on span "Redo" at bounding box center [641, 62] width 27 height 16
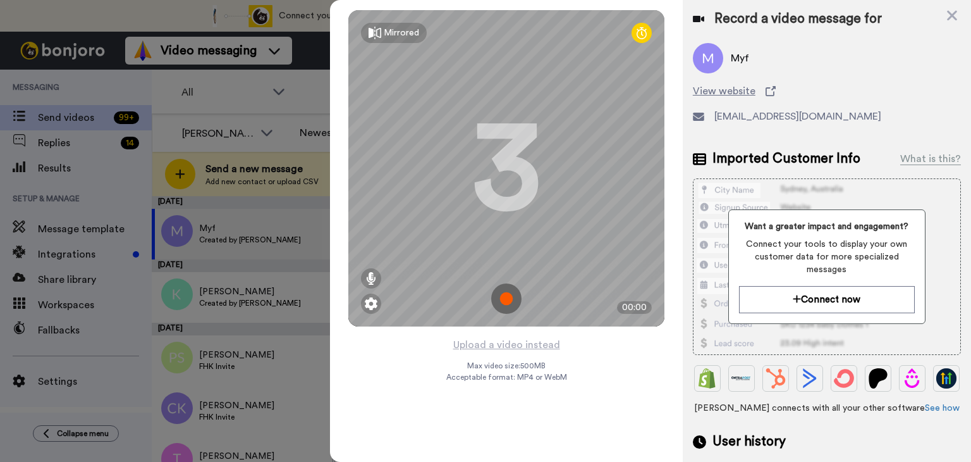
click at [500, 301] on img at bounding box center [506, 298] width 30 height 30
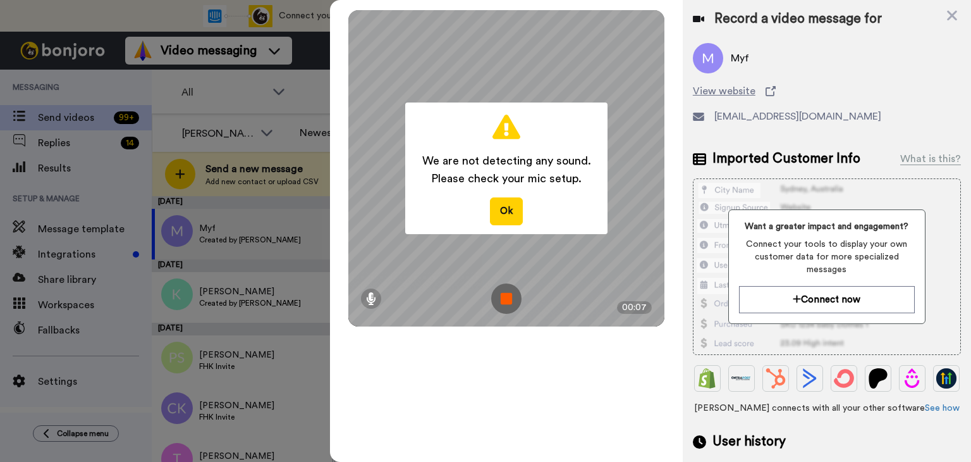
click at [508, 299] on img at bounding box center [506, 298] width 30 height 30
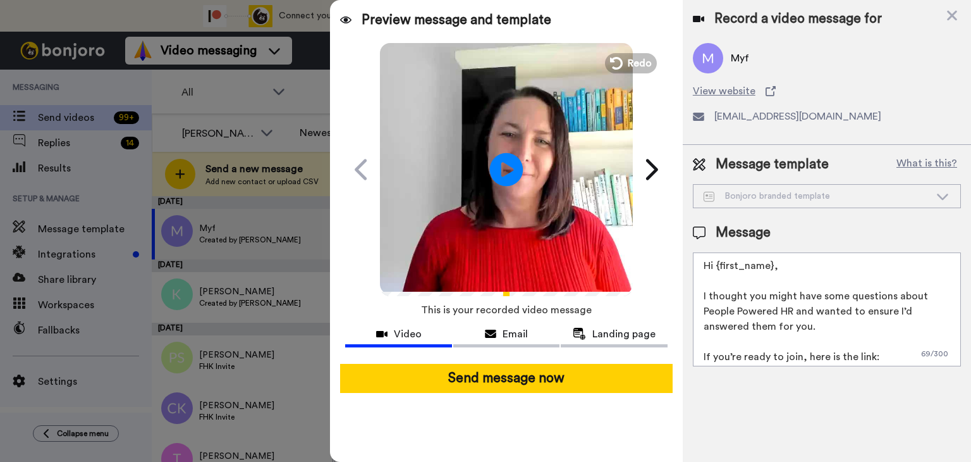
click at [504, 173] on icon "Play/Pause" at bounding box center [507, 169] width 34 height 60
click at [618, 66] on icon at bounding box center [615, 63] width 14 height 14
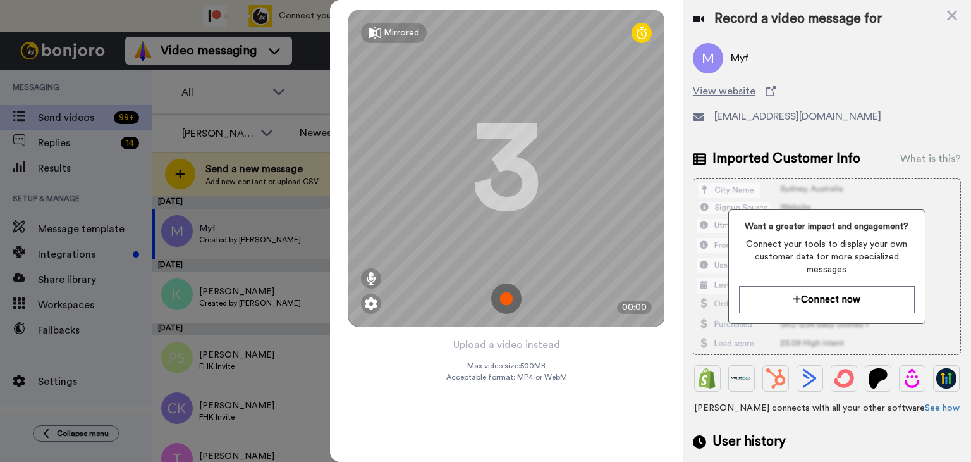
click at [500, 310] on img at bounding box center [506, 298] width 30 height 30
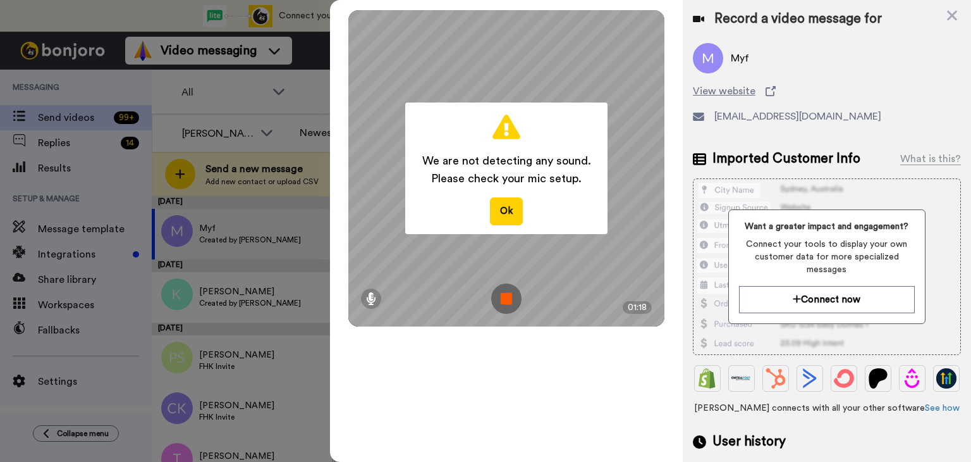
click at [503, 297] on img at bounding box center [506, 298] width 30 height 30
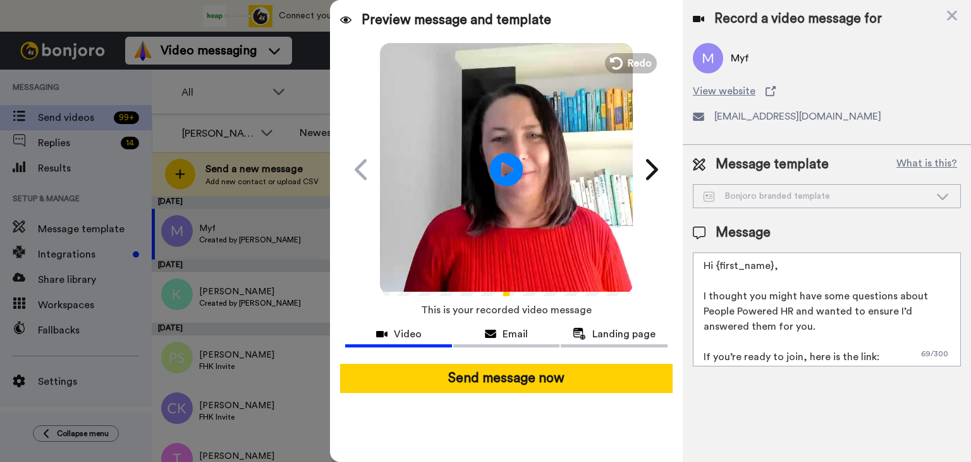
click at [504, 162] on icon at bounding box center [507, 169] width 34 height 34
click at [698, 302] on textarea "Hi {first_name}, I thought you might have some questions about People Powered H…" at bounding box center [827, 309] width 268 height 114
type textarea "I thought you might have some questions about"
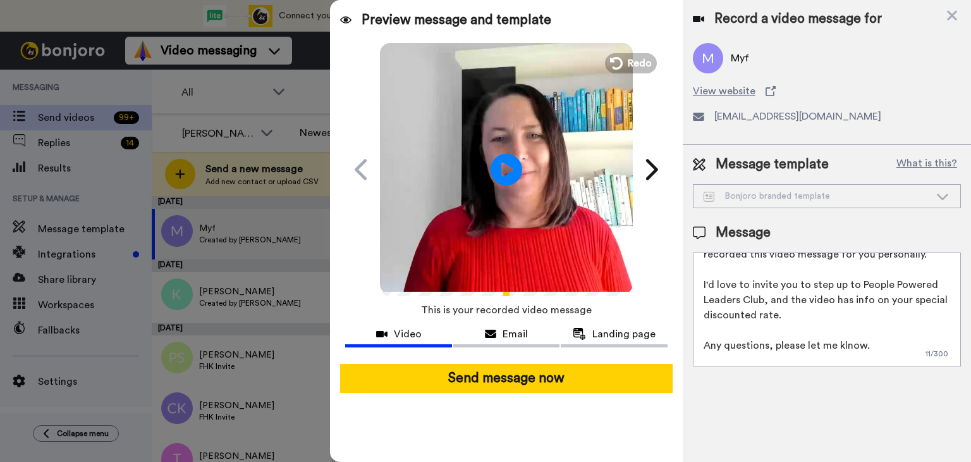
scroll to position [72, 0]
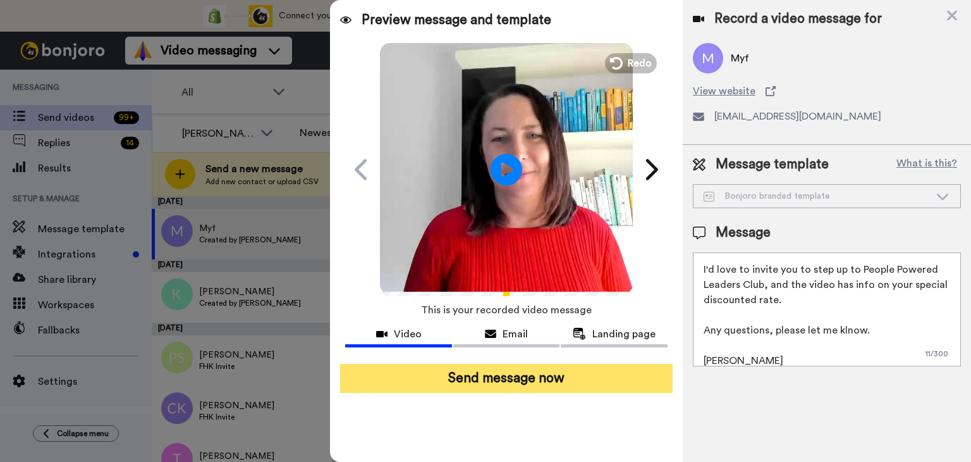
type textarea "Hi {first_name}, Thanks for attending the webinar on Tuesday - I've recorded th…"
click at [512, 379] on button "Send message now" at bounding box center [506, 378] width 333 height 29
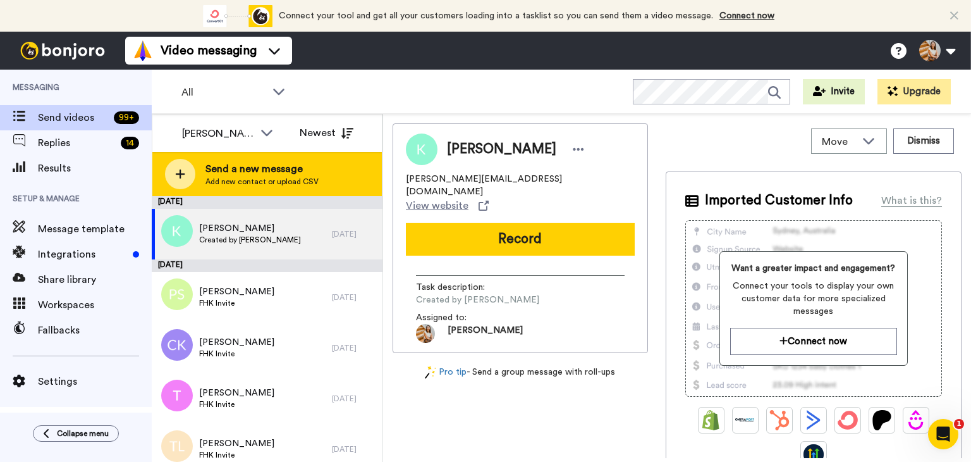
click at [225, 170] on span "Send a new message" at bounding box center [261, 168] width 113 height 15
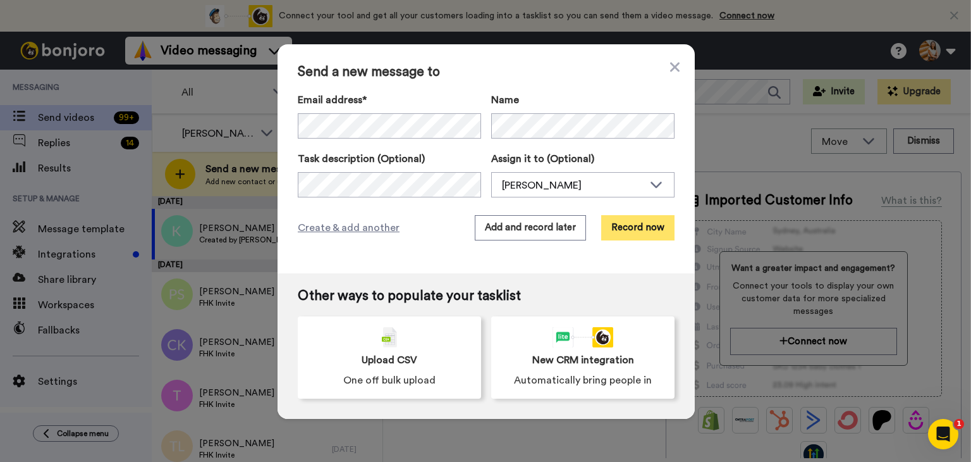
click at [634, 233] on button "Record now" at bounding box center [637, 227] width 73 height 25
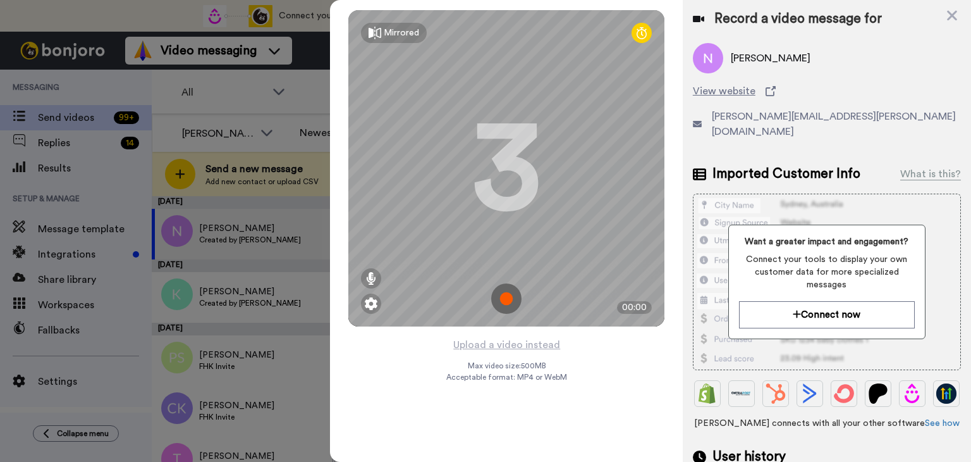
click at [509, 297] on img at bounding box center [506, 298] width 30 height 30
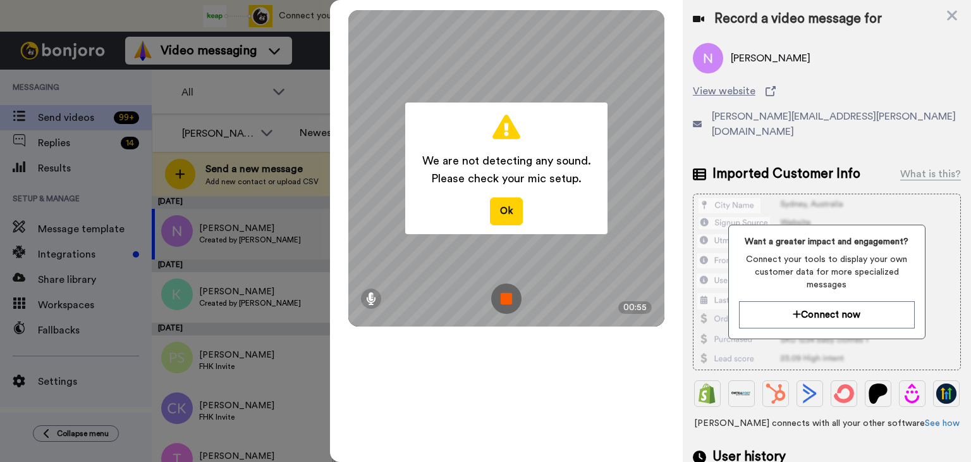
click at [507, 299] on img at bounding box center [506, 298] width 30 height 30
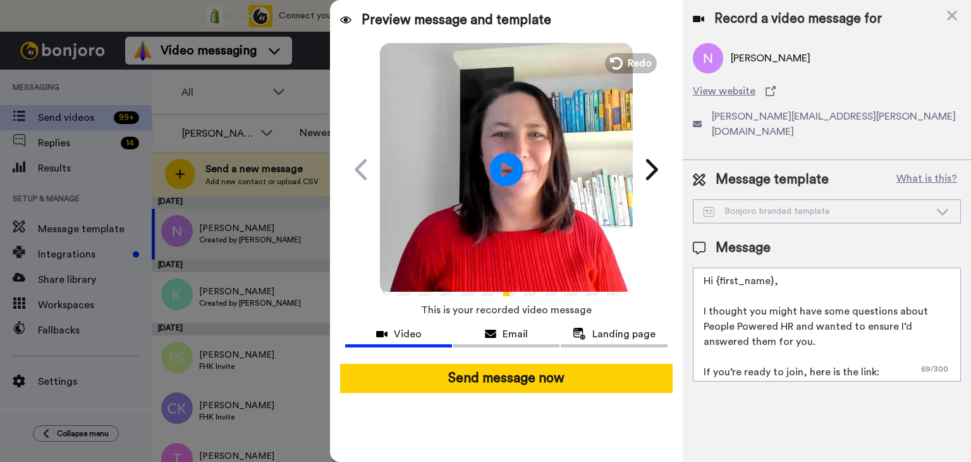
click at [518, 164] on icon at bounding box center [507, 169] width 34 height 34
click at [706, 292] on textarea "Hi {first_name}, I thought you might have some questions about People Powered H…" at bounding box center [827, 324] width 268 height 114
type textarea "Hi {first_name}, I've recordedI thought you might have some questions about Peo…"
type textarea "I thought you might have some questions ab"
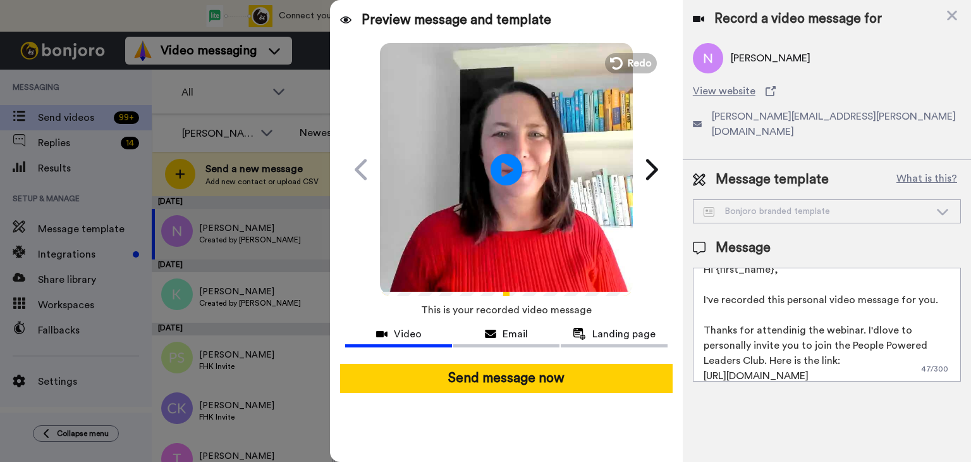
scroll to position [27, 0]
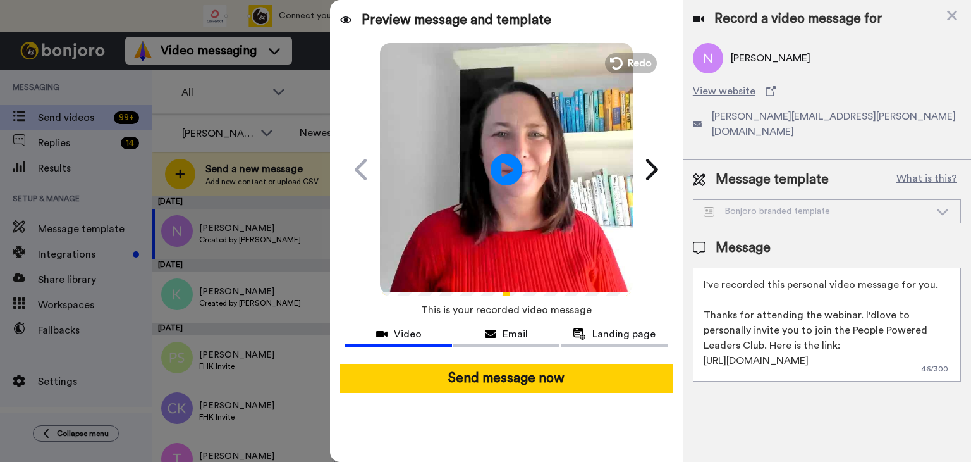
click at [870, 306] on textarea "Hi {first_name}, I've recorded this personal video message for you. Thanks for …" at bounding box center [827, 324] width 268 height 114
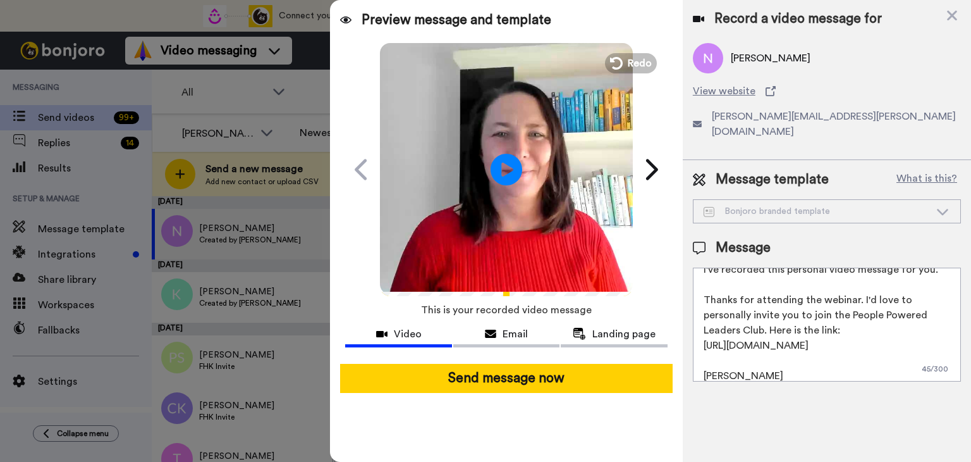
click at [850, 347] on textarea "Hi {first_name}, I've recorded this personal video message for you. Thanks for …" at bounding box center [827, 324] width 268 height 114
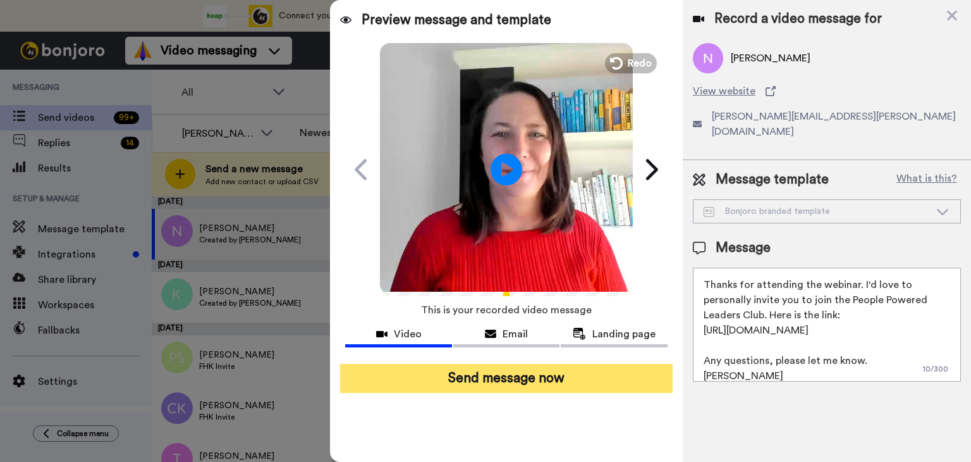
type textarea "Hi {first_name}, I've recorded this personal video message for you. Thanks for …"
click at [503, 384] on button "Send message now" at bounding box center [506, 378] width 333 height 29
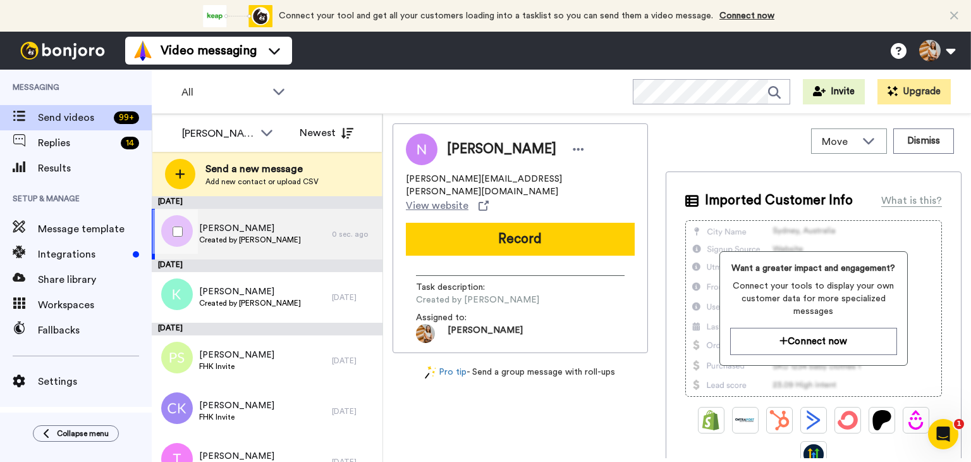
scroll to position [0, 0]
